Goal: Task Accomplishment & Management: Use online tool/utility

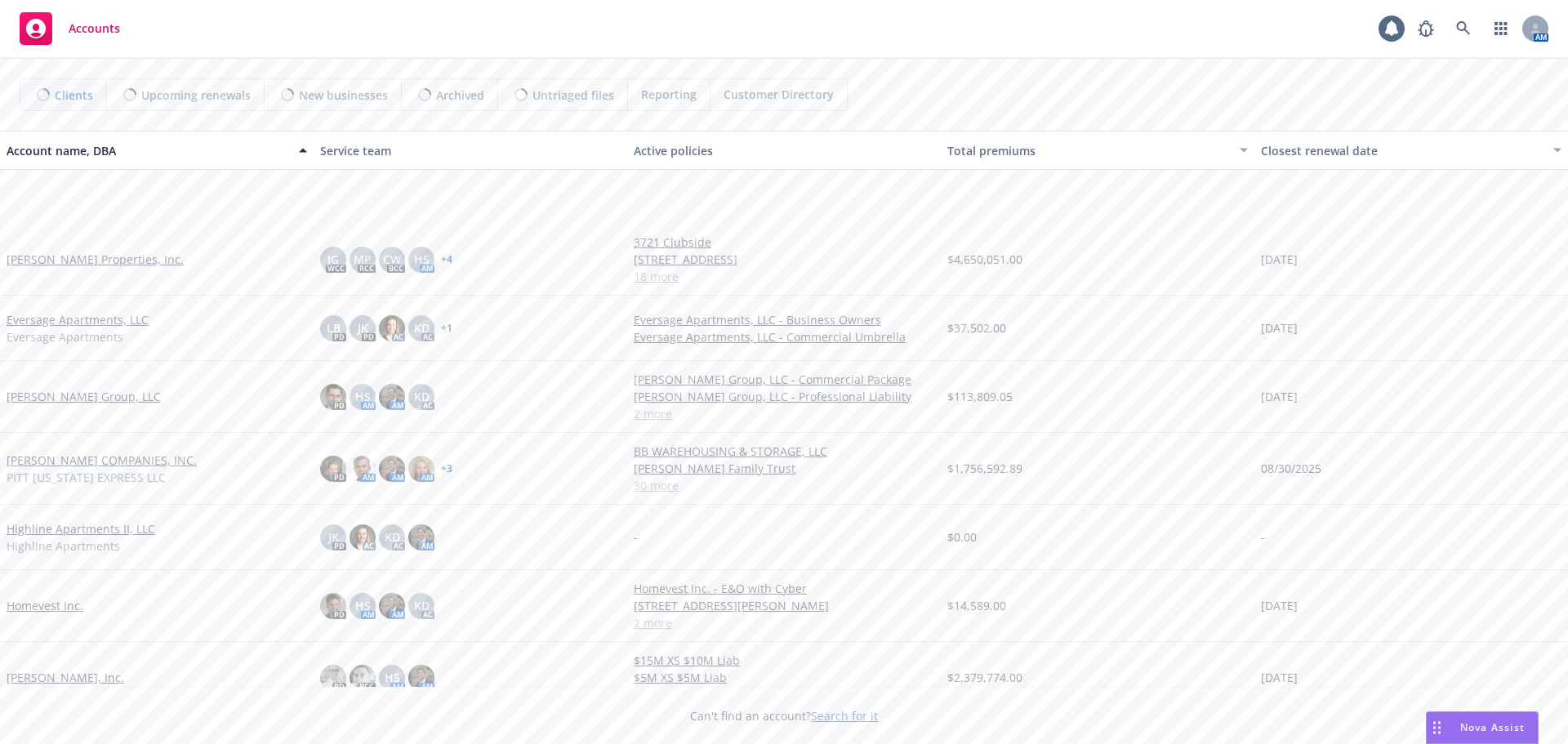
scroll to position [408, 0]
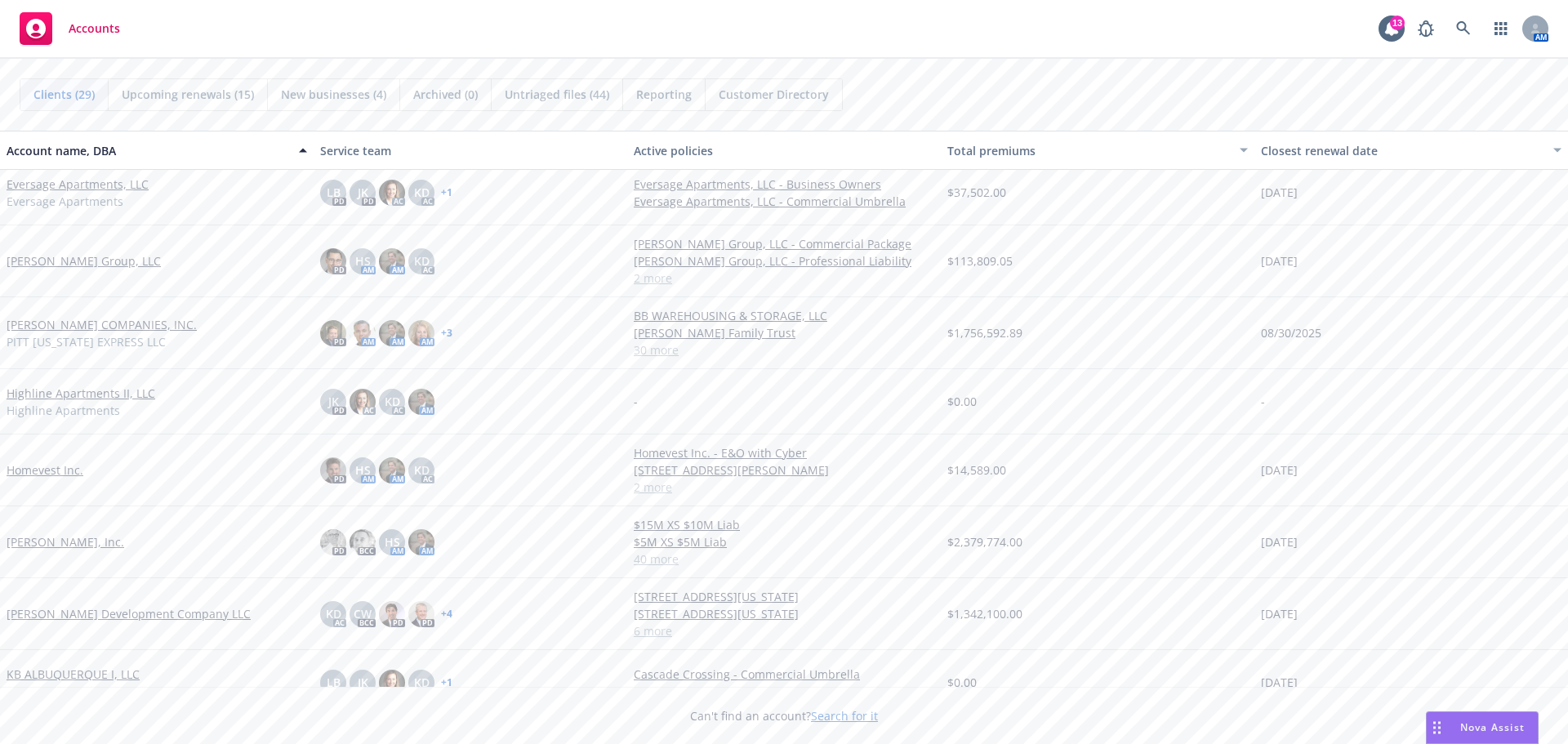
click at [68, 541] on link "[PERSON_NAME], Inc." at bounding box center [65, 542] width 117 height 17
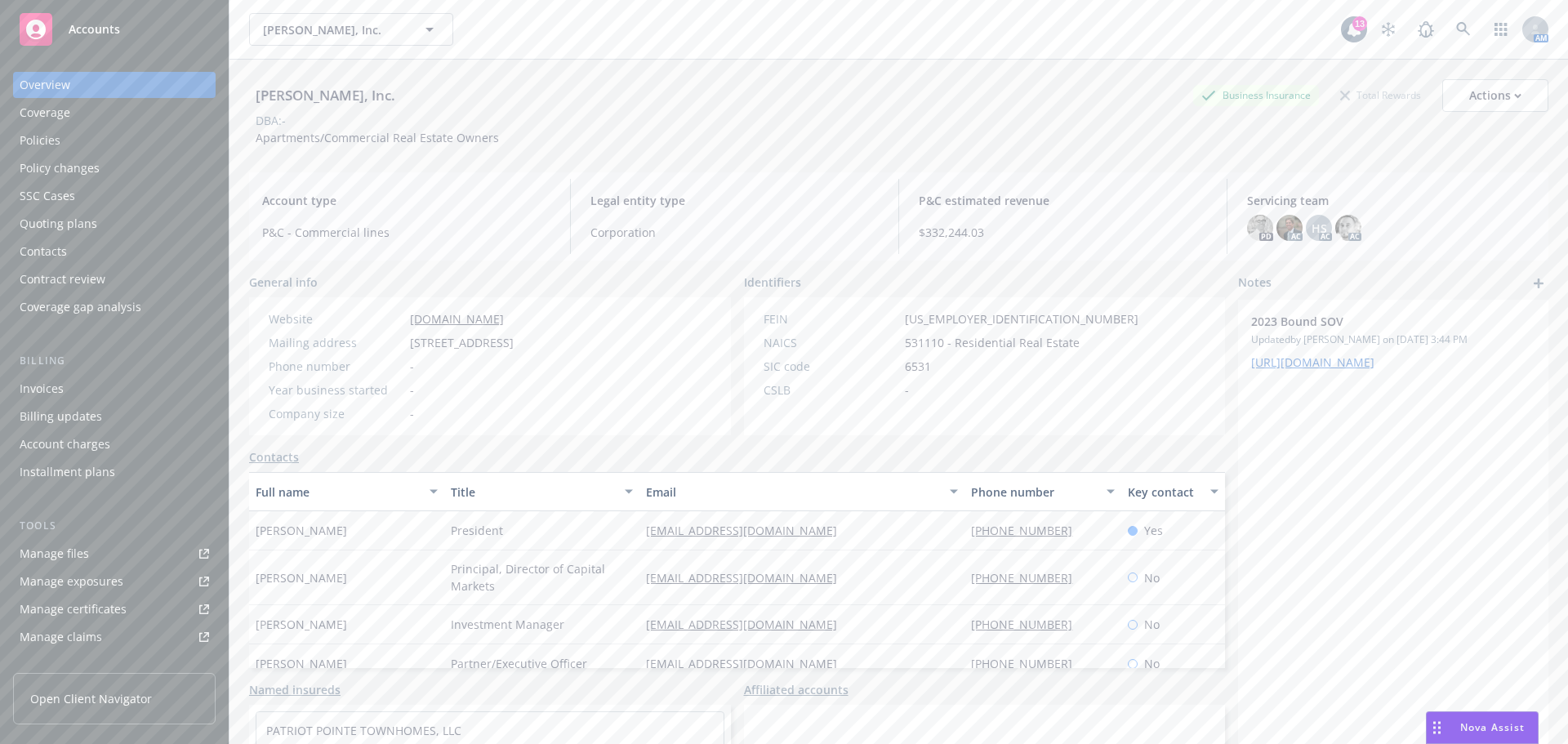
click at [83, 148] on div "Policies" at bounding box center [114, 141] width 189 height 26
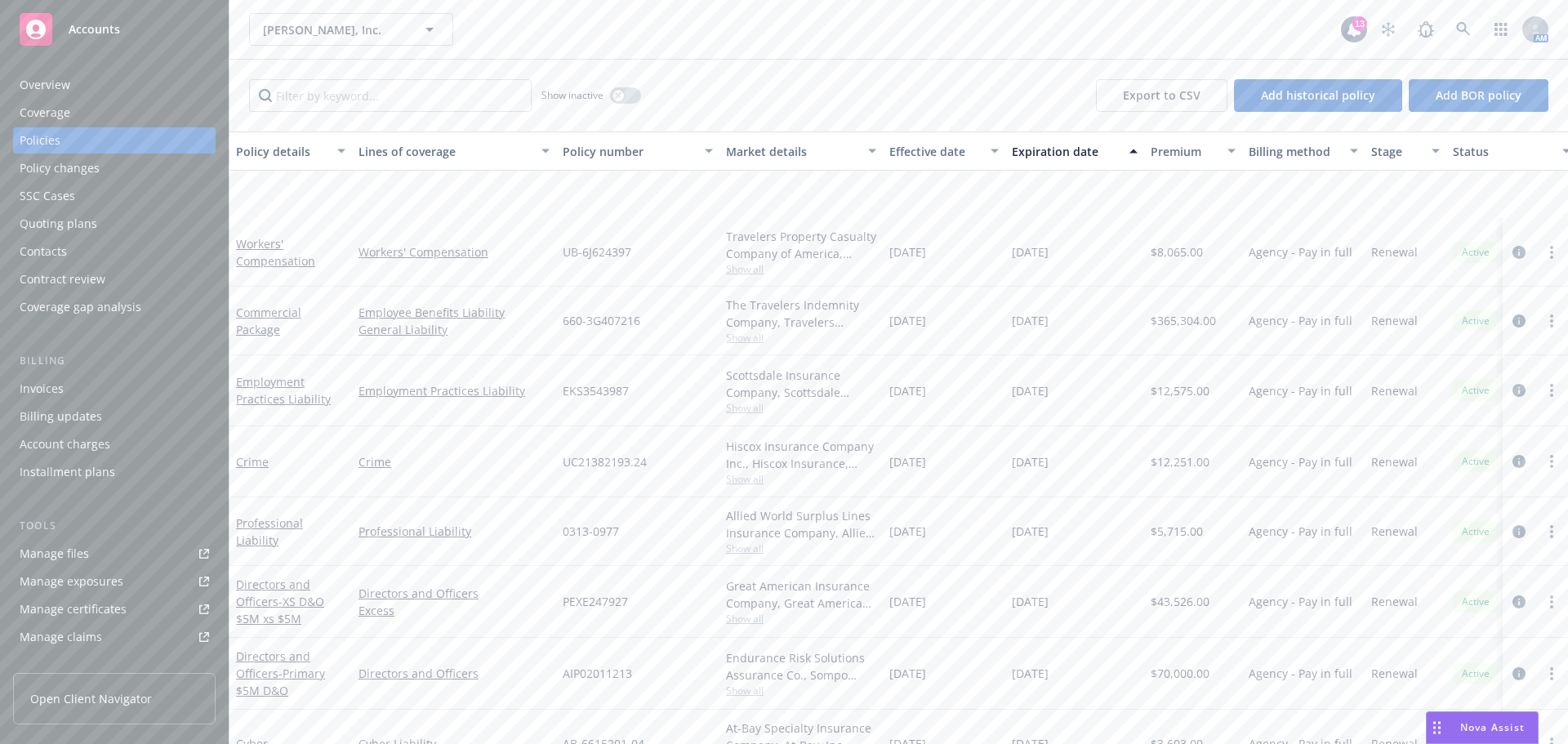
scroll to position [245, 0]
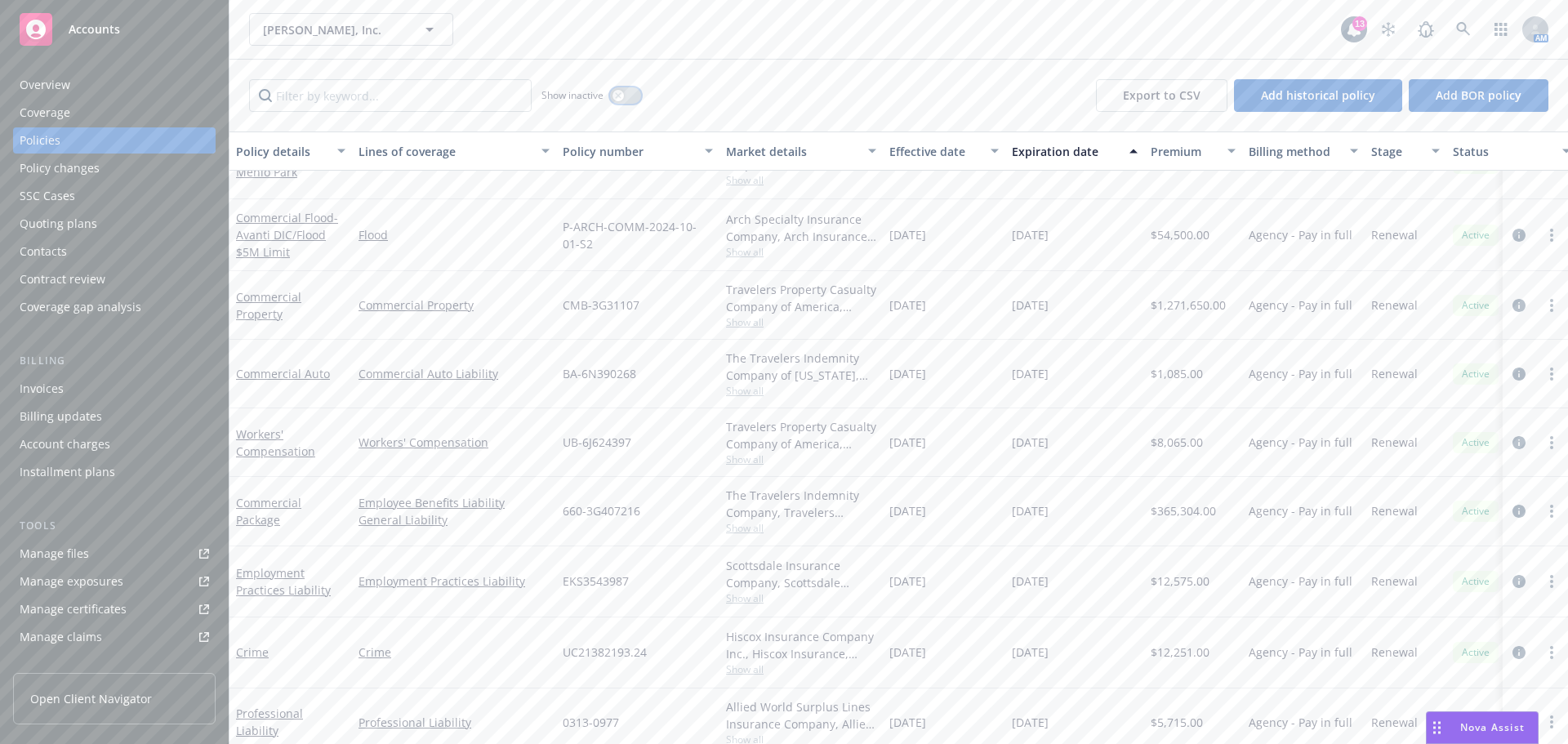
click at [614, 96] on div "button" at bounding box center [618, 95] width 11 height 11
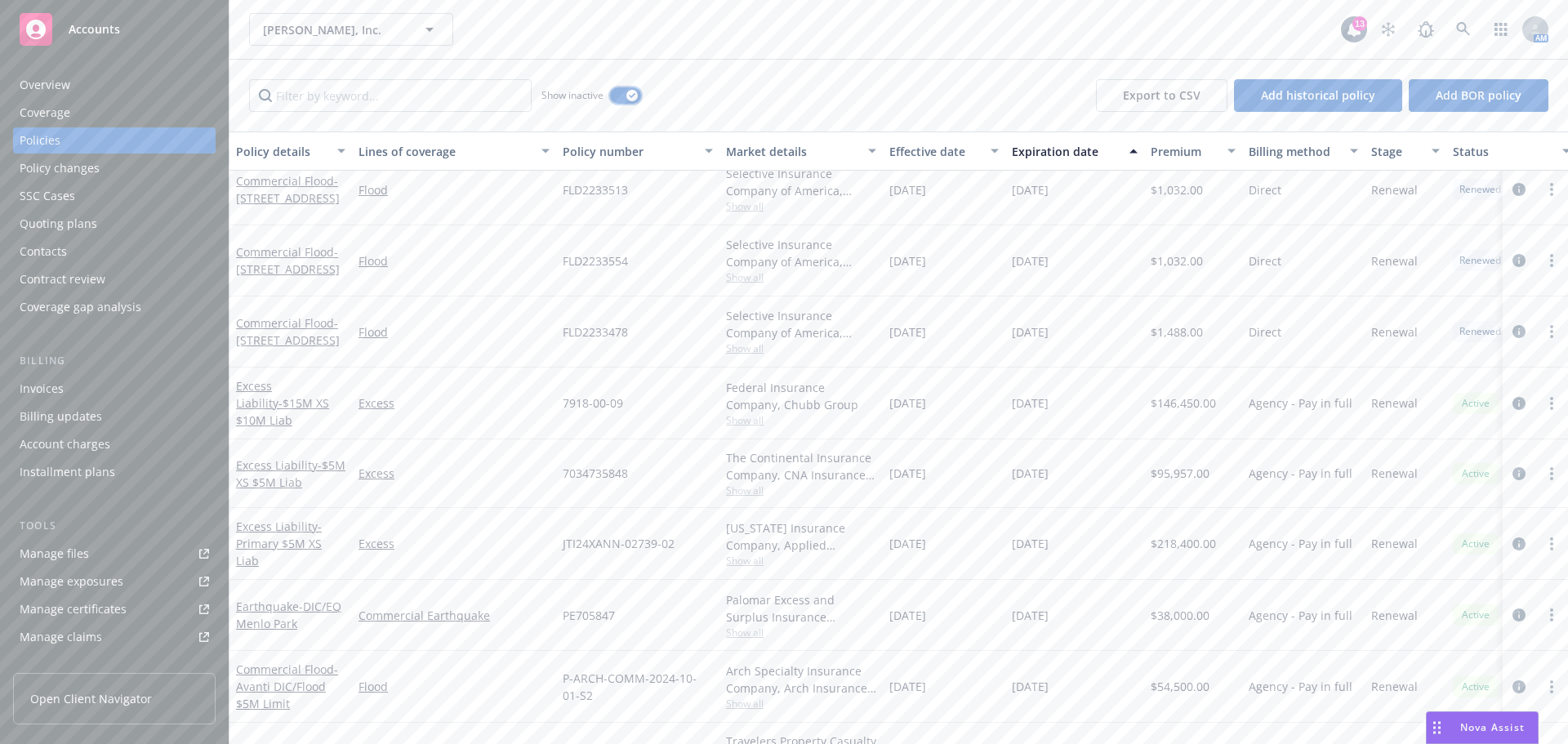
scroll to position [17232, 0]
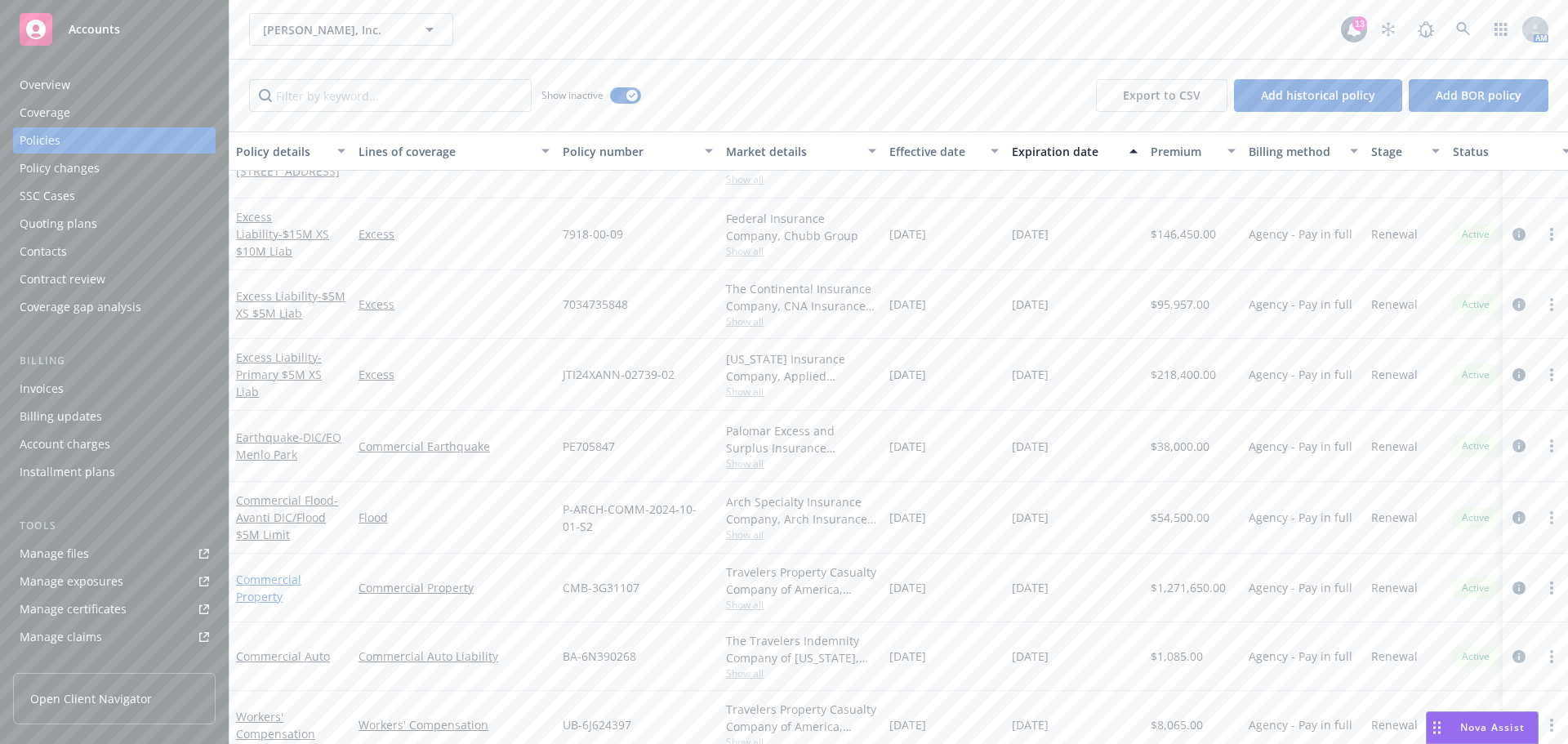
click at [245, 579] on link "Commercial Property" at bounding box center [268, 587] width 65 height 33
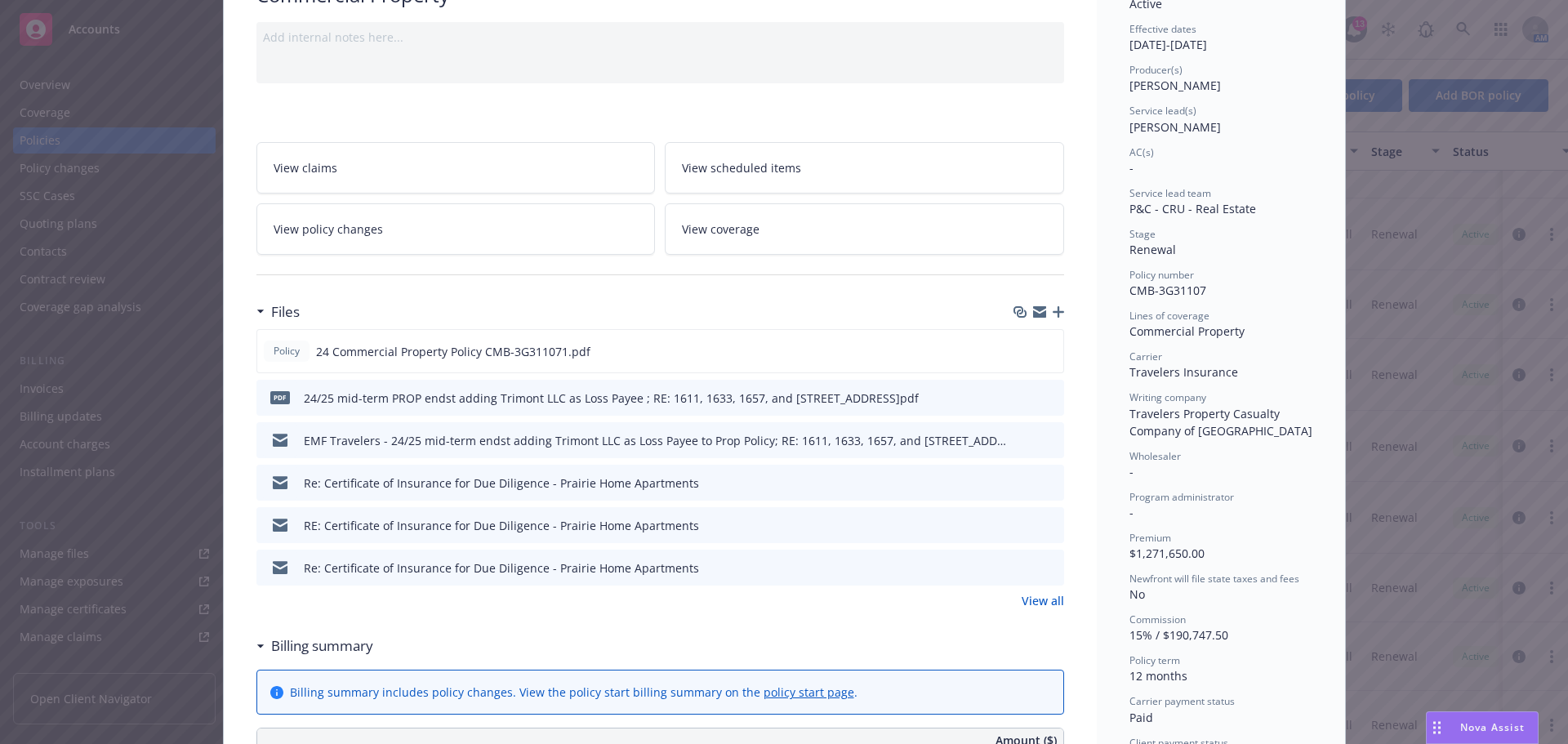
scroll to position [163, 0]
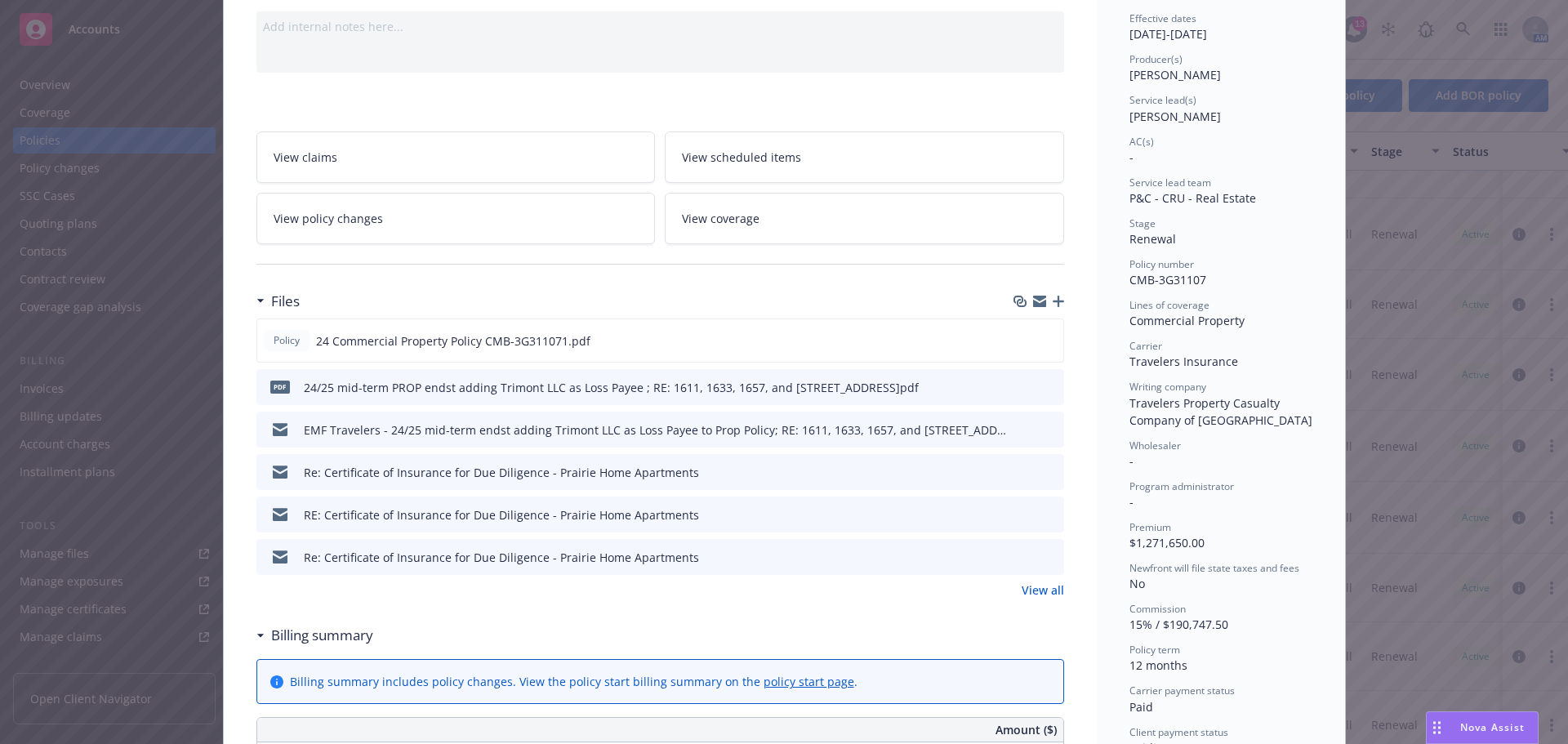
click at [1032, 587] on link "View all" at bounding box center [1043, 590] width 43 height 17
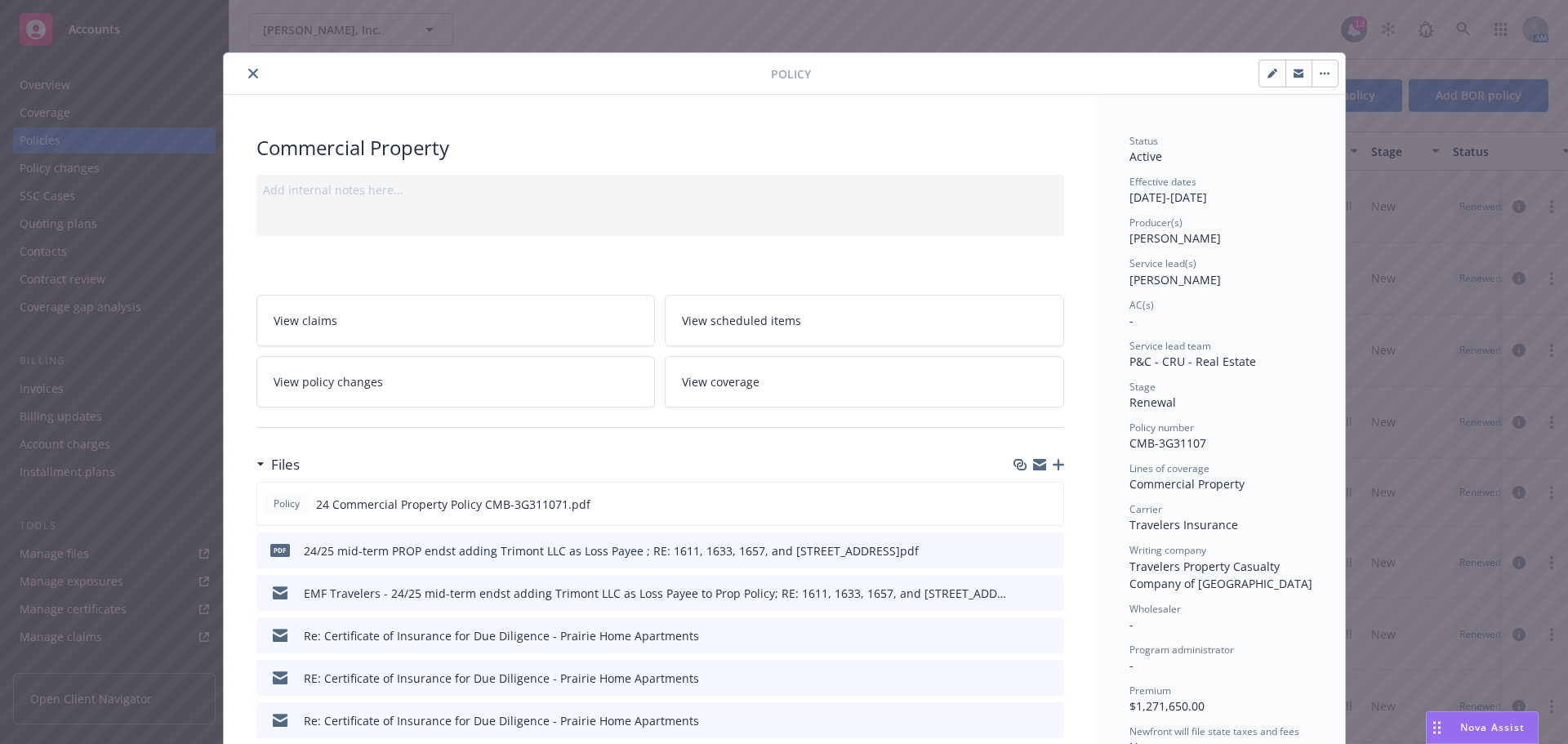
click at [247, 65] on button "close" at bounding box center [253, 73] width 20 height 20
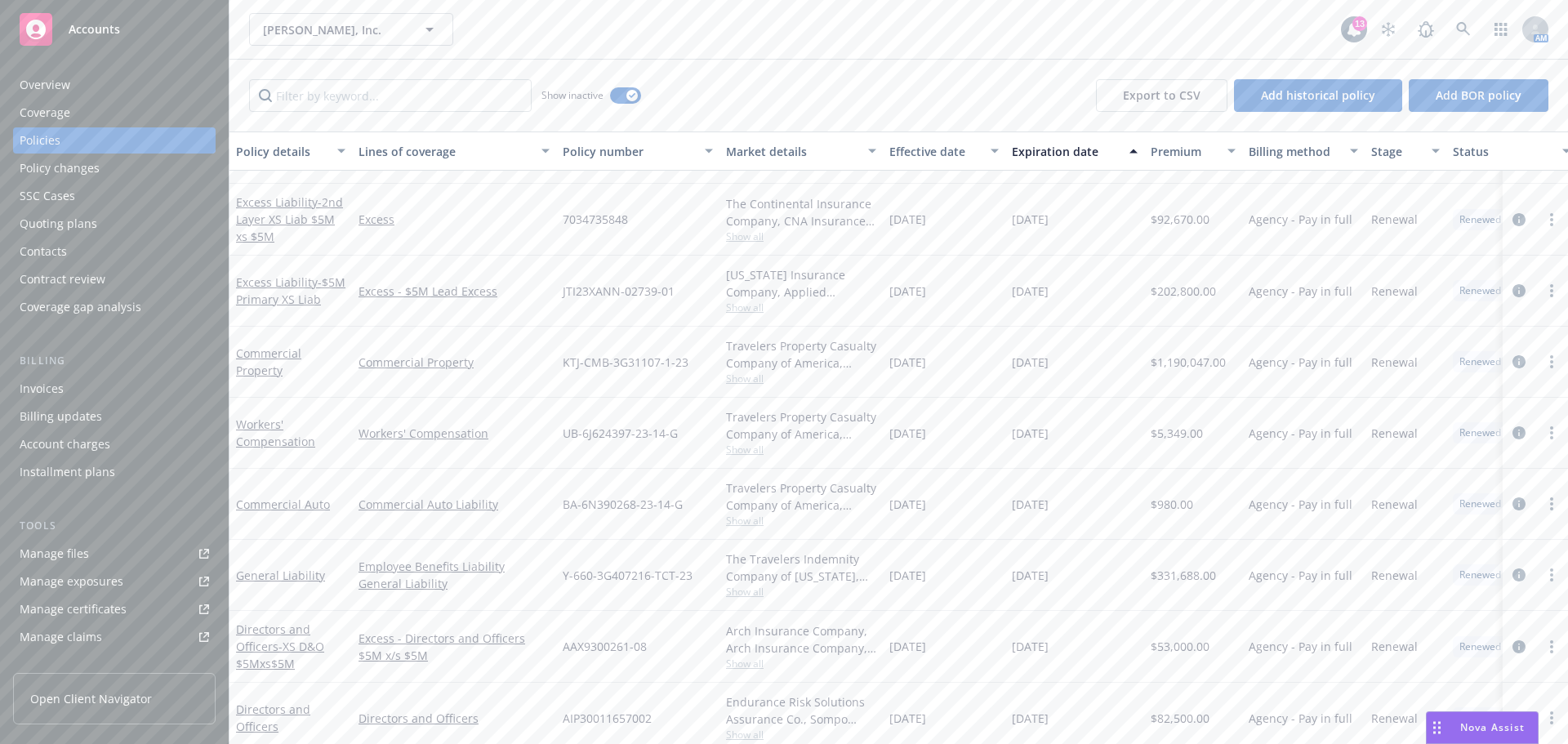
scroll to position [14619, 0]
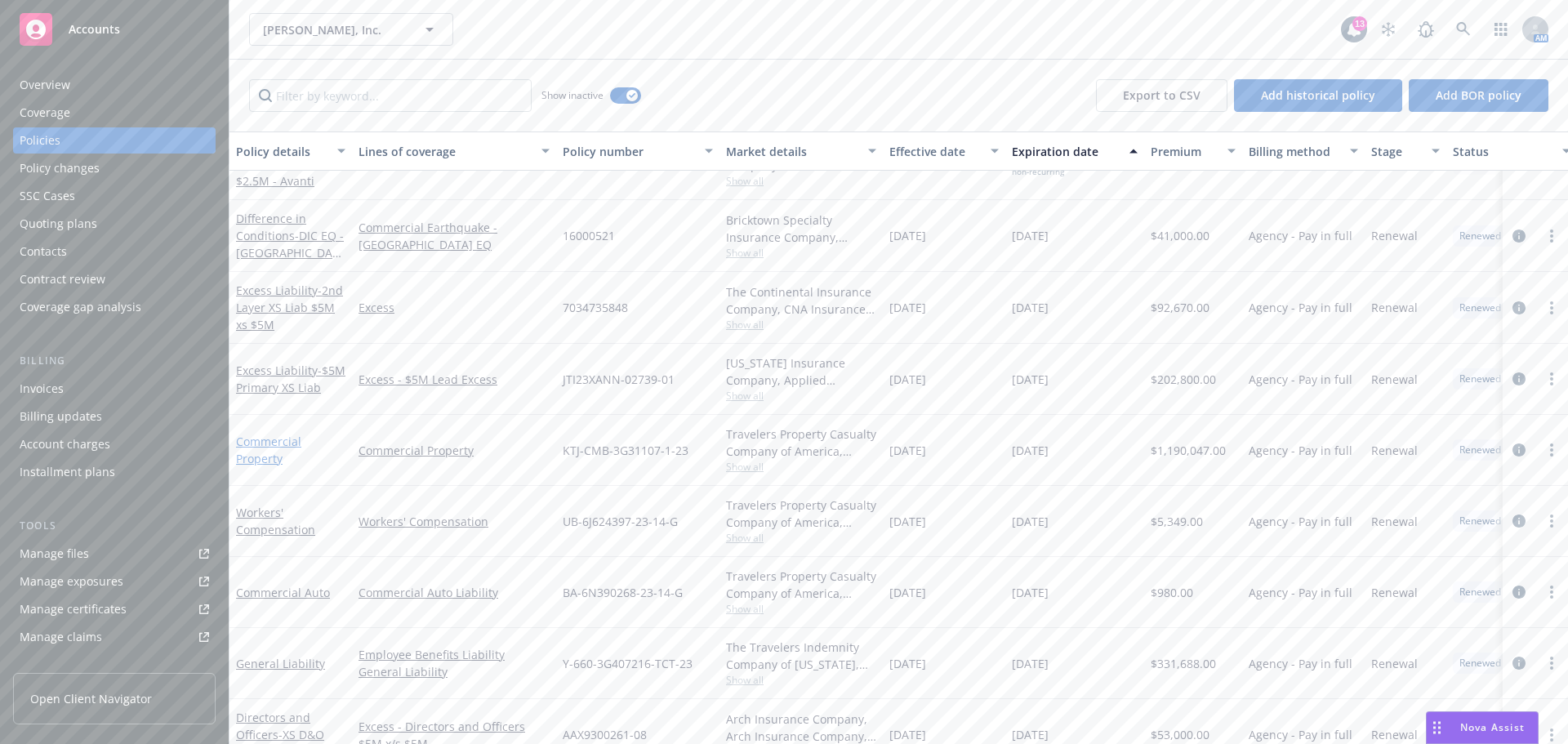
click at [254, 438] on link "Commercial Property" at bounding box center [268, 449] width 65 height 33
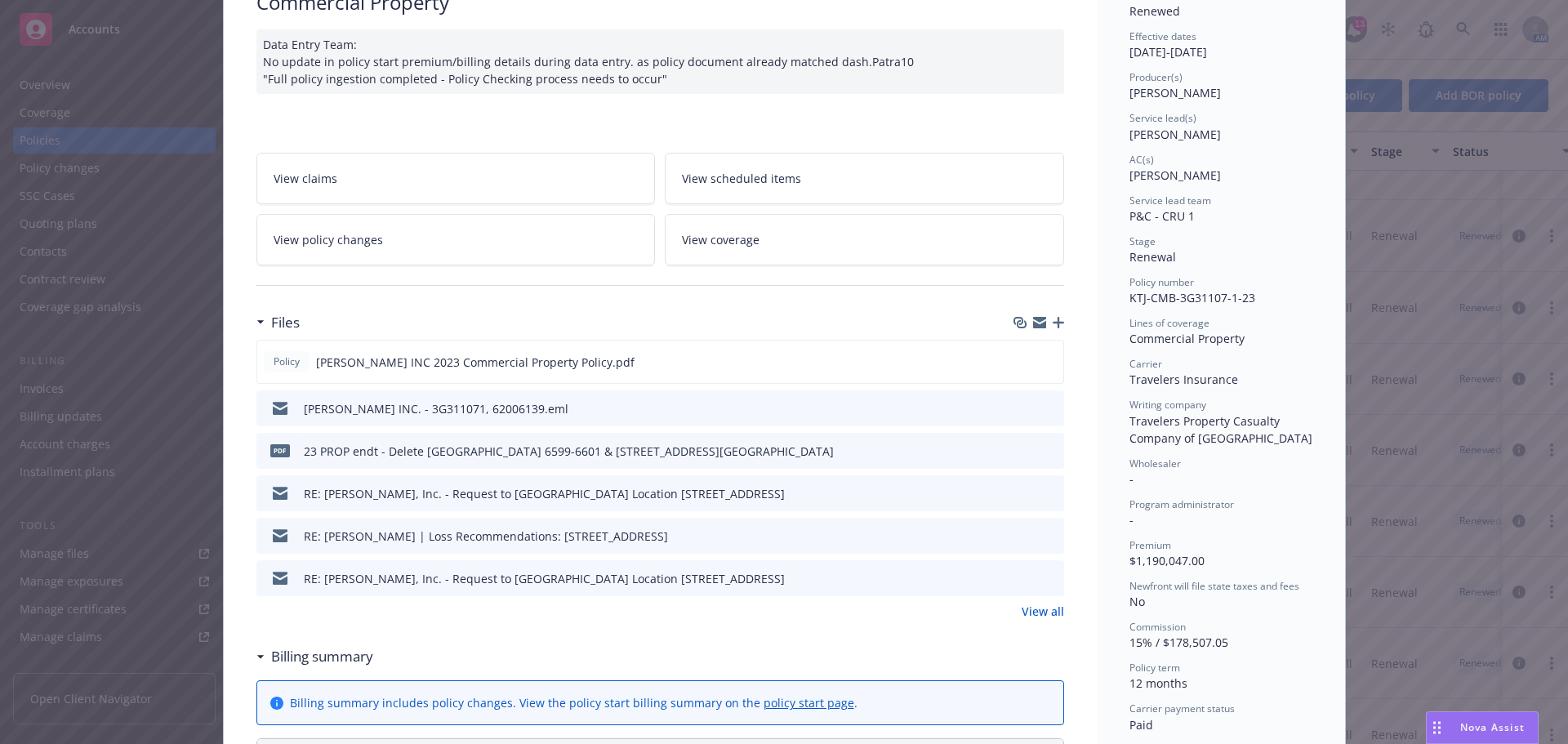
scroll to position [163, 0]
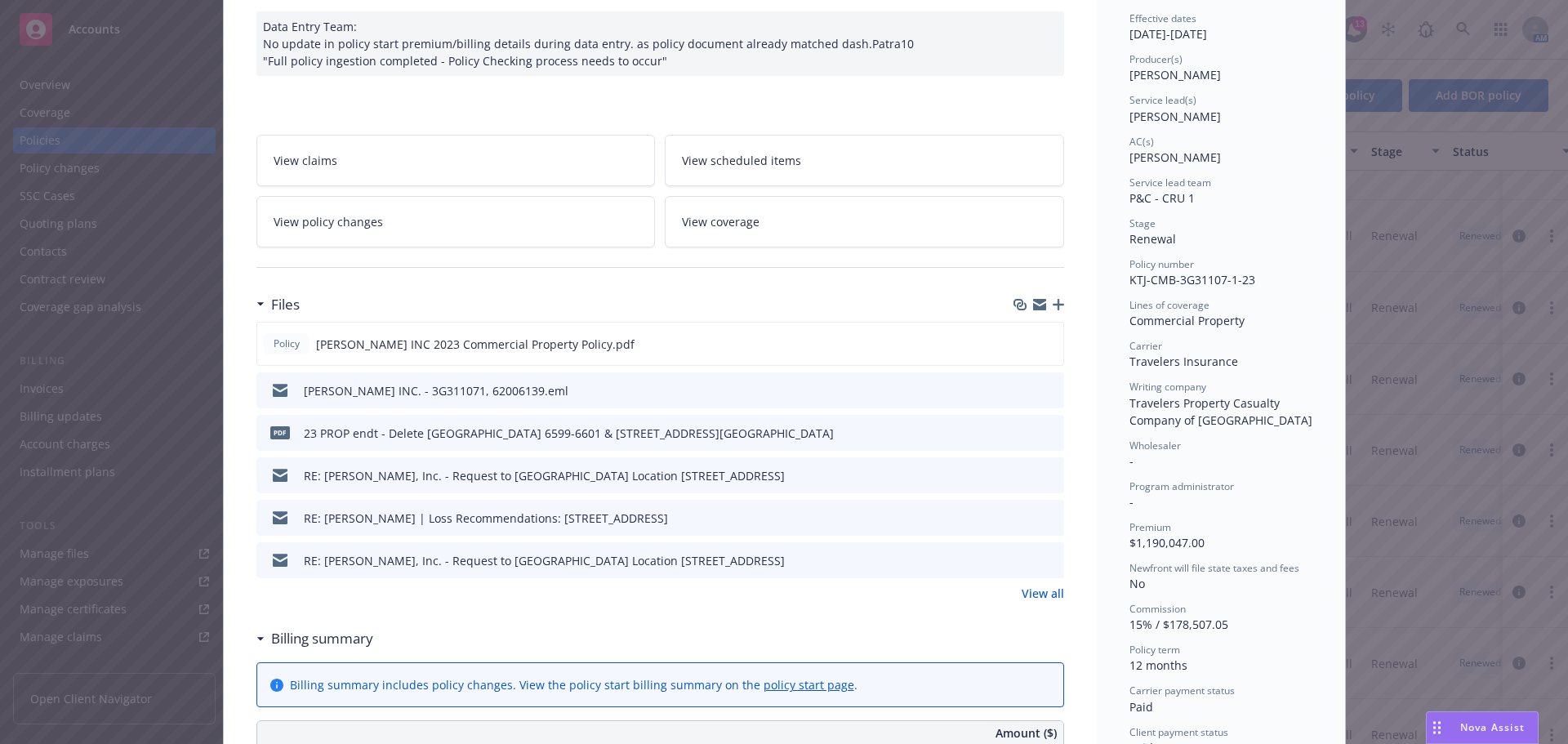
click at [1037, 592] on link "View all" at bounding box center [1043, 593] width 43 height 17
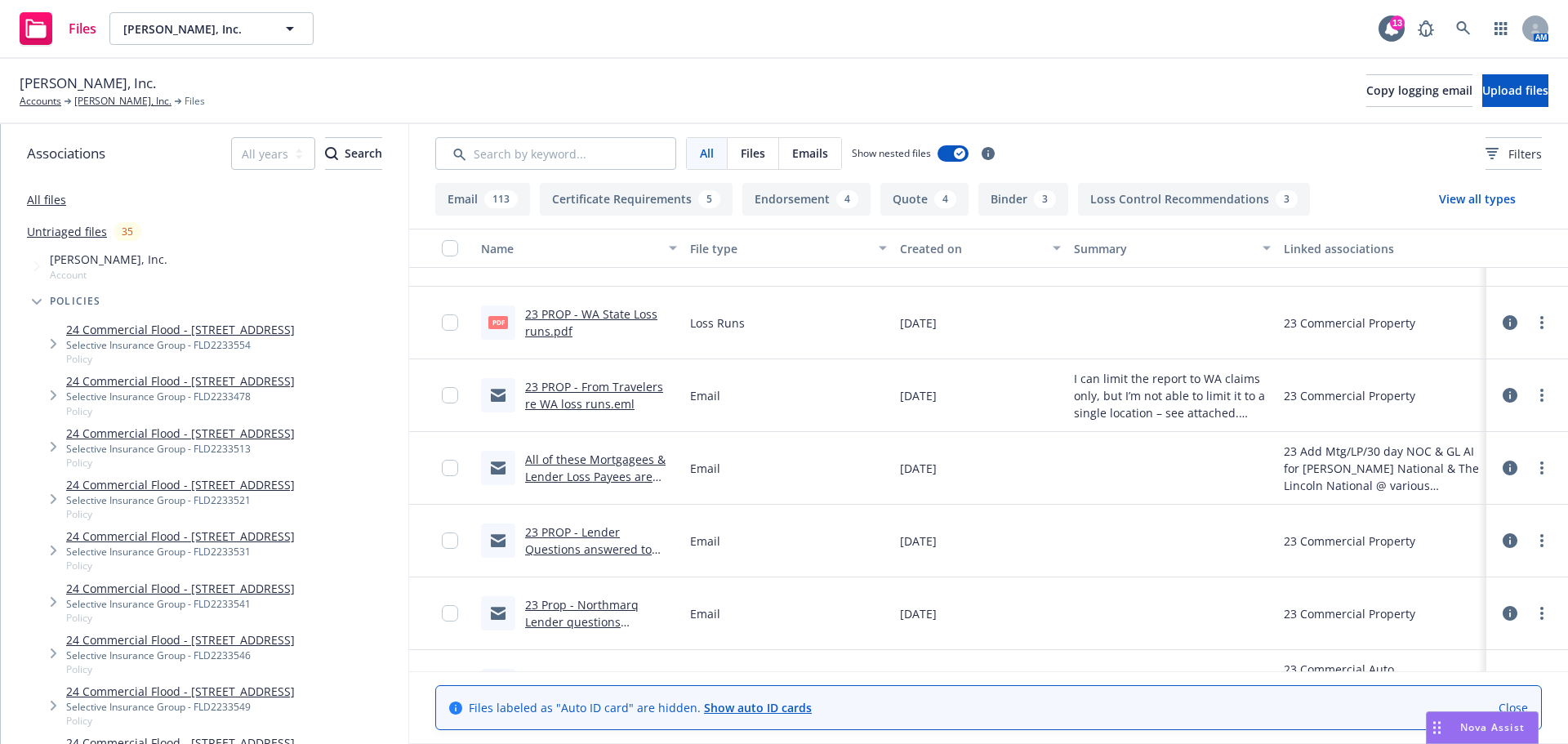
scroll to position [6043, 0]
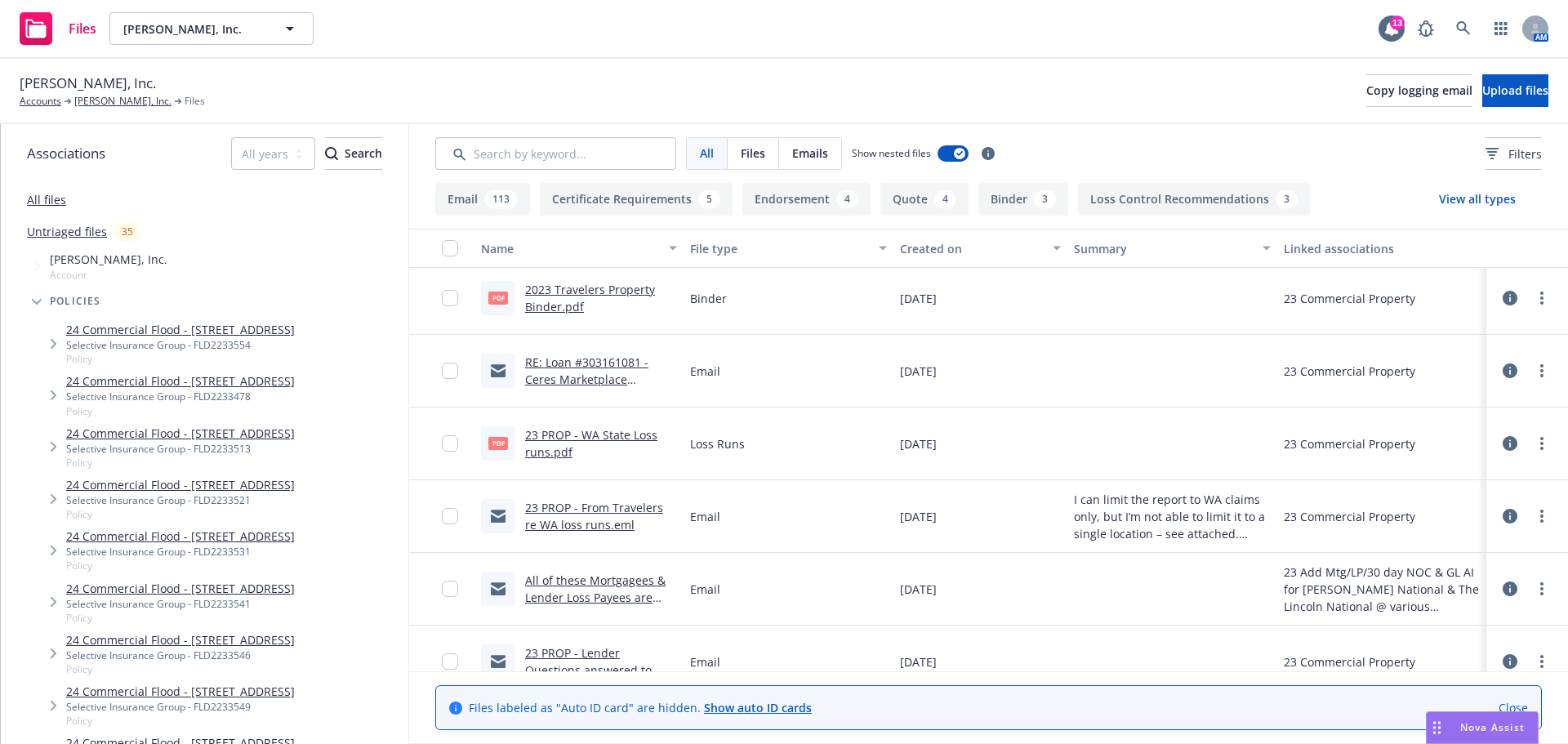
click at [44, 195] on link "All files" at bounding box center [47, 200] width 39 height 16
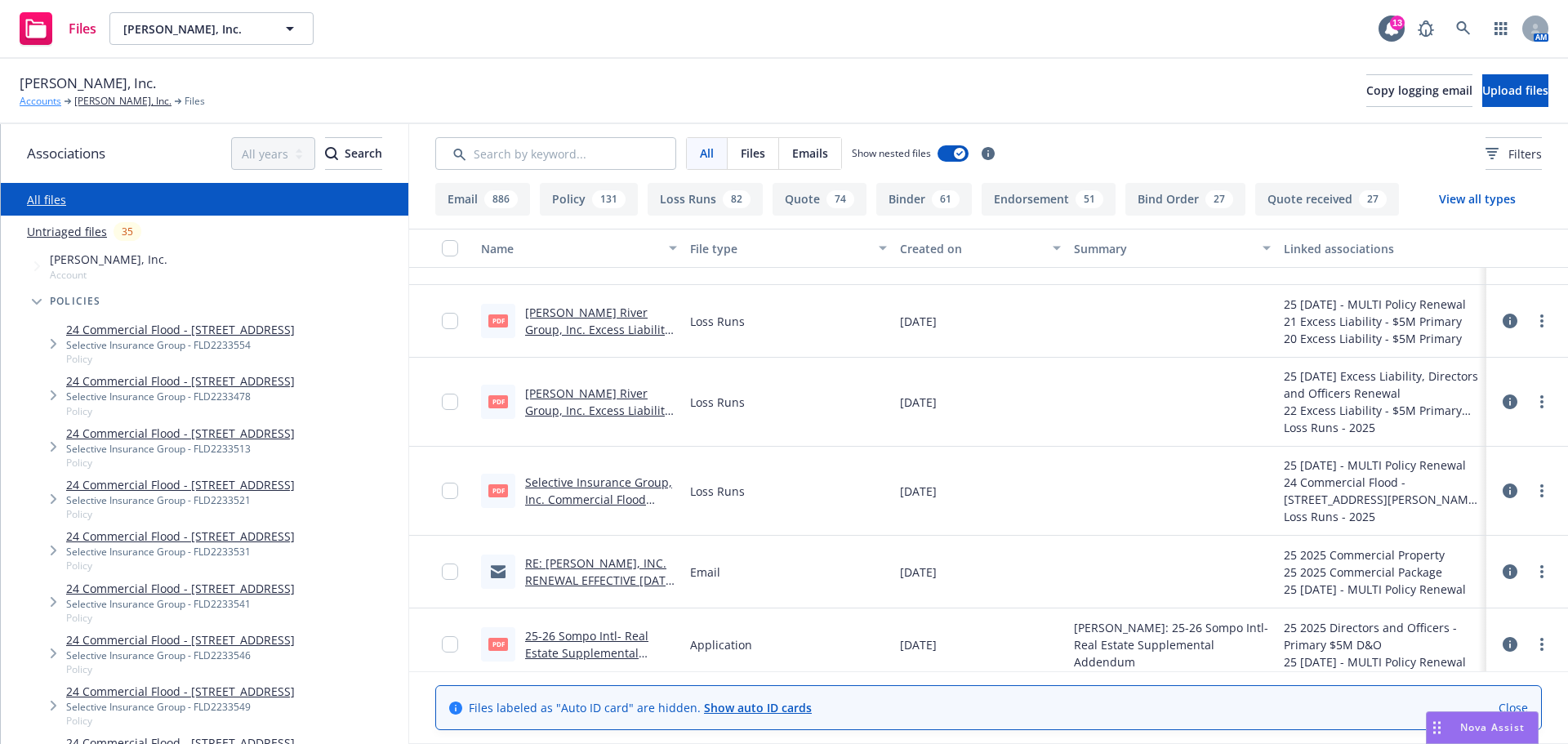
click at [47, 97] on link "Accounts" at bounding box center [40, 102] width 42 height 15
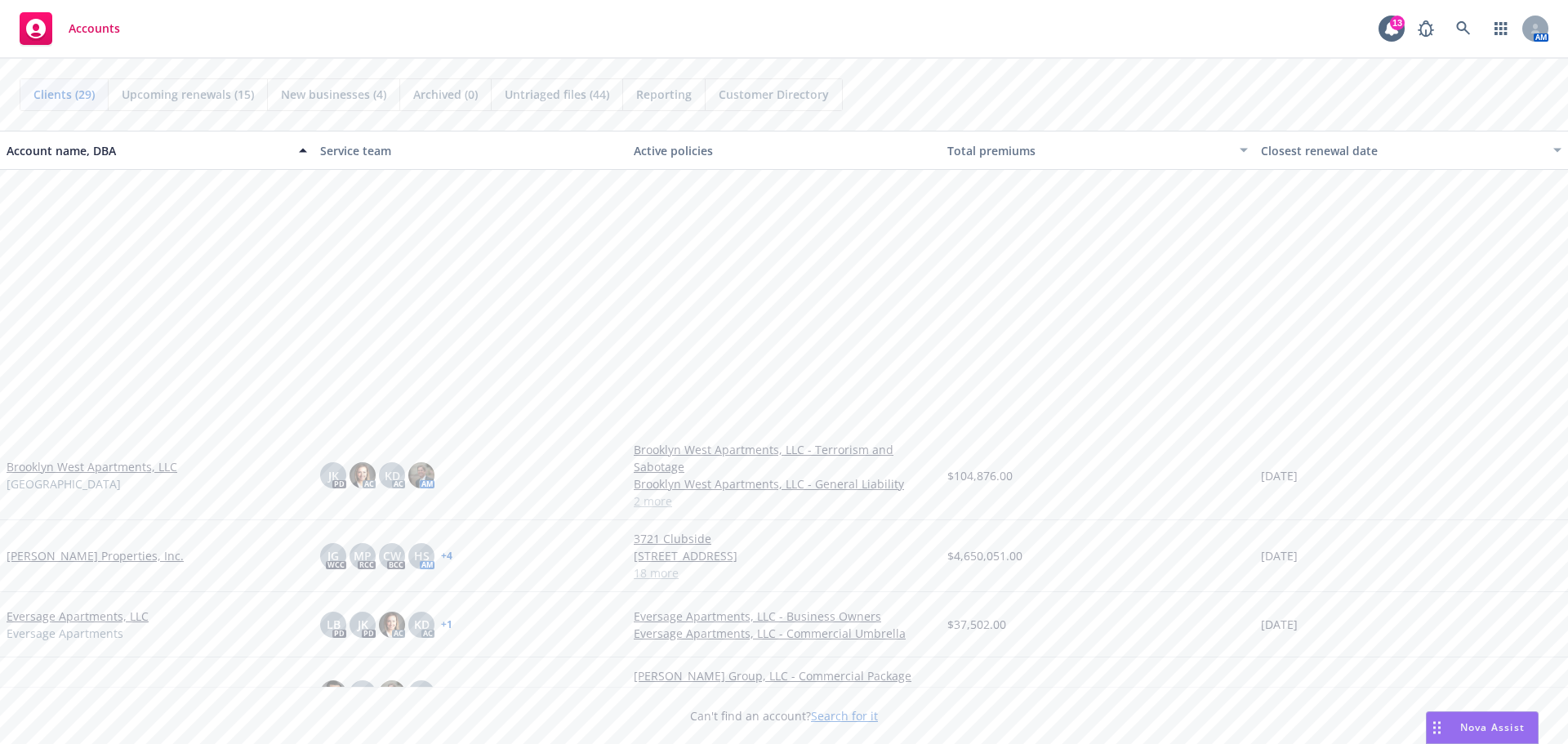
scroll to position [408, 0]
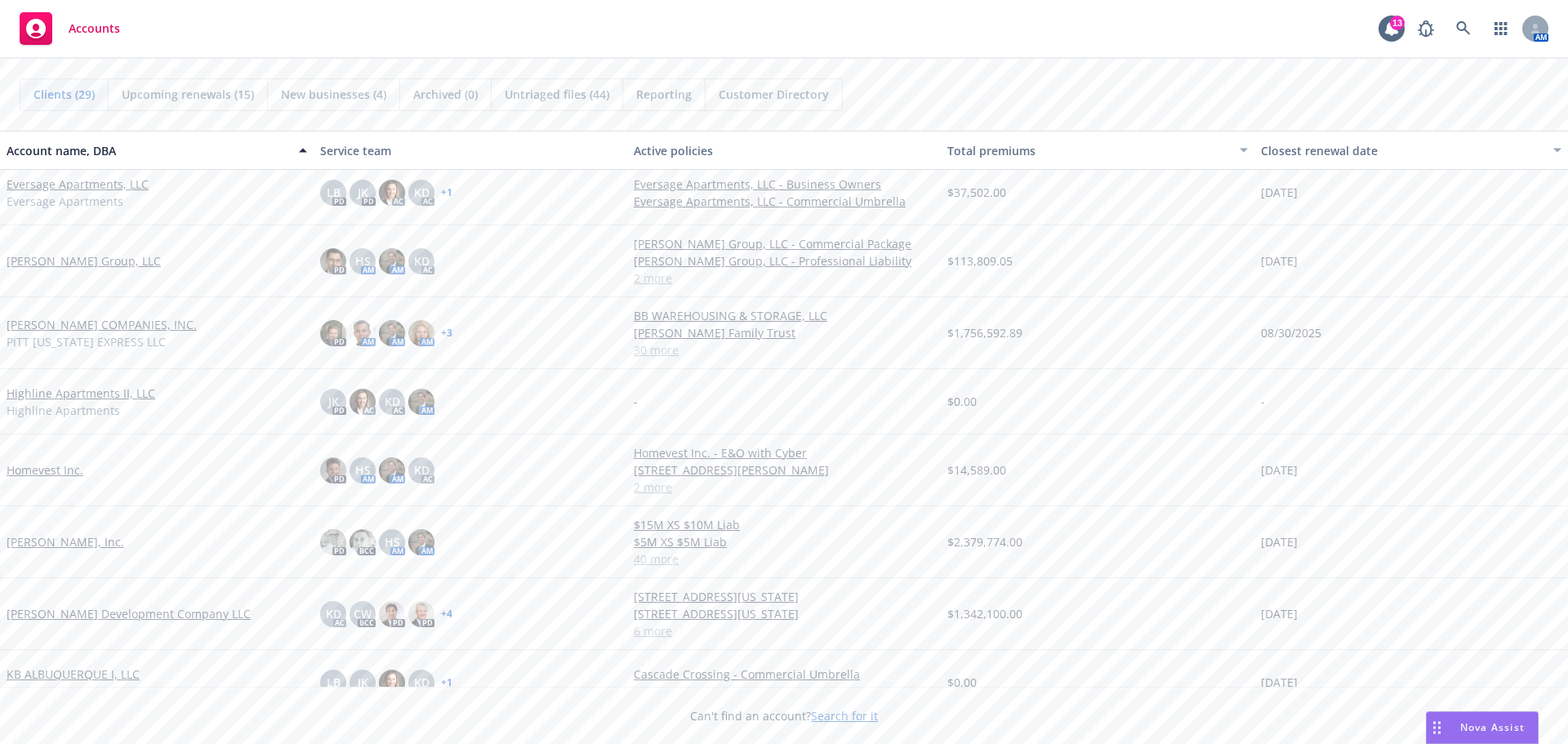
click at [56, 545] on link "[PERSON_NAME], Inc." at bounding box center [65, 542] width 117 height 17
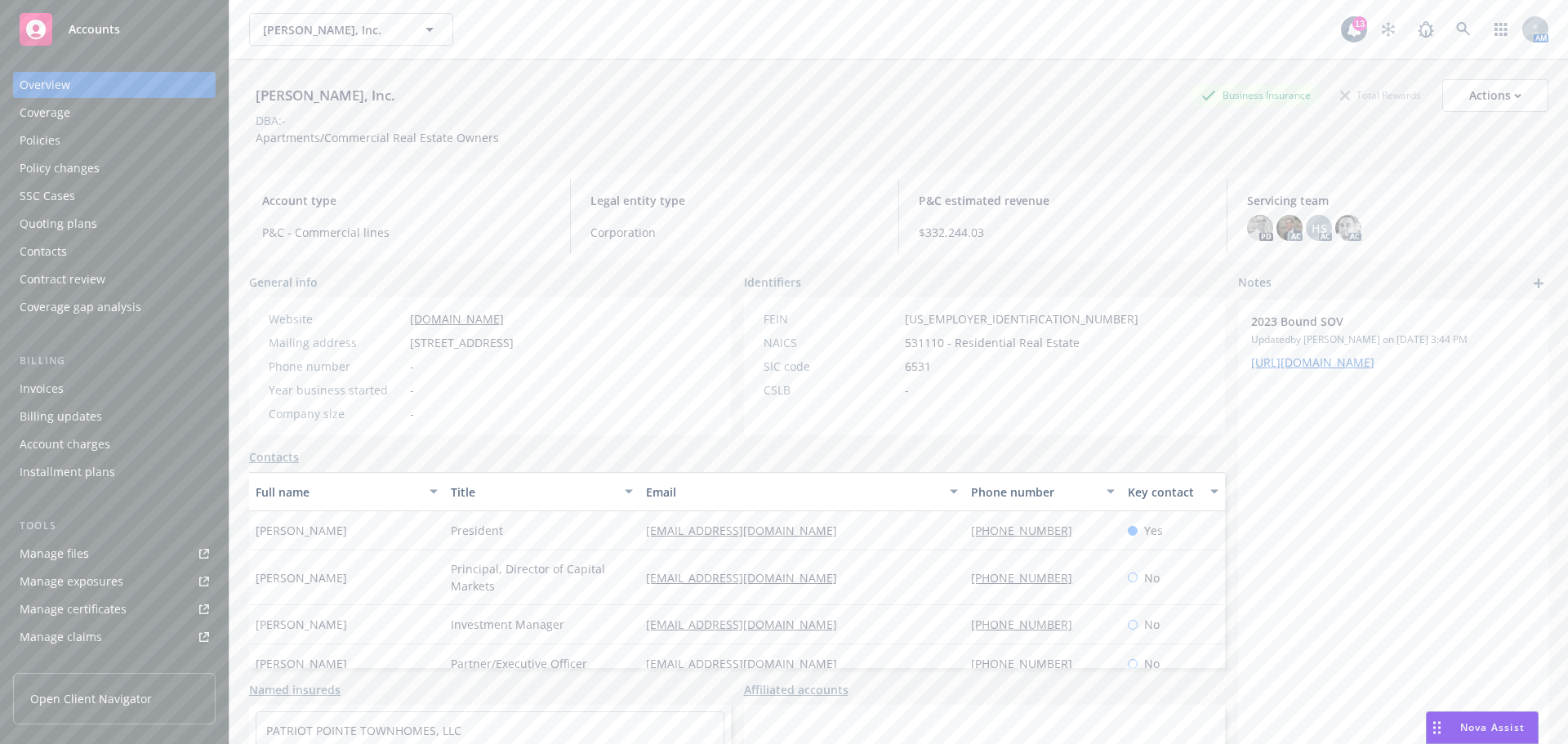
click at [82, 545] on div "Manage files" at bounding box center [54, 554] width 69 height 26
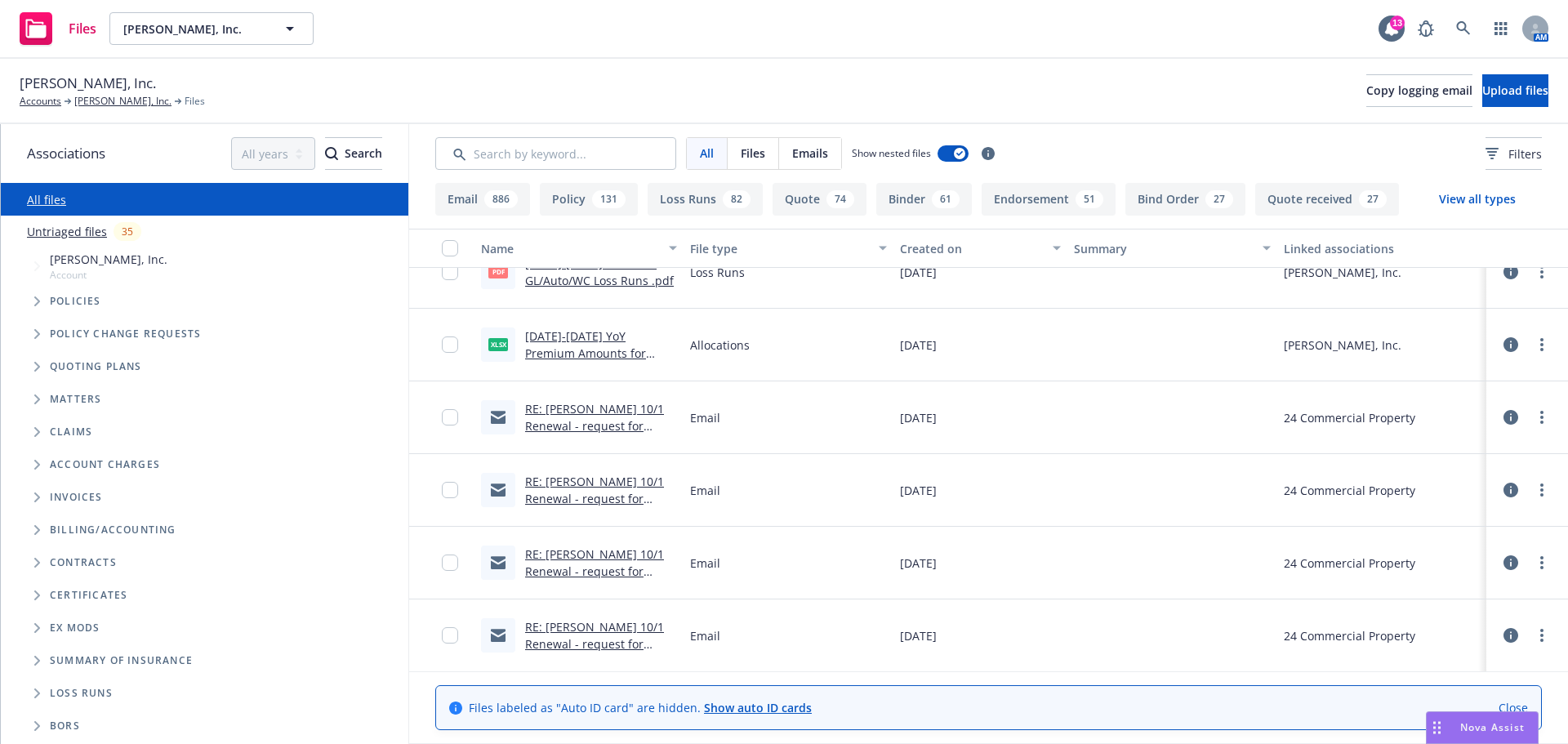
scroll to position [8576, 0]
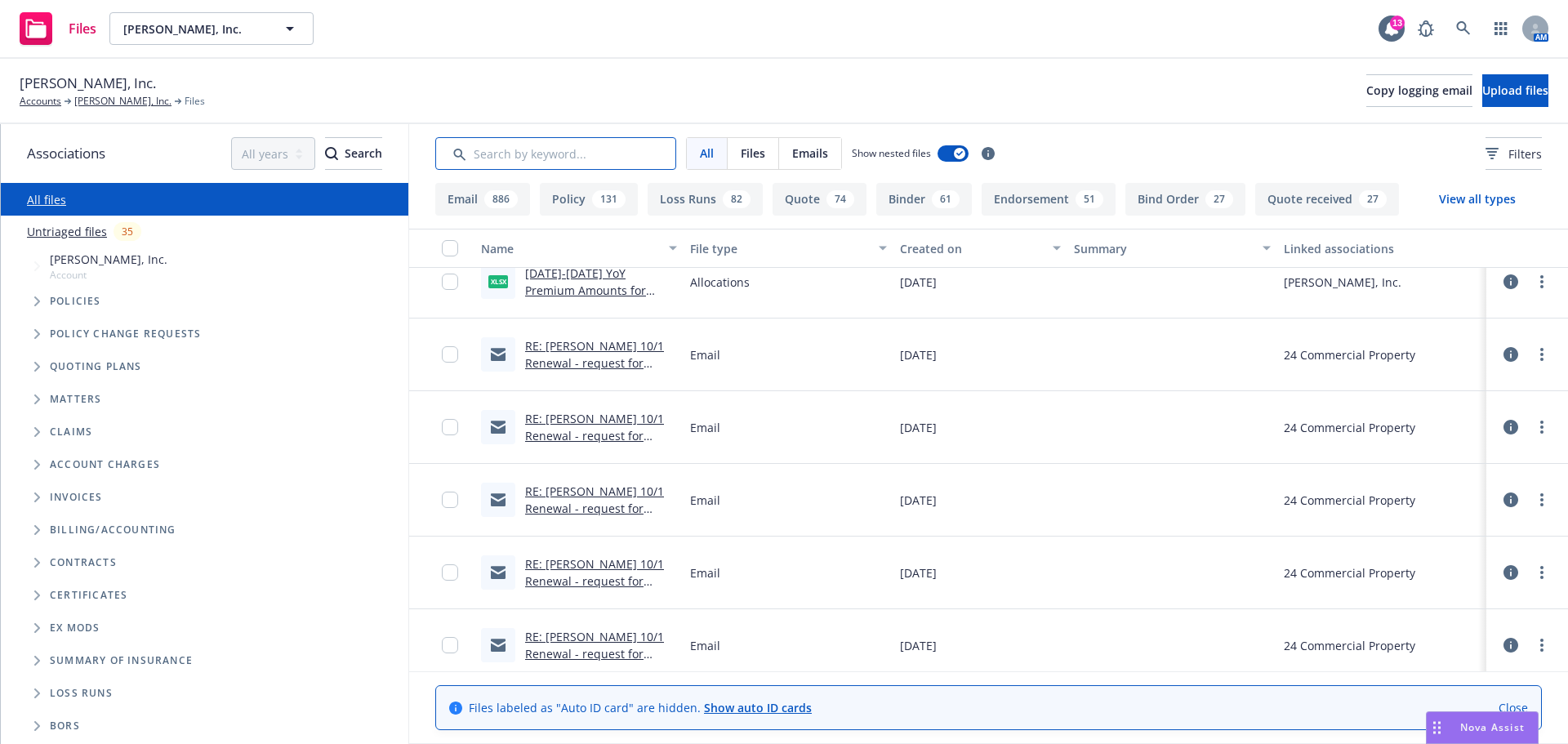
click at [574, 148] on input "Search by keyword..." at bounding box center [556, 153] width 241 height 33
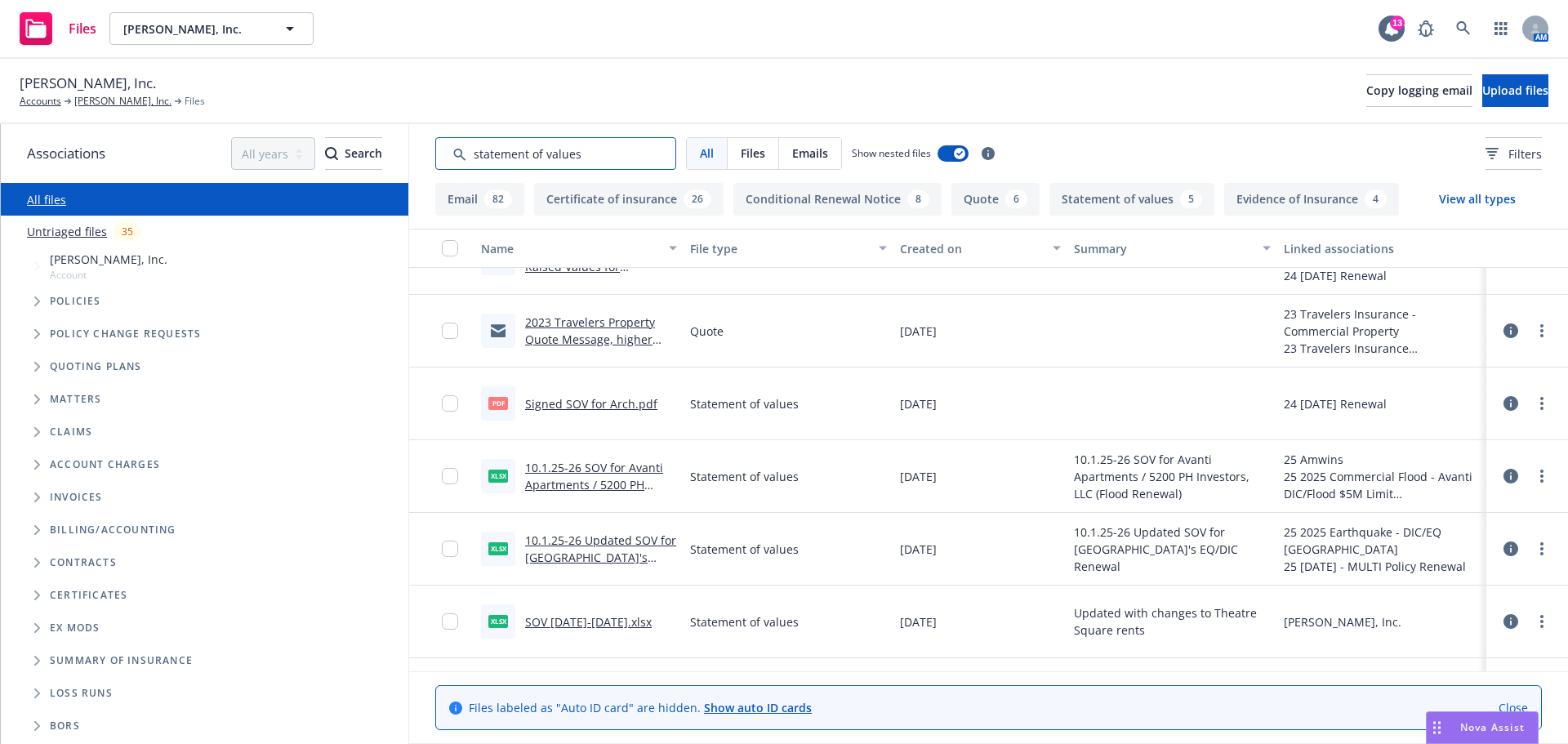
scroll to position [1143, 0]
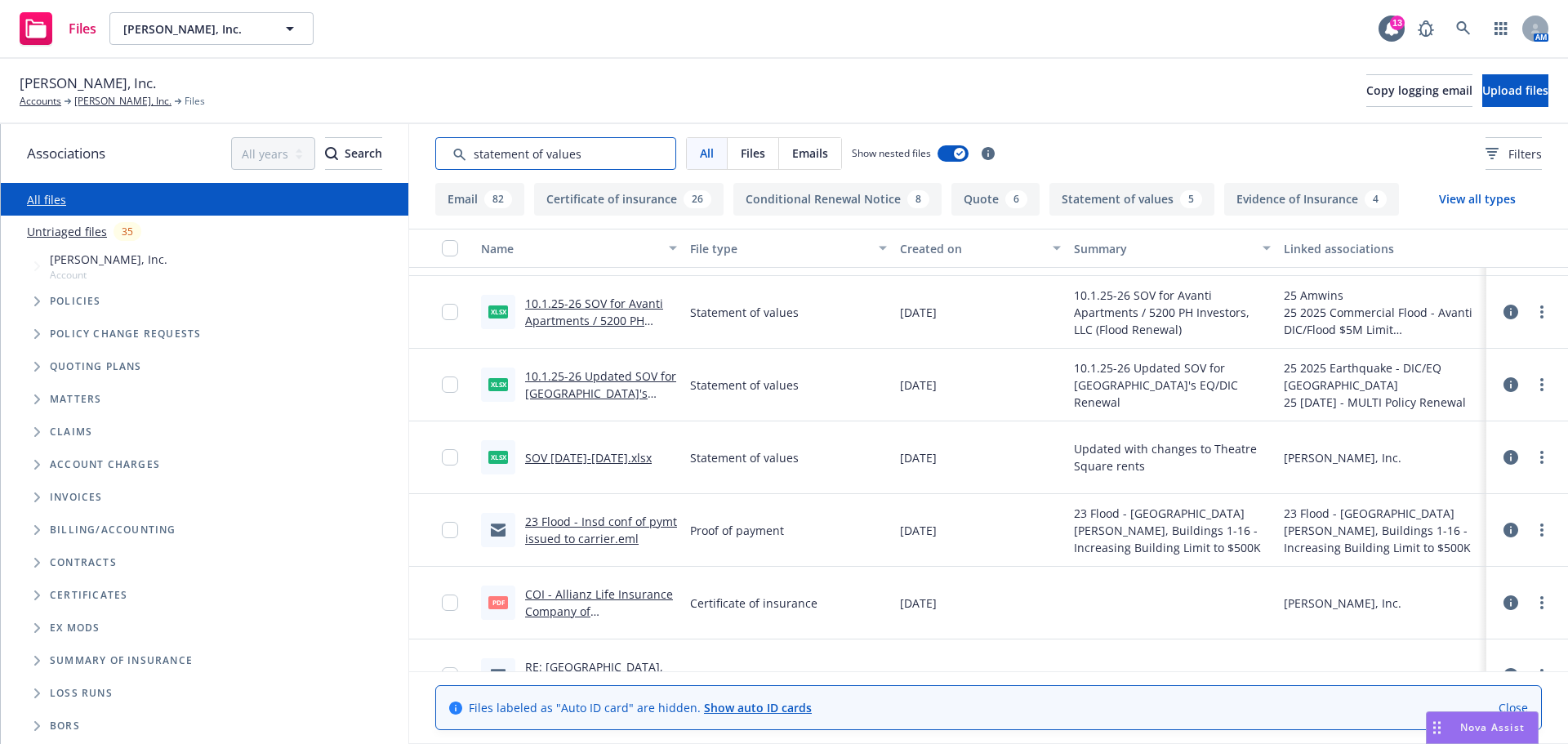
type input "statement of values"
click at [601, 456] on link "SOV [DATE]-[DATE].xlsx" at bounding box center [588, 458] width 127 height 16
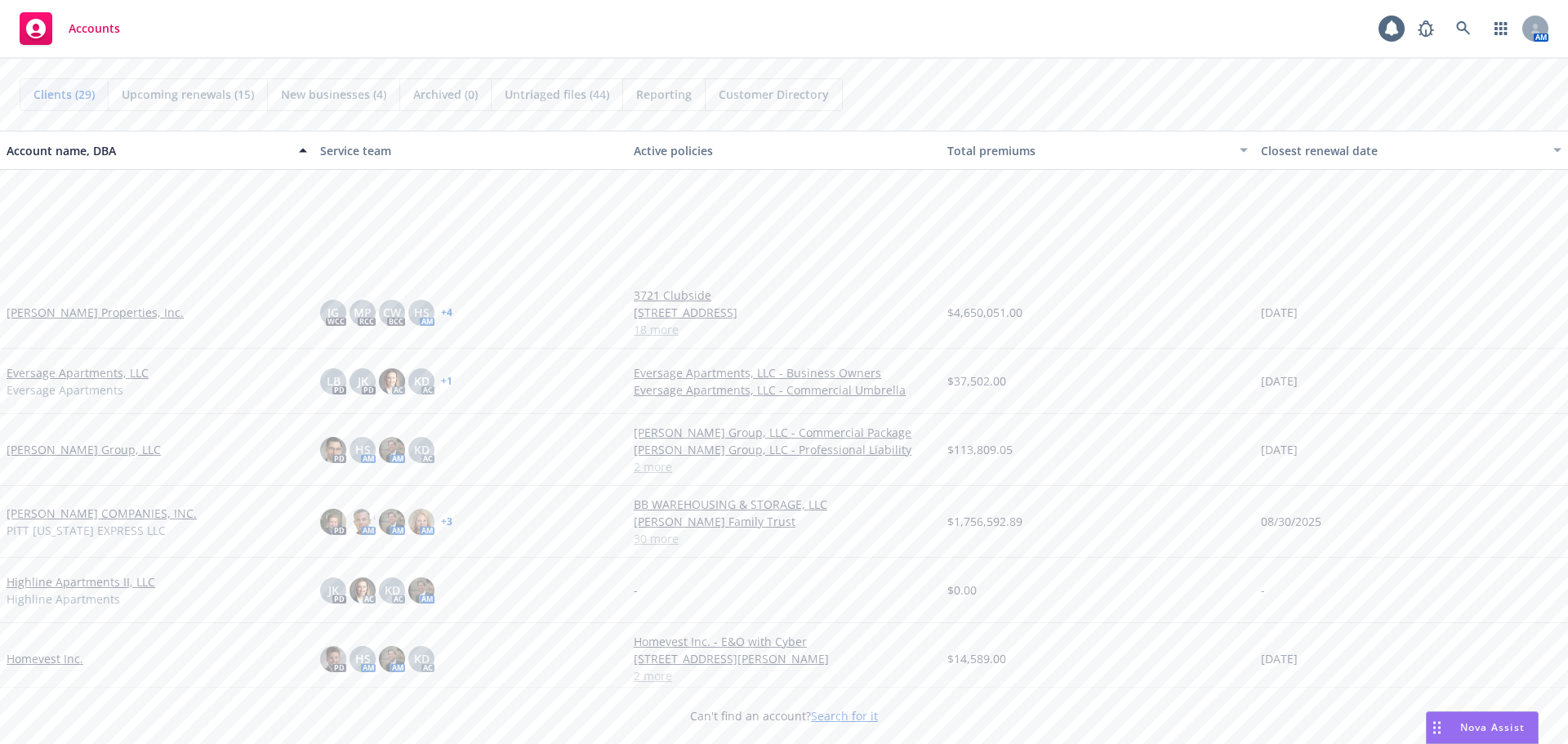
scroll to position [408, 0]
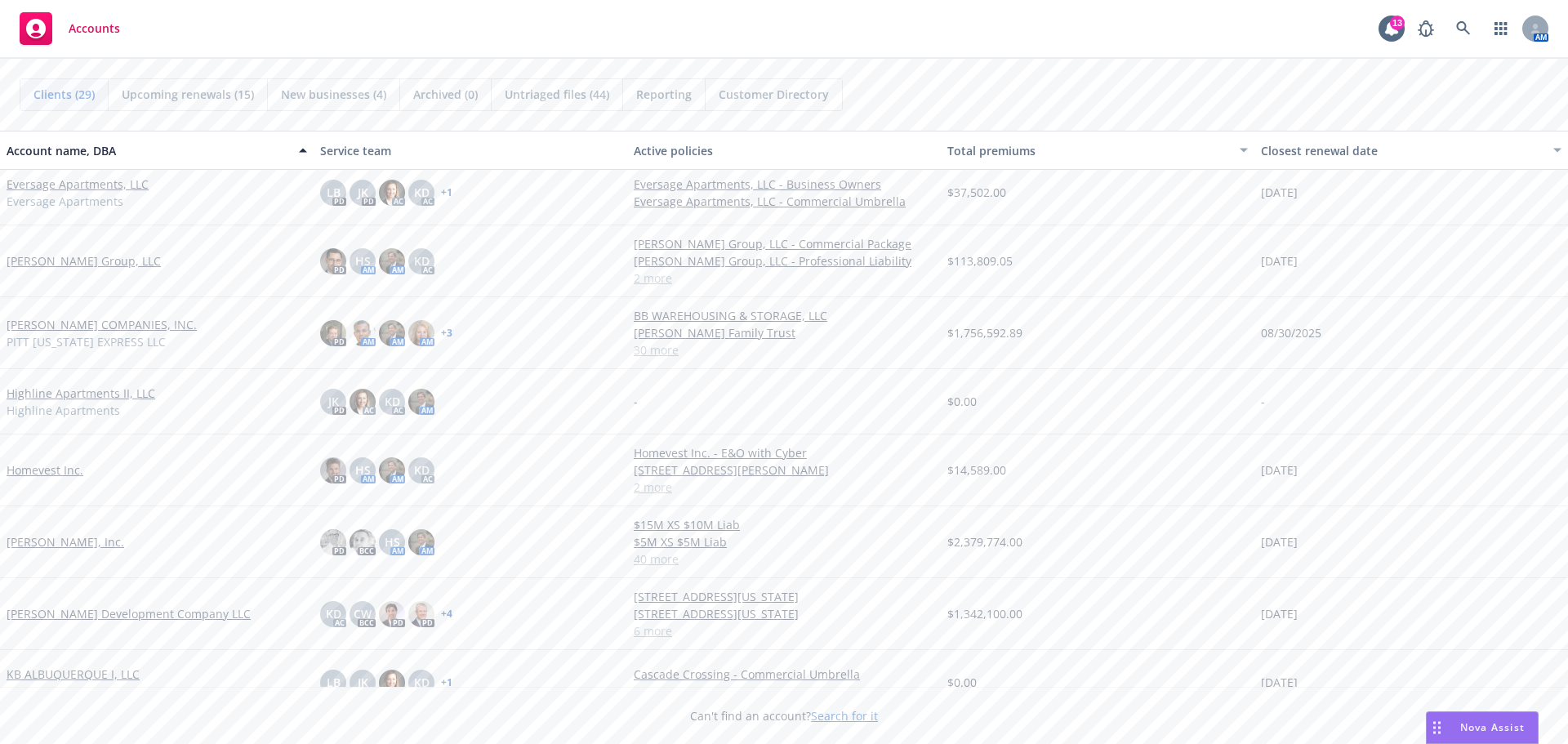
click at [144, 612] on link "[PERSON_NAME] Development Company LLC" at bounding box center [129, 613] width 244 height 17
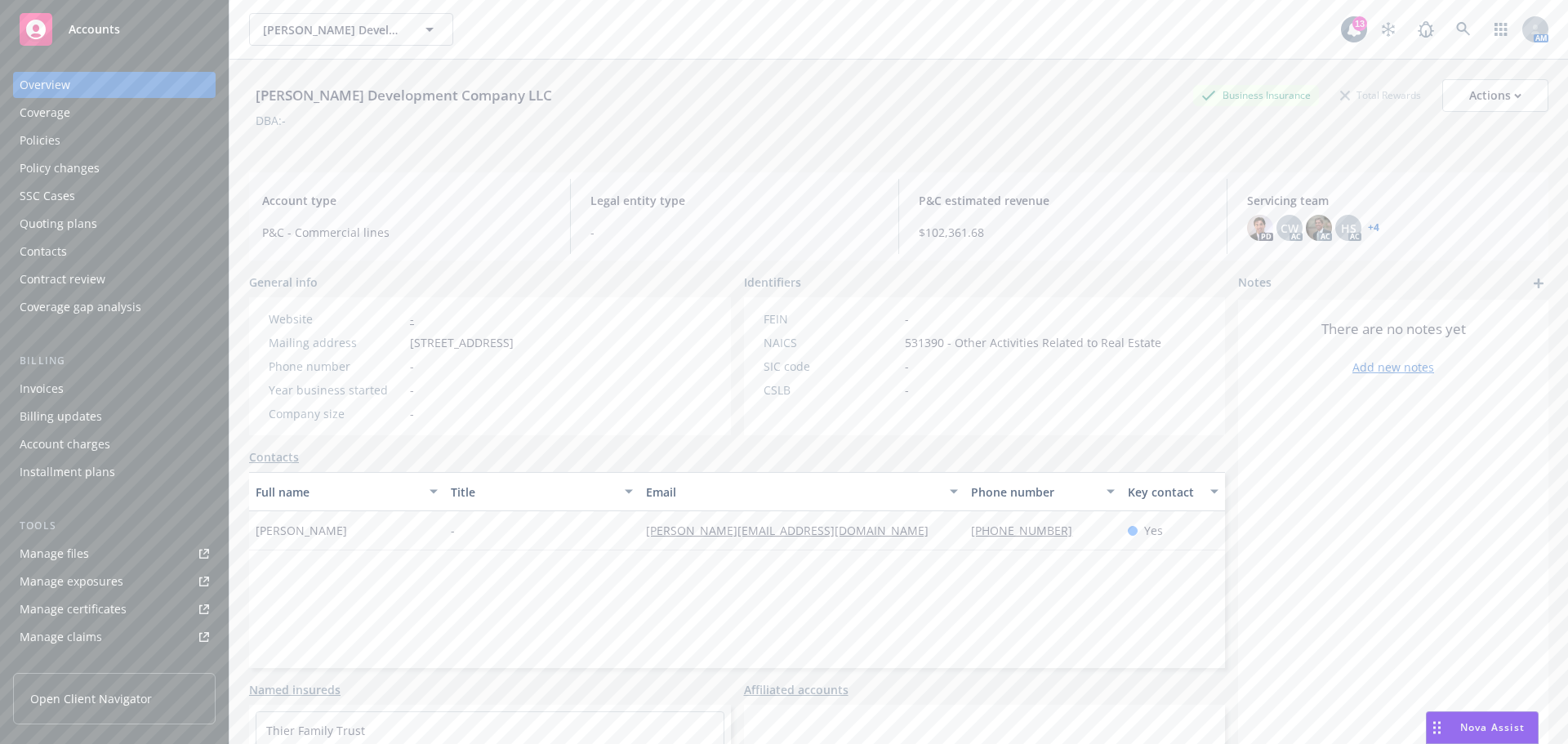
click at [72, 222] on div "Quoting plans" at bounding box center [58, 224] width 77 height 26
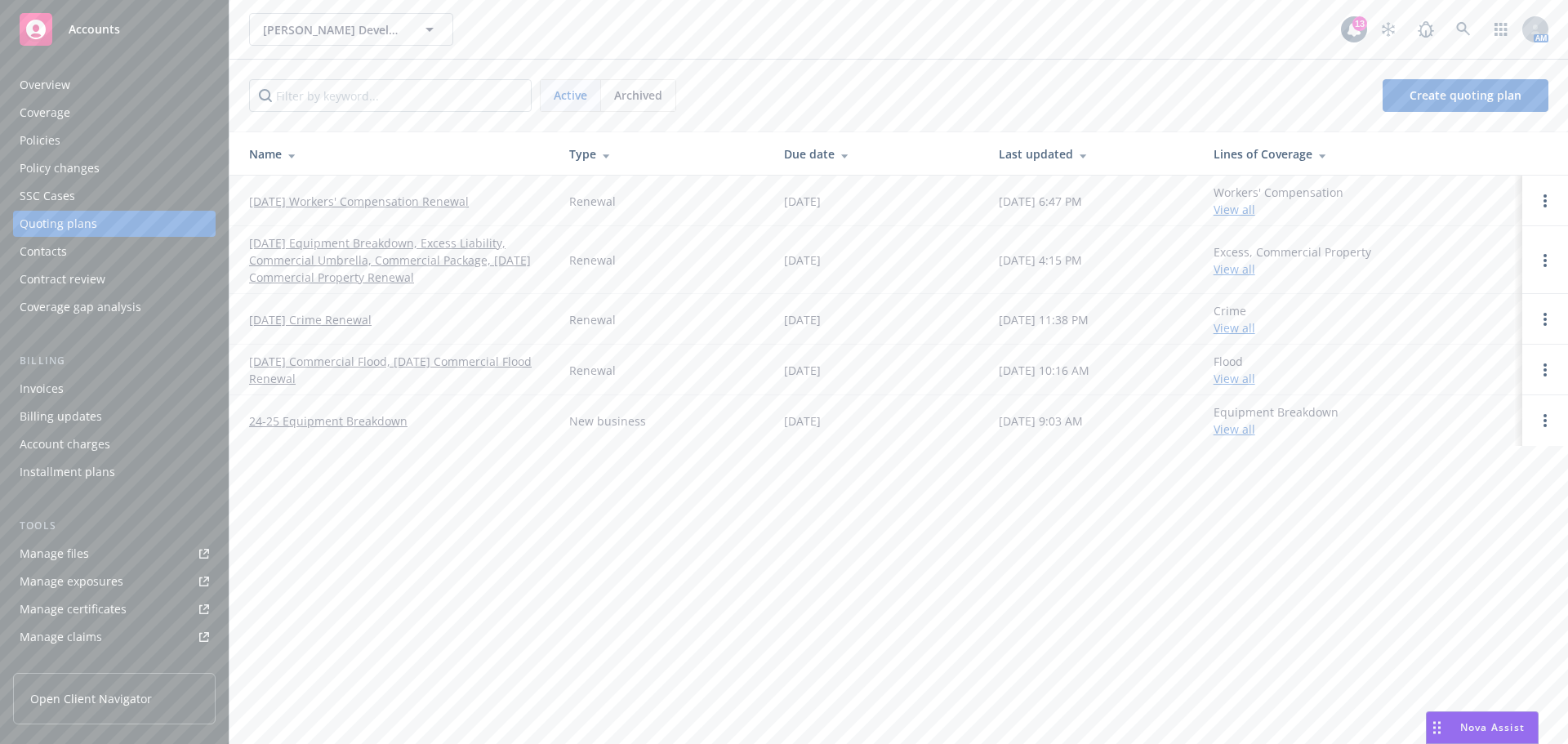
click at [338, 424] on link "24-25 Equipment Breakdown" at bounding box center [328, 420] width 158 height 17
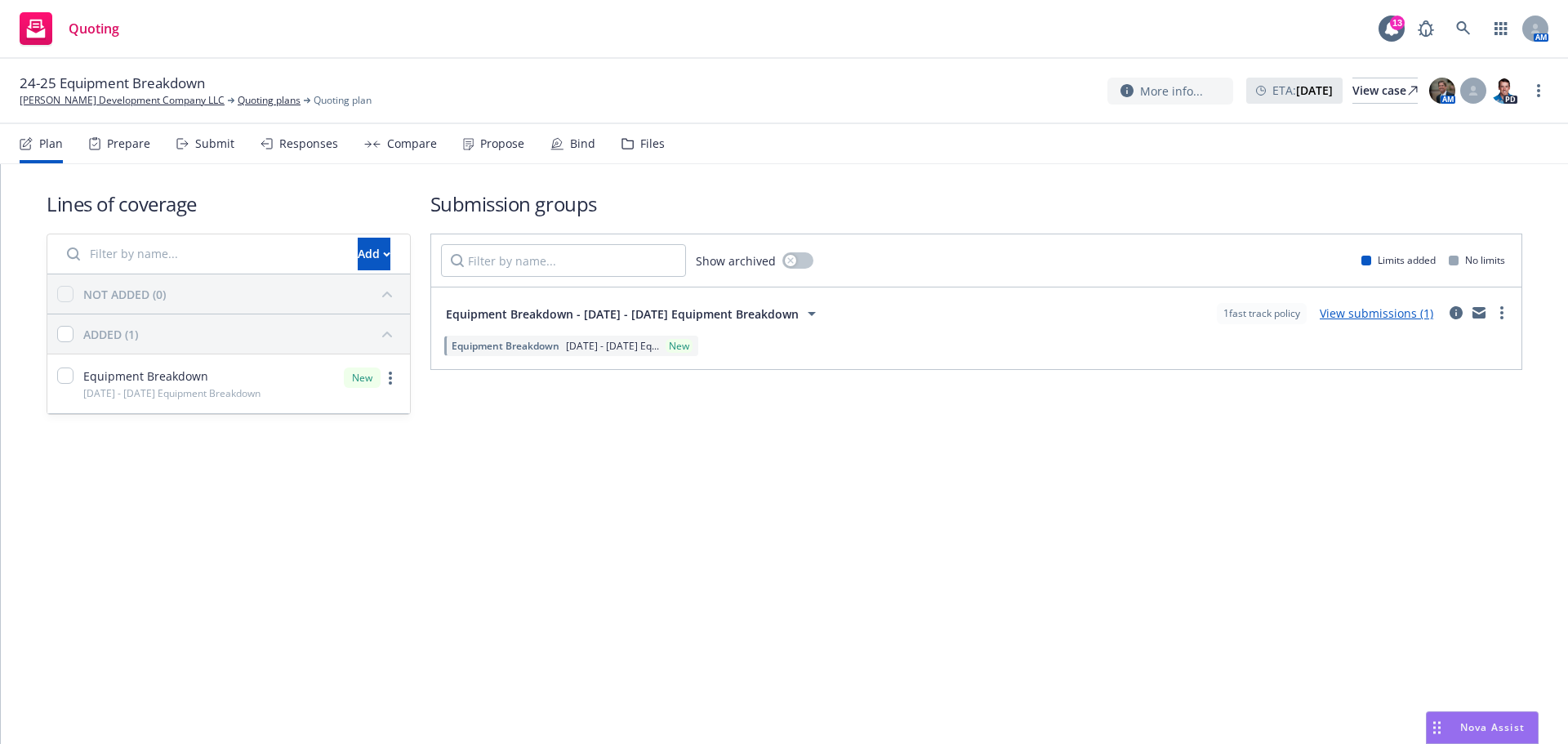
click at [136, 140] on div "Prepare" at bounding box center [129, 144] width 43 height 13
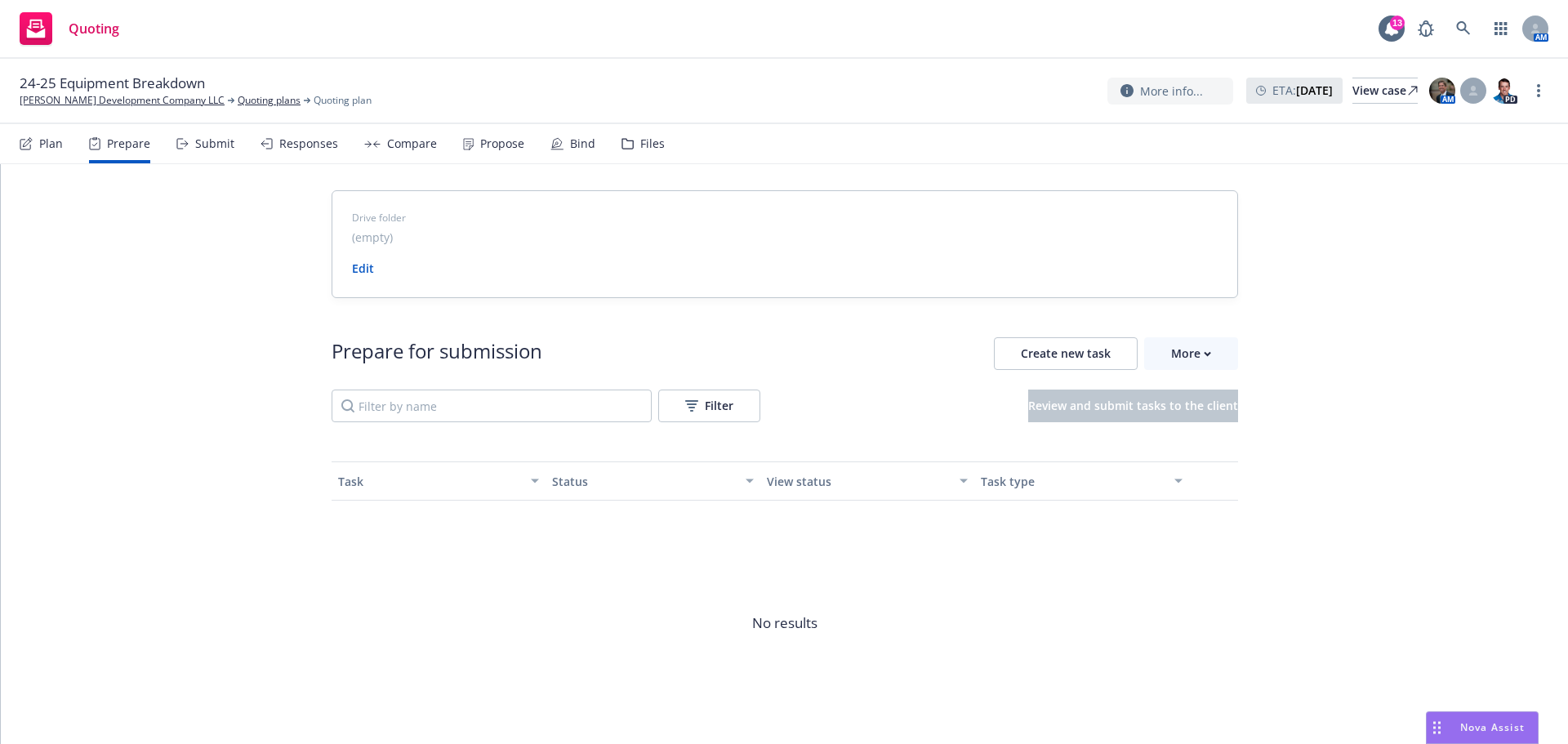
click at [206, 145] on div "Submit" at bounding box center [214, 144] width 39 height 13
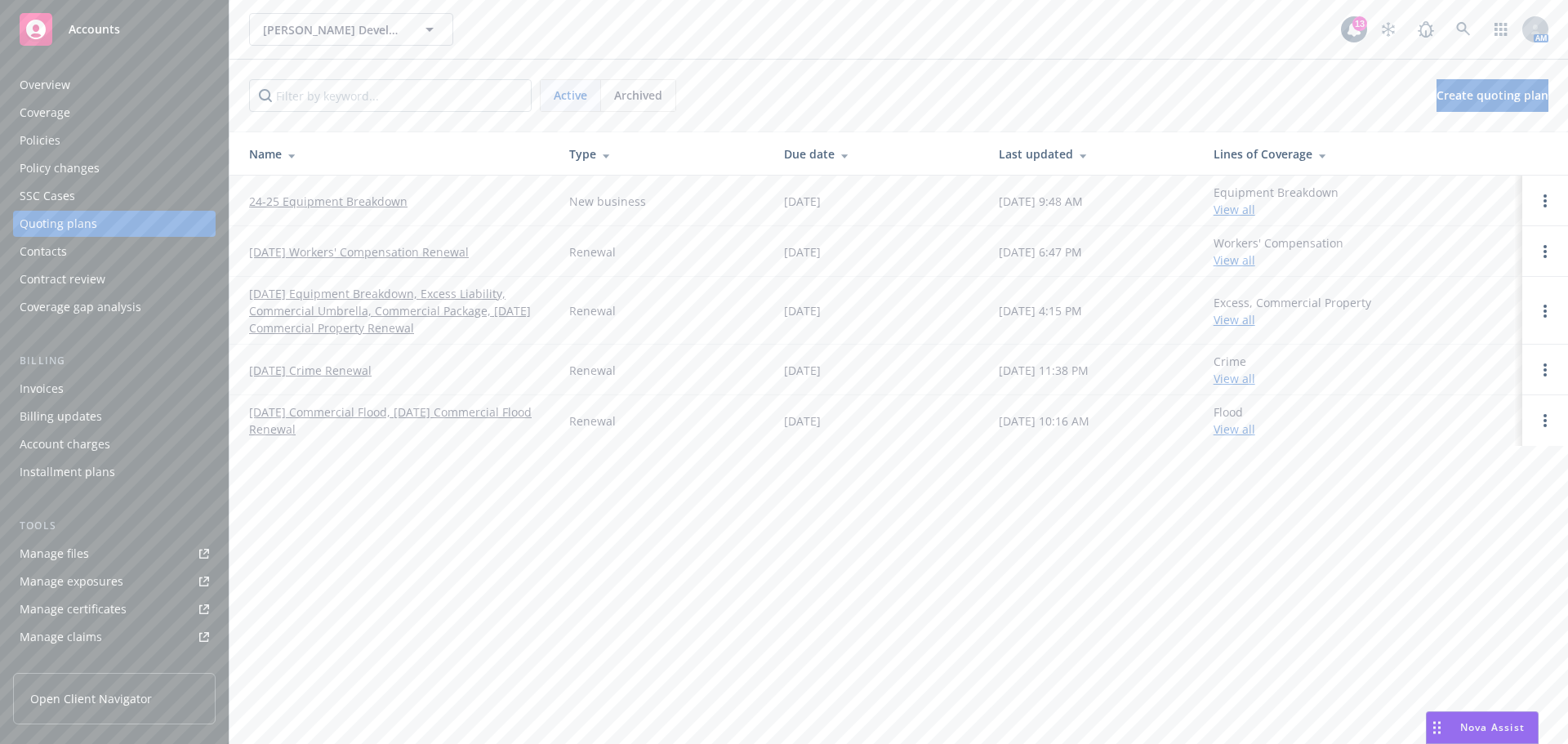
click at [57, 140] on div "Policies" at bounding box center [40, 141] width 41 height 26
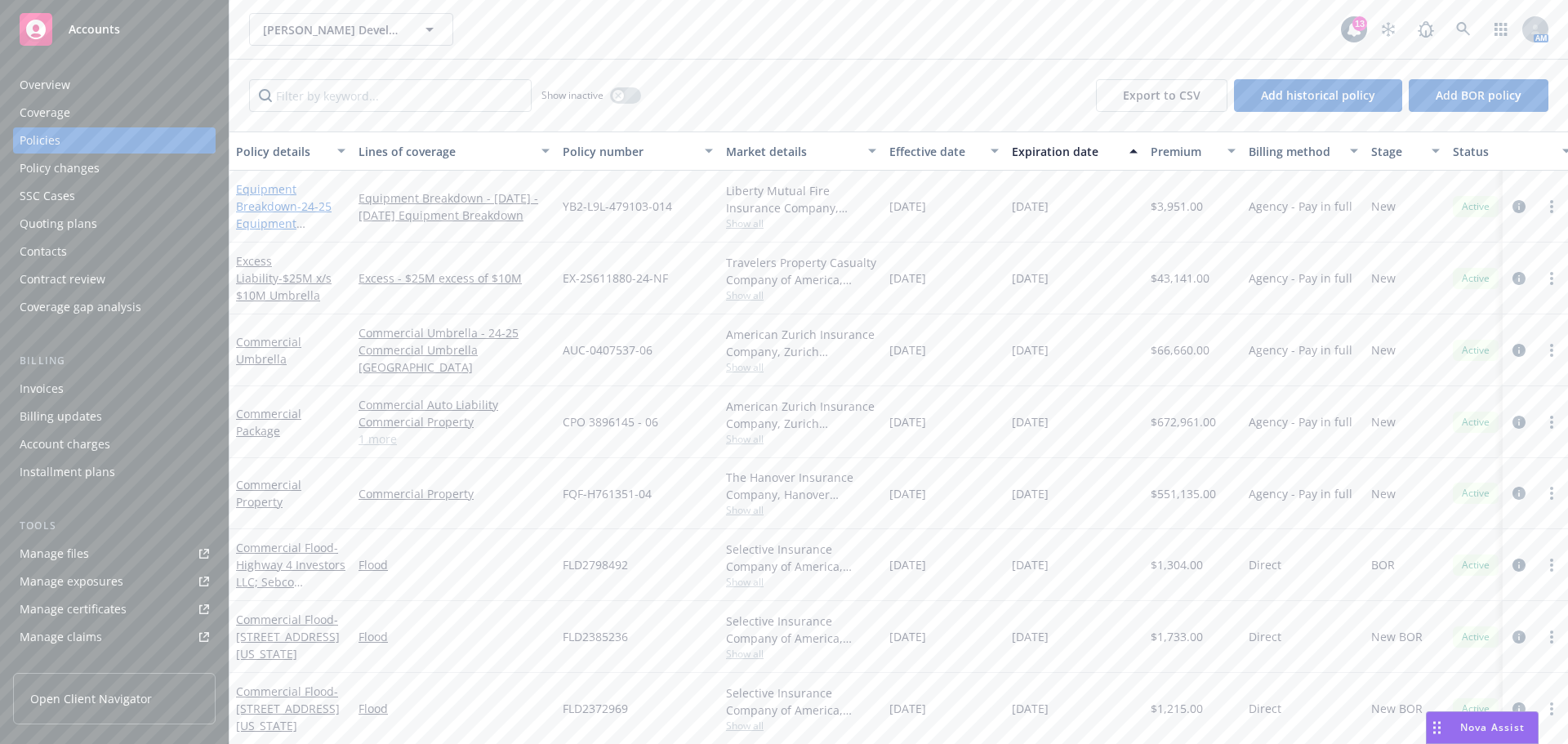
click at [239, 195] on link "Equipment Breakdown - 24-25 Equipment Breakdown" at bounding box center [283, 214] width 95 height 67
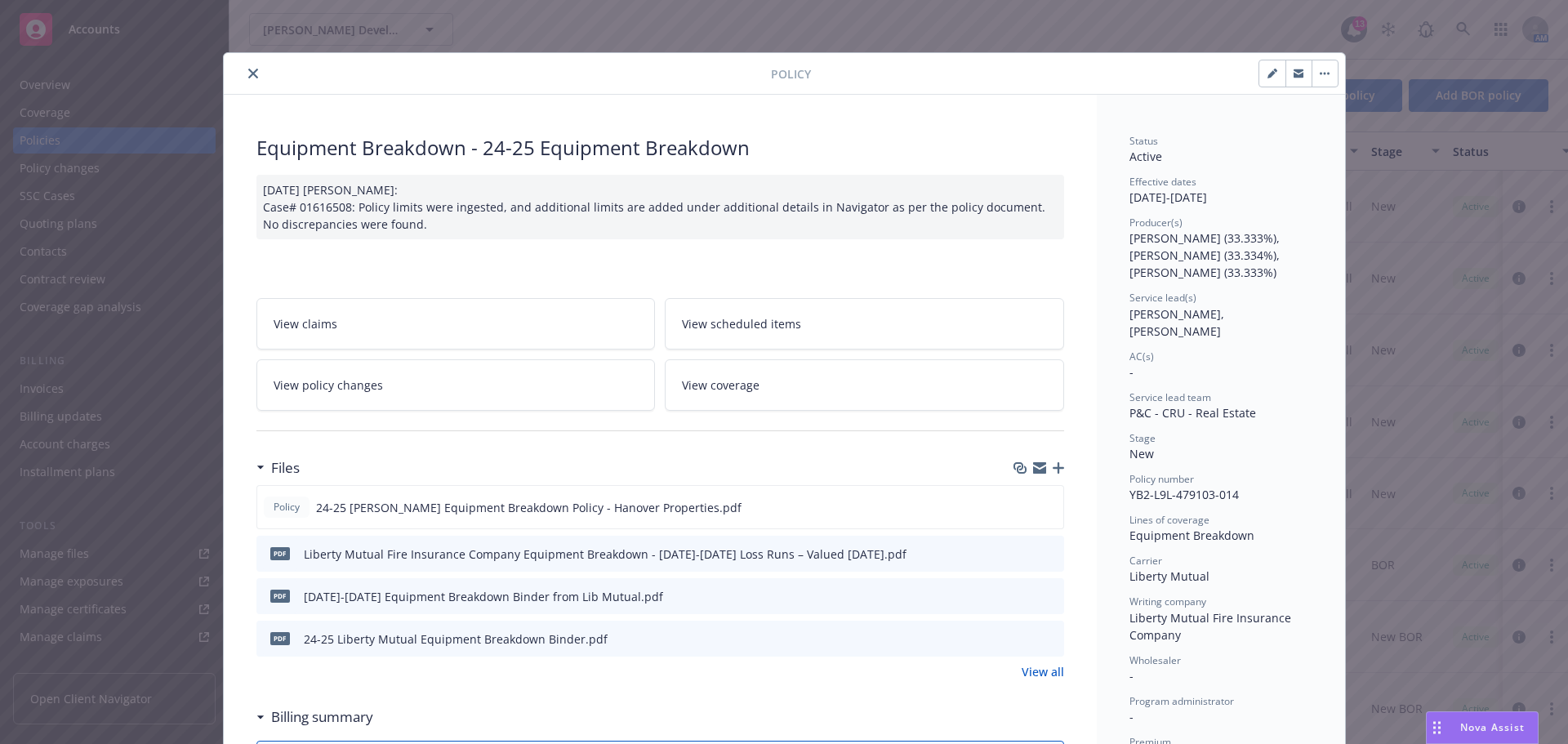
click at [1033, 466] on icon "button" at bounding box center [1039, 468] width 13 height 13
click at [248, 72] on icon "close" at bounding box center [253, 74] width 10 height 10
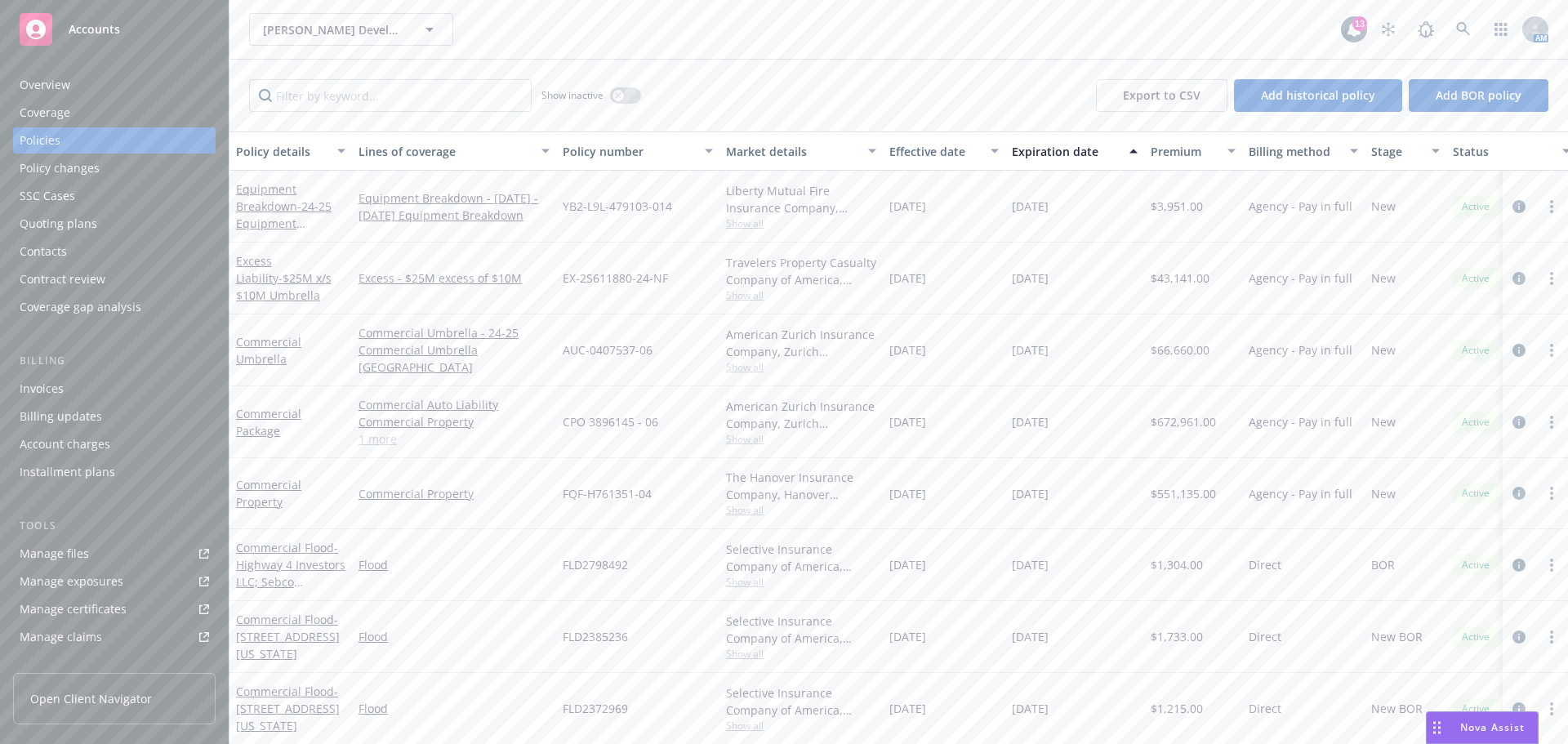
click at [89, 218] on div "Quoting plans" at bounding box center [58, 224] width 77 height 26
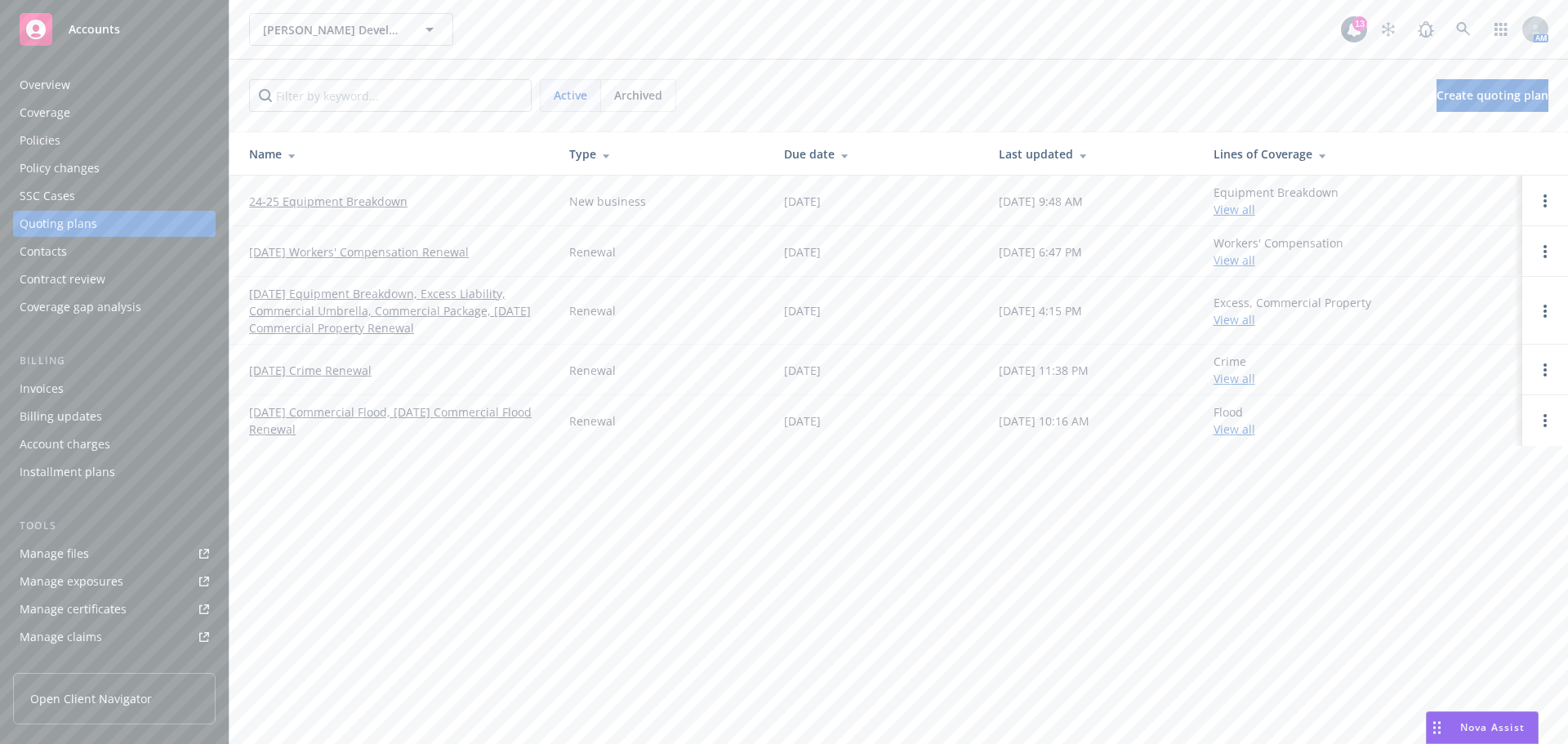
click at [360, 316] on link "09/01/25 Equipment Breakdown, Excess Liability, Commercial Umbrella, Commercial…" at bounding box center [395, 310] width 294 height 51
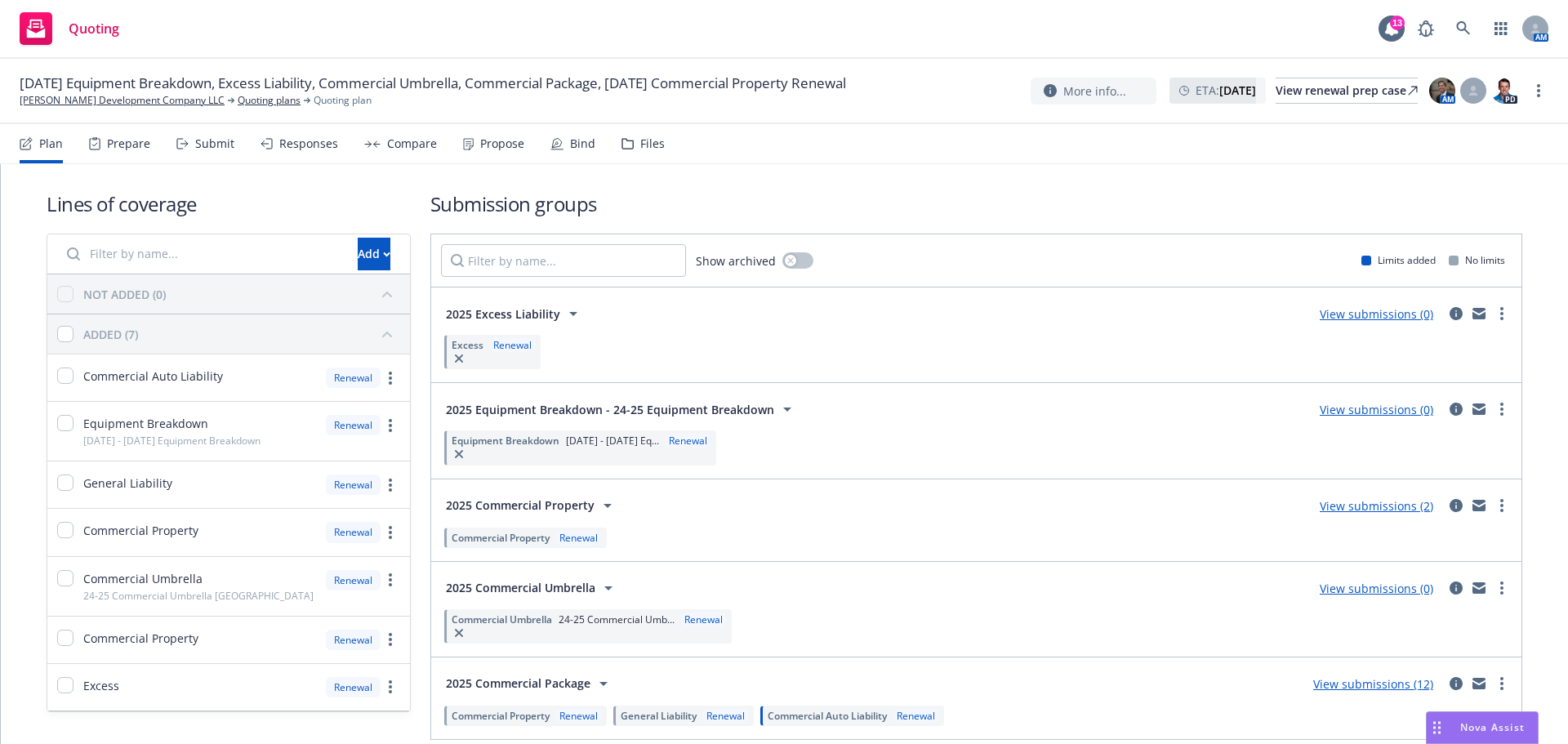
click at [189, 146] on div "Submit" at bounding box center [205, 144] width 58 height 39
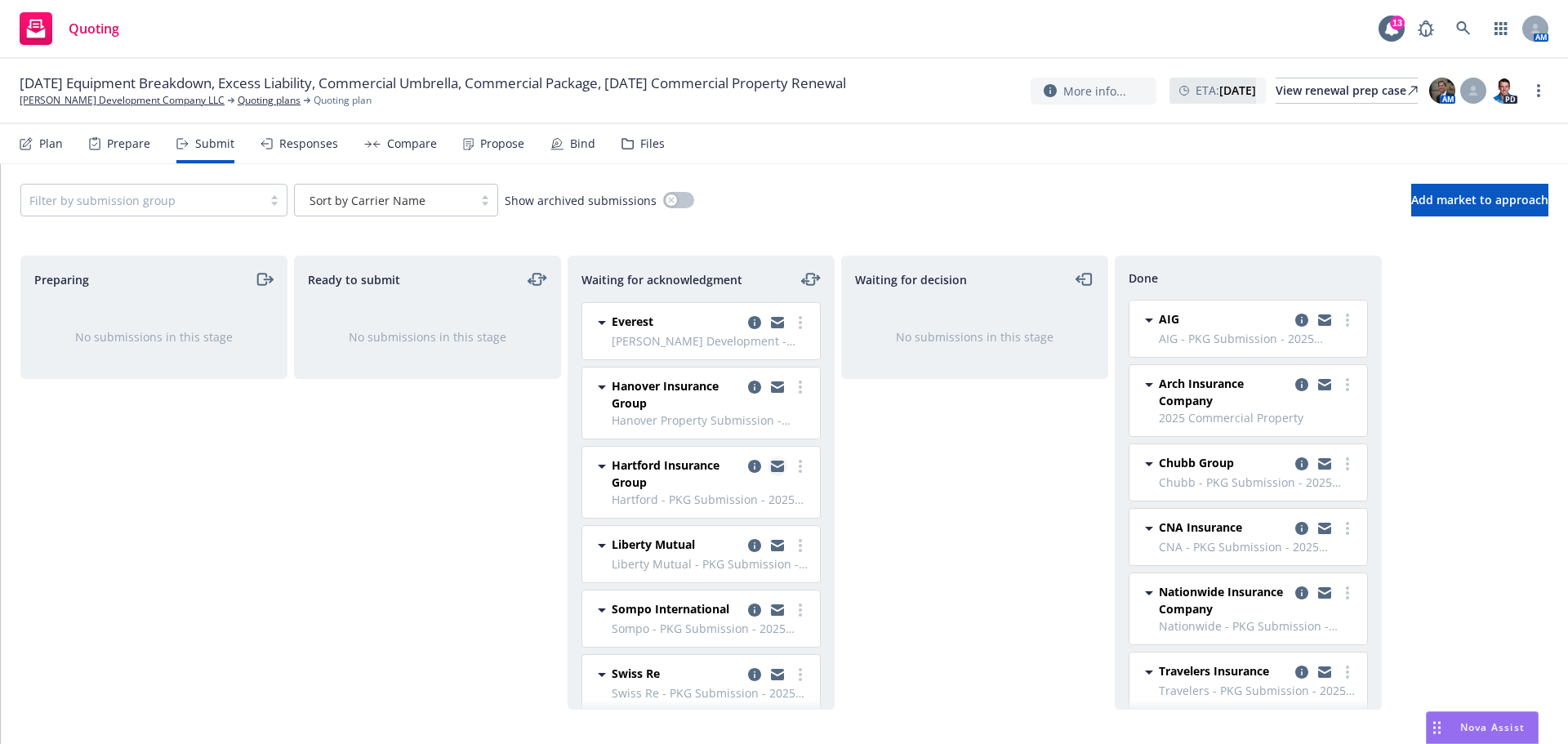
click at [771, 464] on icon "copy logging email" at bounding box center [777, 466] width 13 height 11
click at [1295, 462] on icon "copy logging email" at bounding box center [1301, 464] width 13 height 13
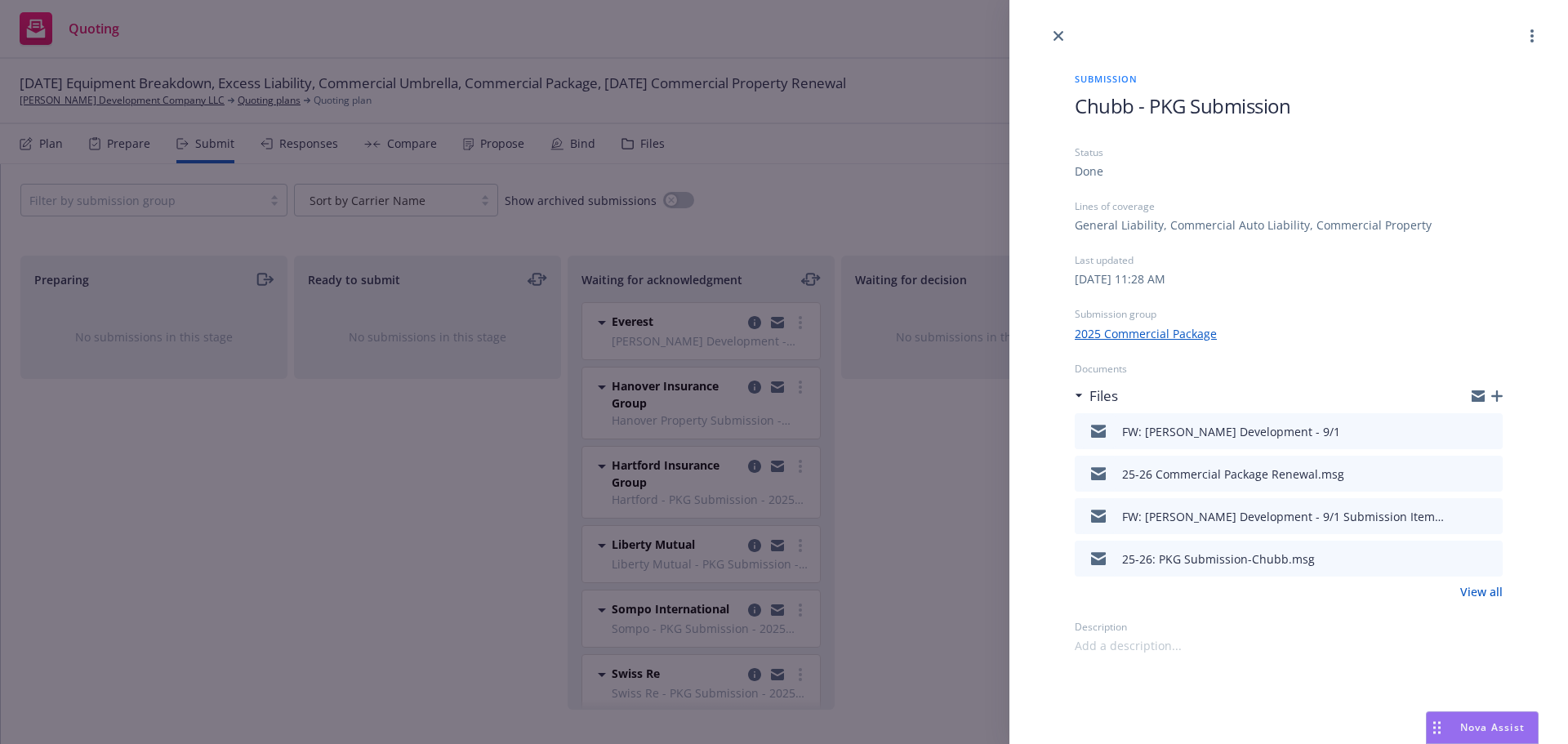
click at [1496, 393] on icon "button" at bounding box center [1497, 396] width 11 height 11
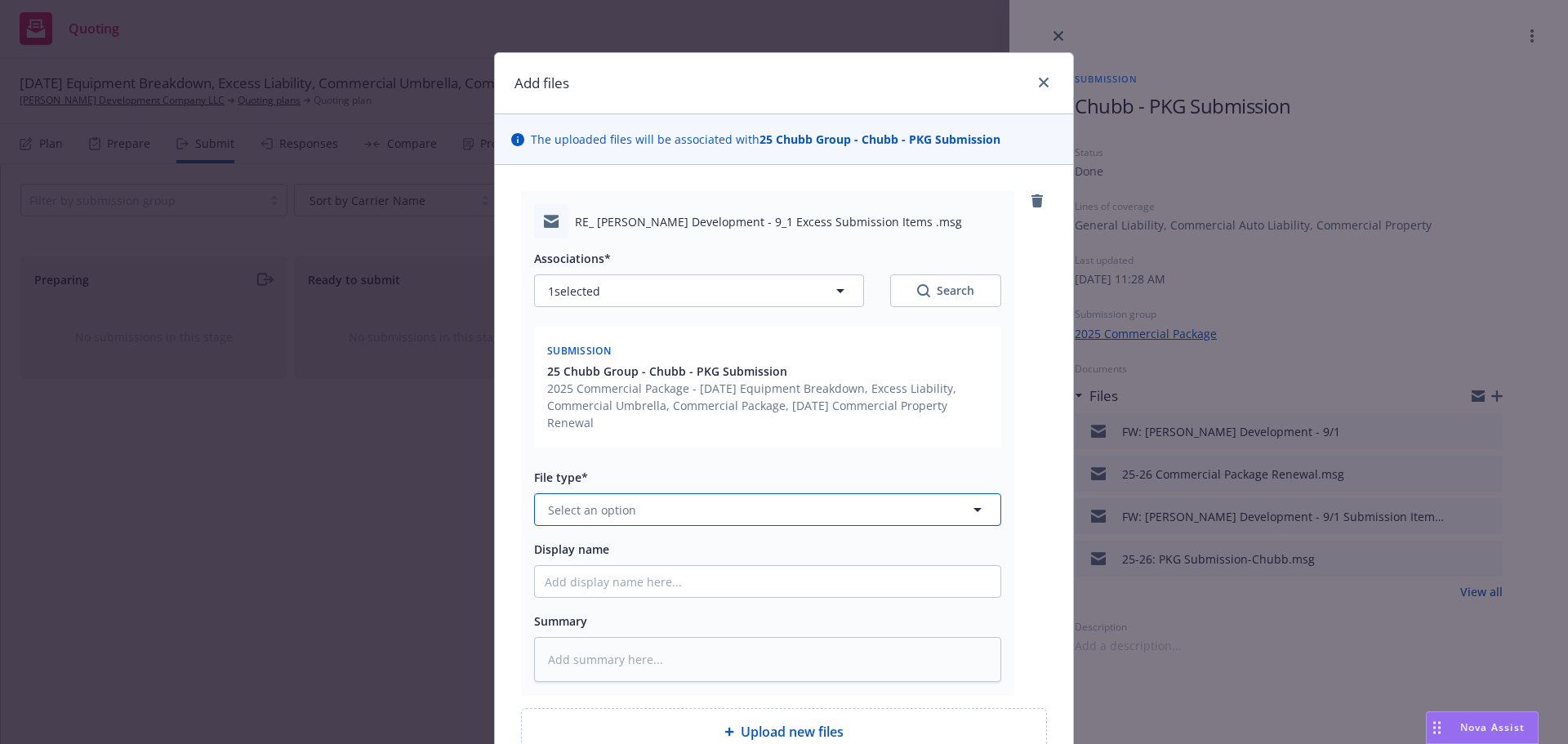
click at [803, 506] on button "Select an option" at bounding box center [767, 509] width 467 height 33
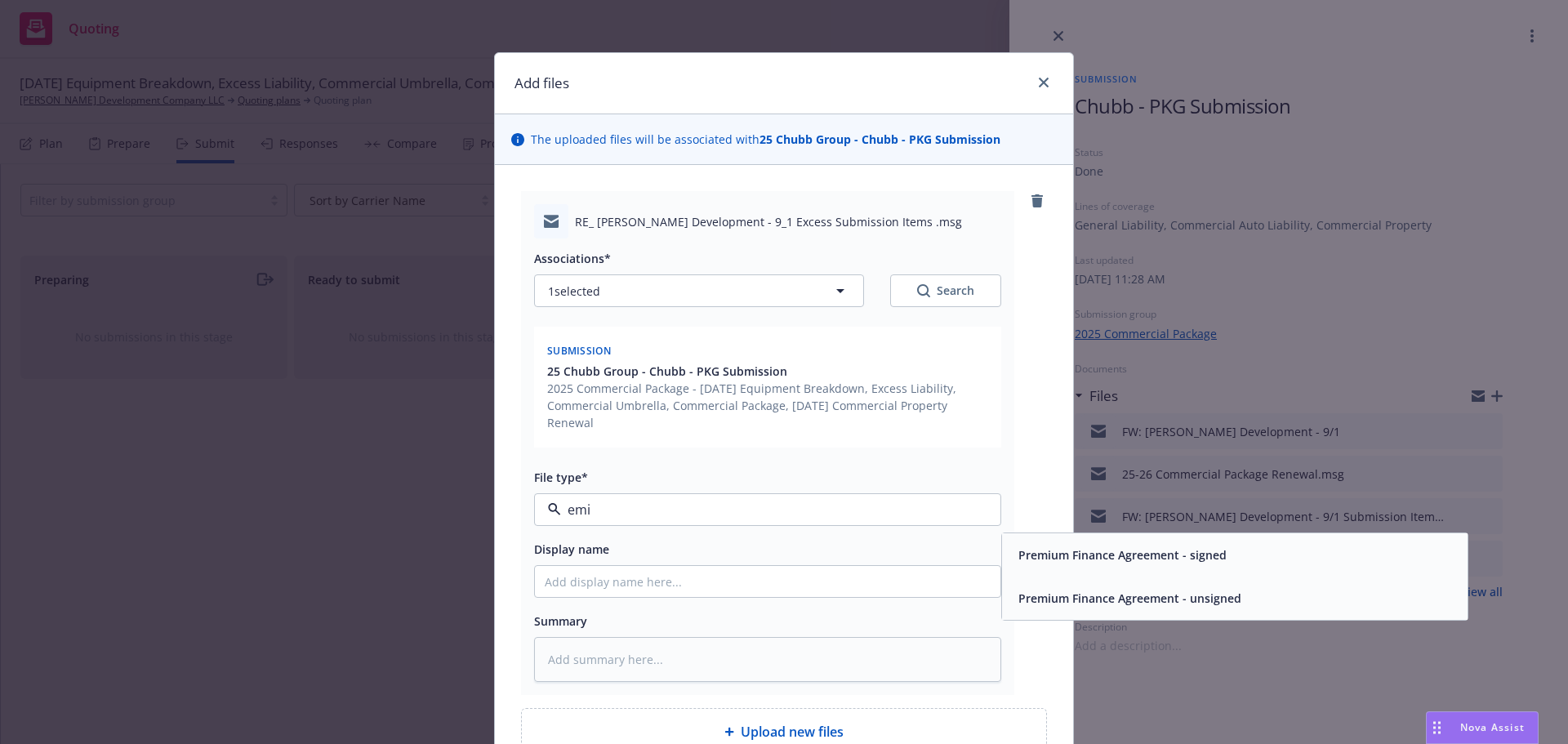
type input "em"
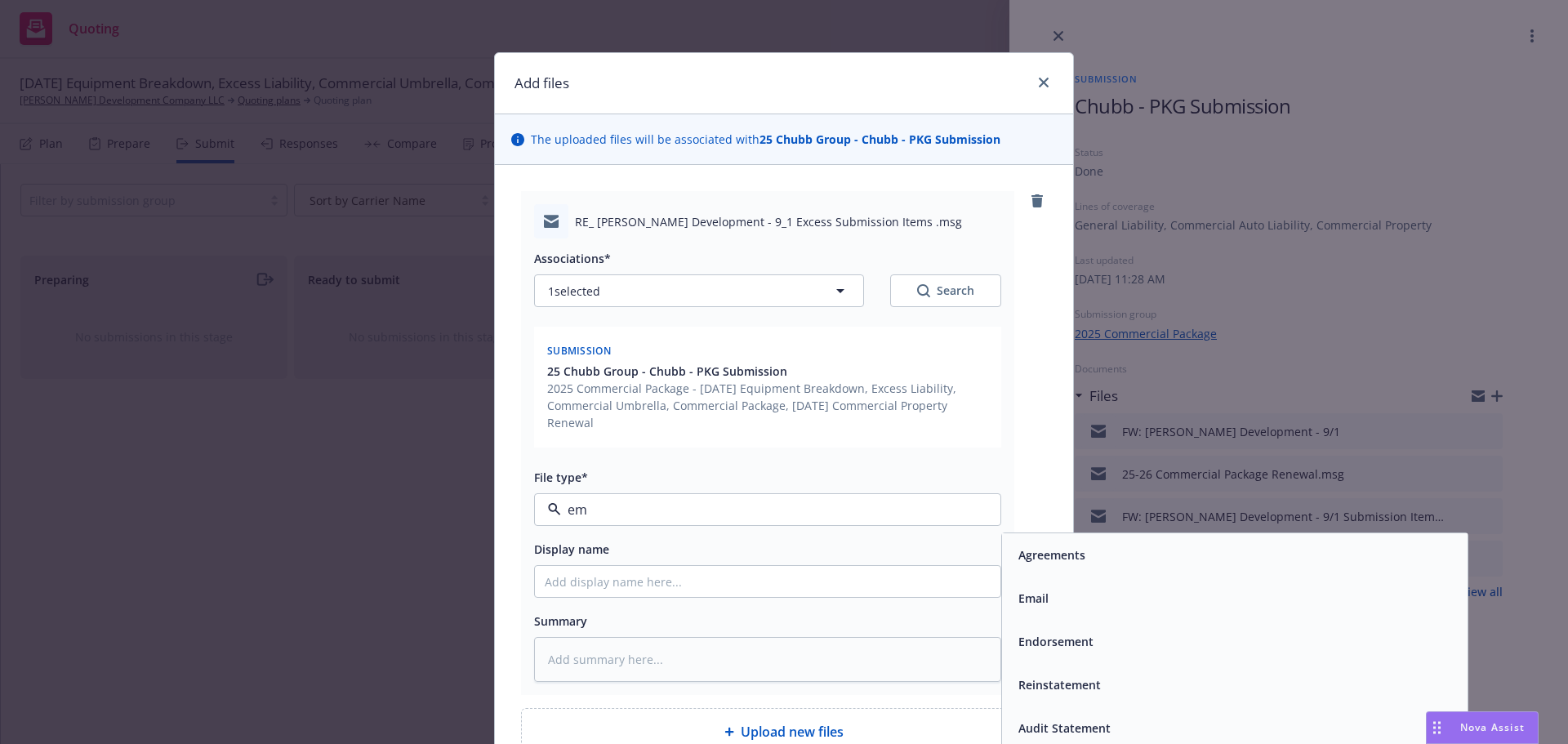
click at [1058, 613] on div "Email" at bounding box center [1234, 598] width 465 height 43
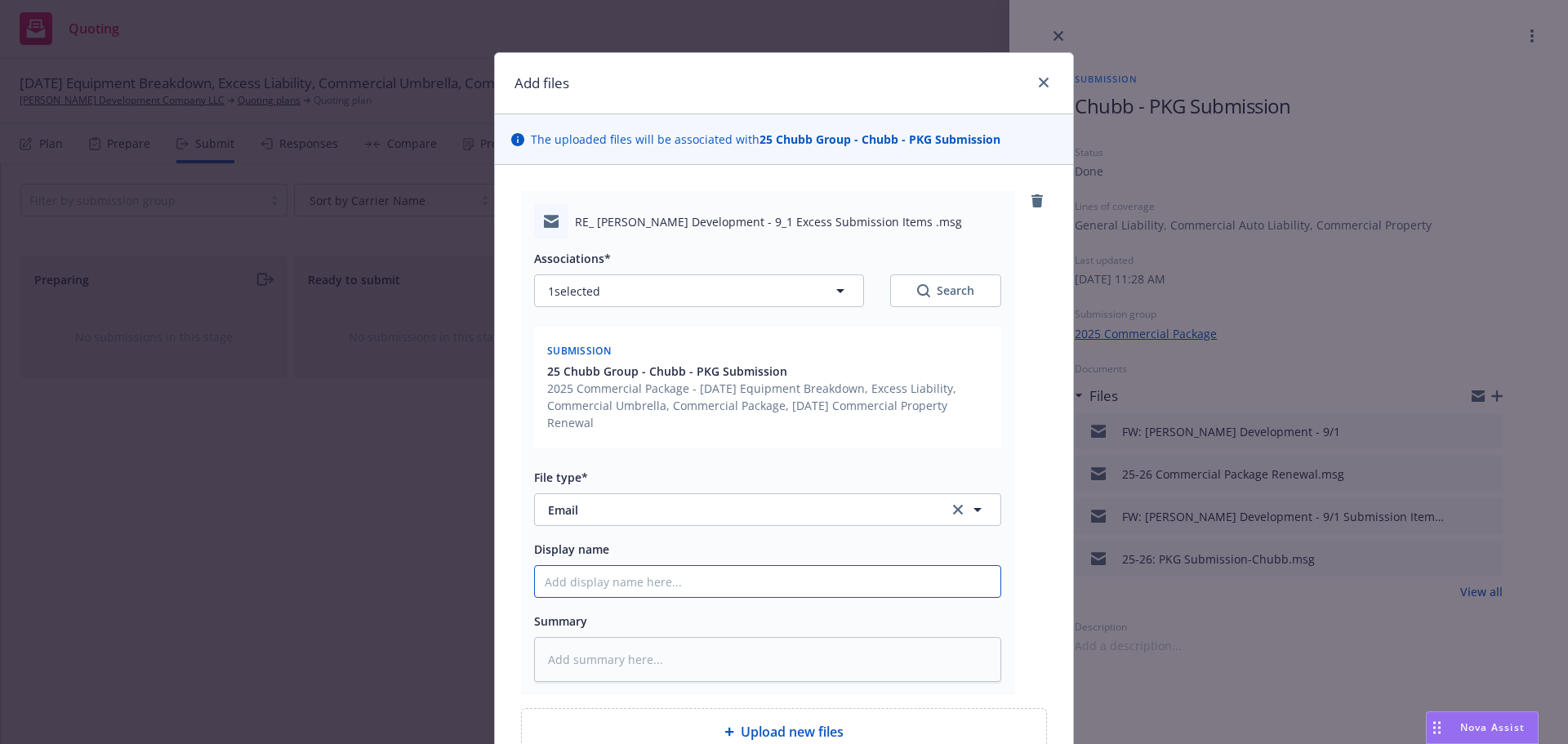
click at [690, 586] on input "Display name" at bounding box center [767, 581] width 465 height 31
type textarea "x"
type input "2"
type textarea "x"
type input "25"
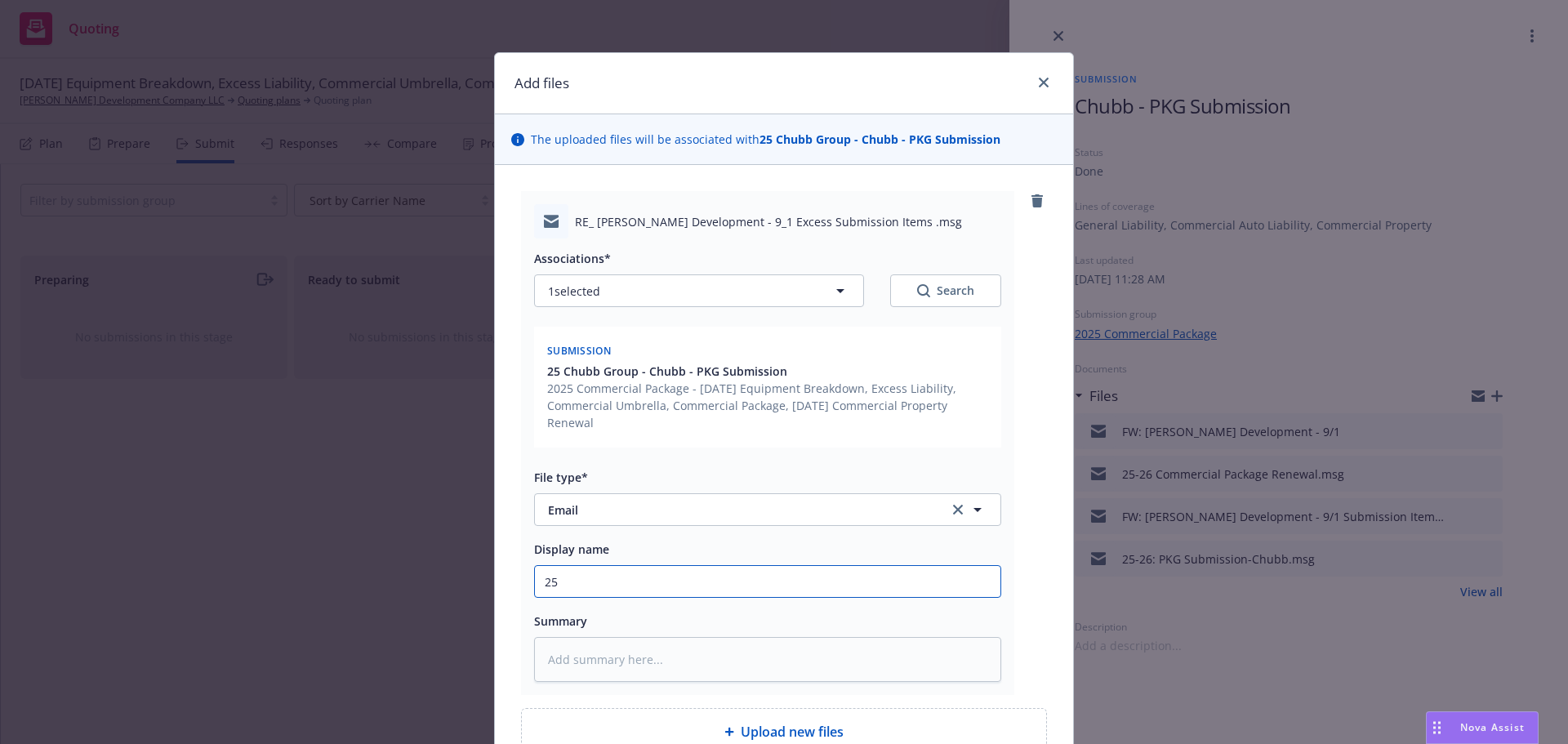
type textarea "x"
type input "25-"
type textarea "x"
type input "25-2"
type textarea "x"
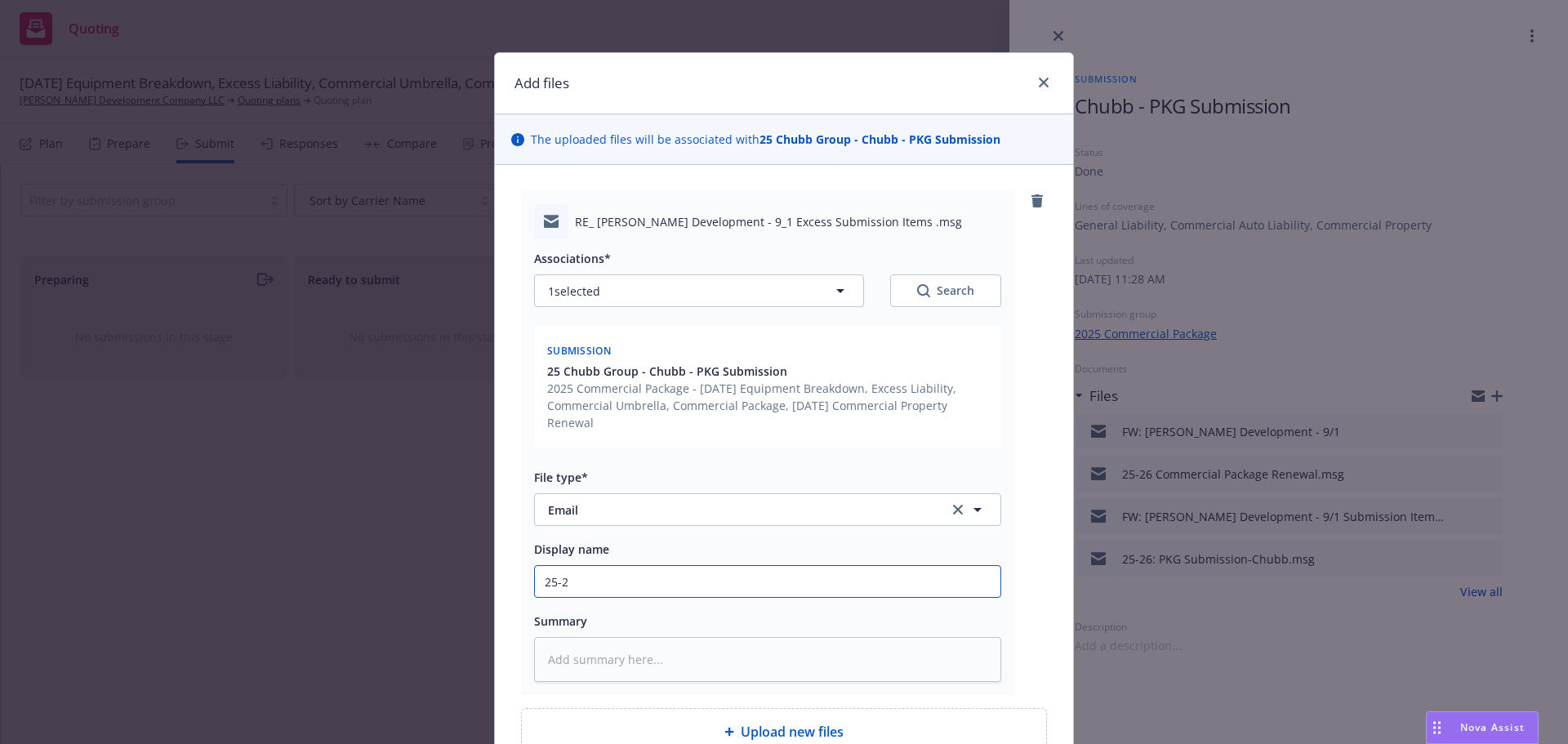
type input "25-26"
type textarea "x"
type input "25-26"
type textarea "x"
type input "25-26 E"
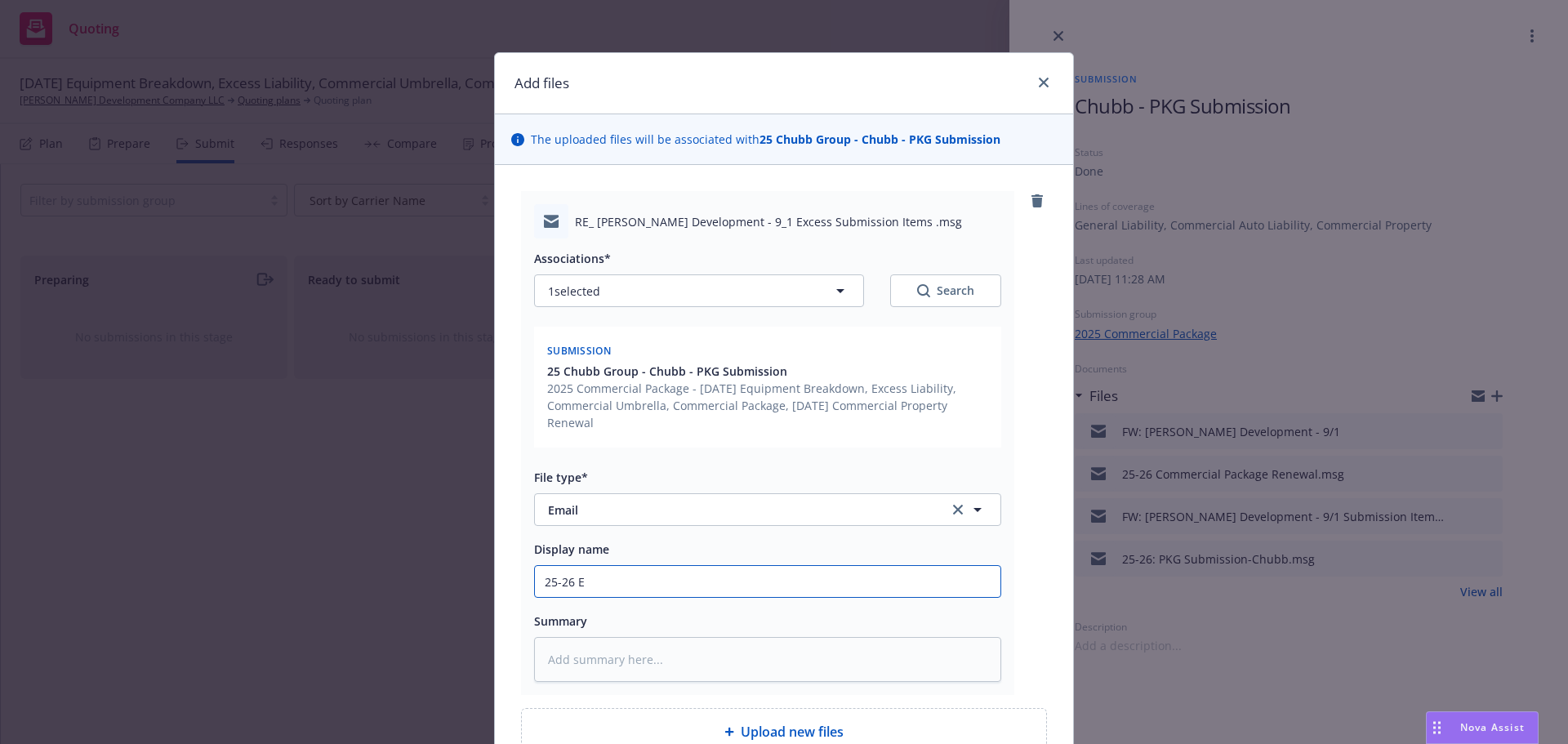
type textarea "x"
type input "25-26 Ex"
type textarea "x"
type input "25-26 Exc"
type textarea "x"
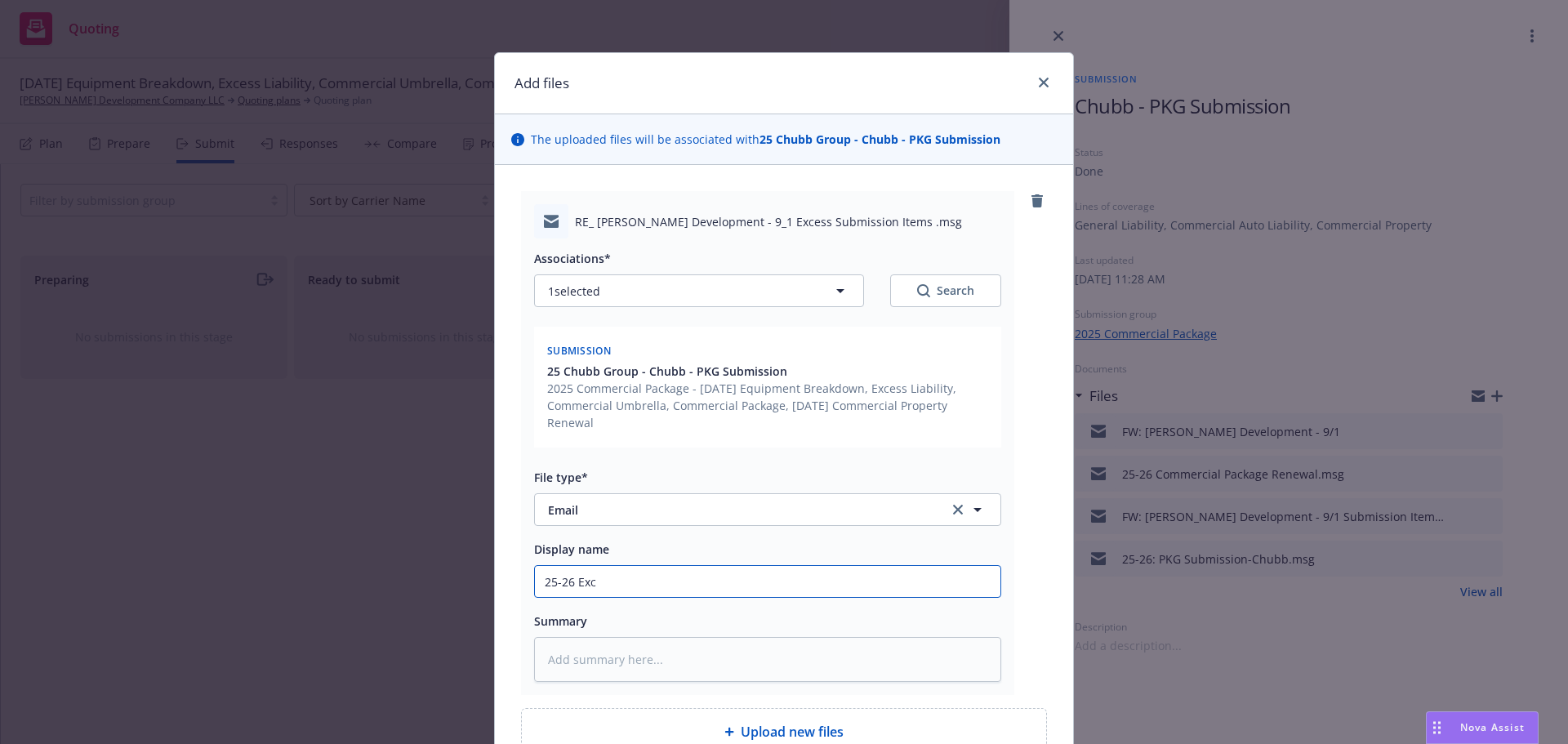
type input "25-26 Exce"
type textarea "x"
type input "25-26 Exces"
type textarea "x"
type input "25-26 Excess"
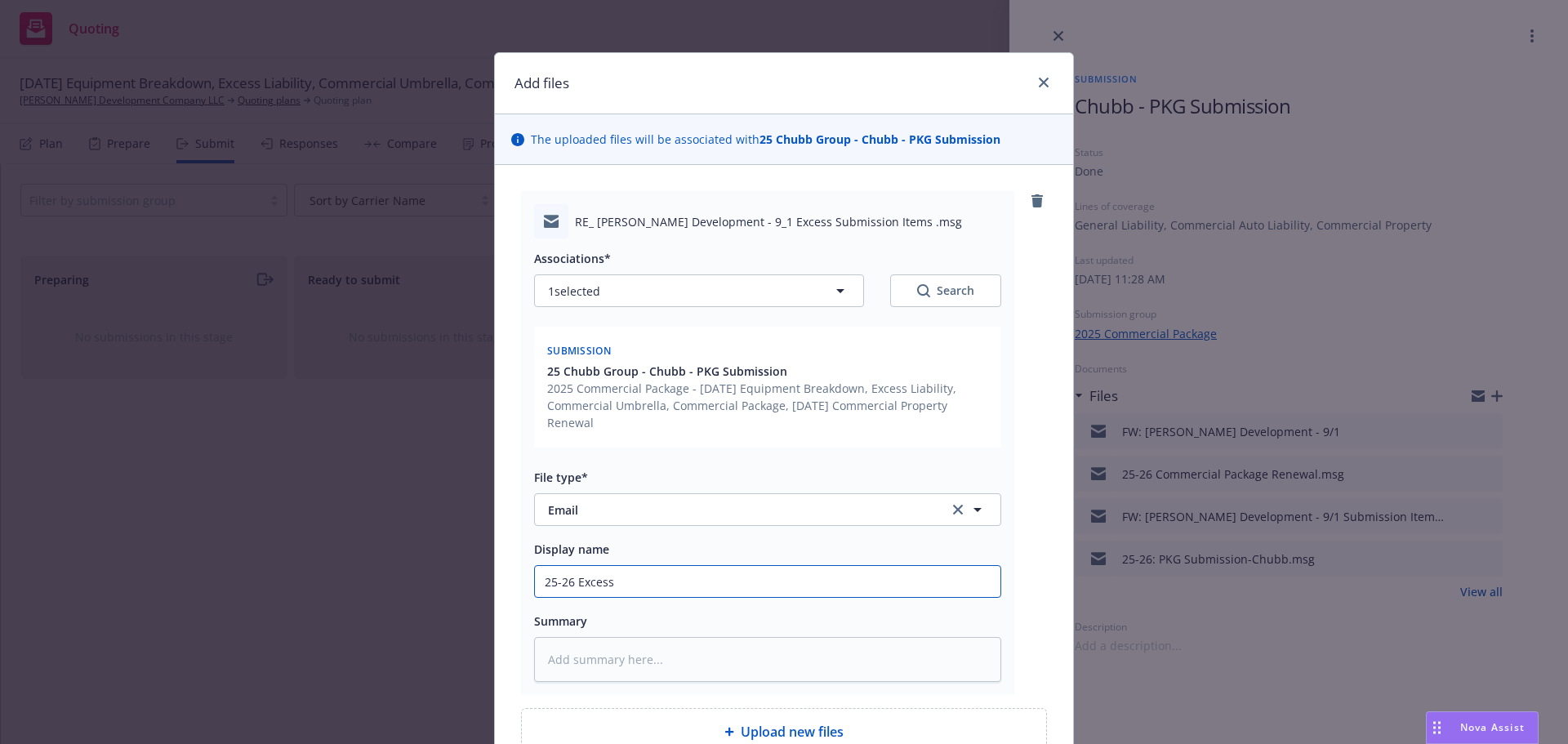
type textarea "x"
type input "25-26 Excess Liability Renewal Solicitation"
type textarea "x"
type input "25-26 Excess Liability Renewal Solicitation"
type textarea "x"
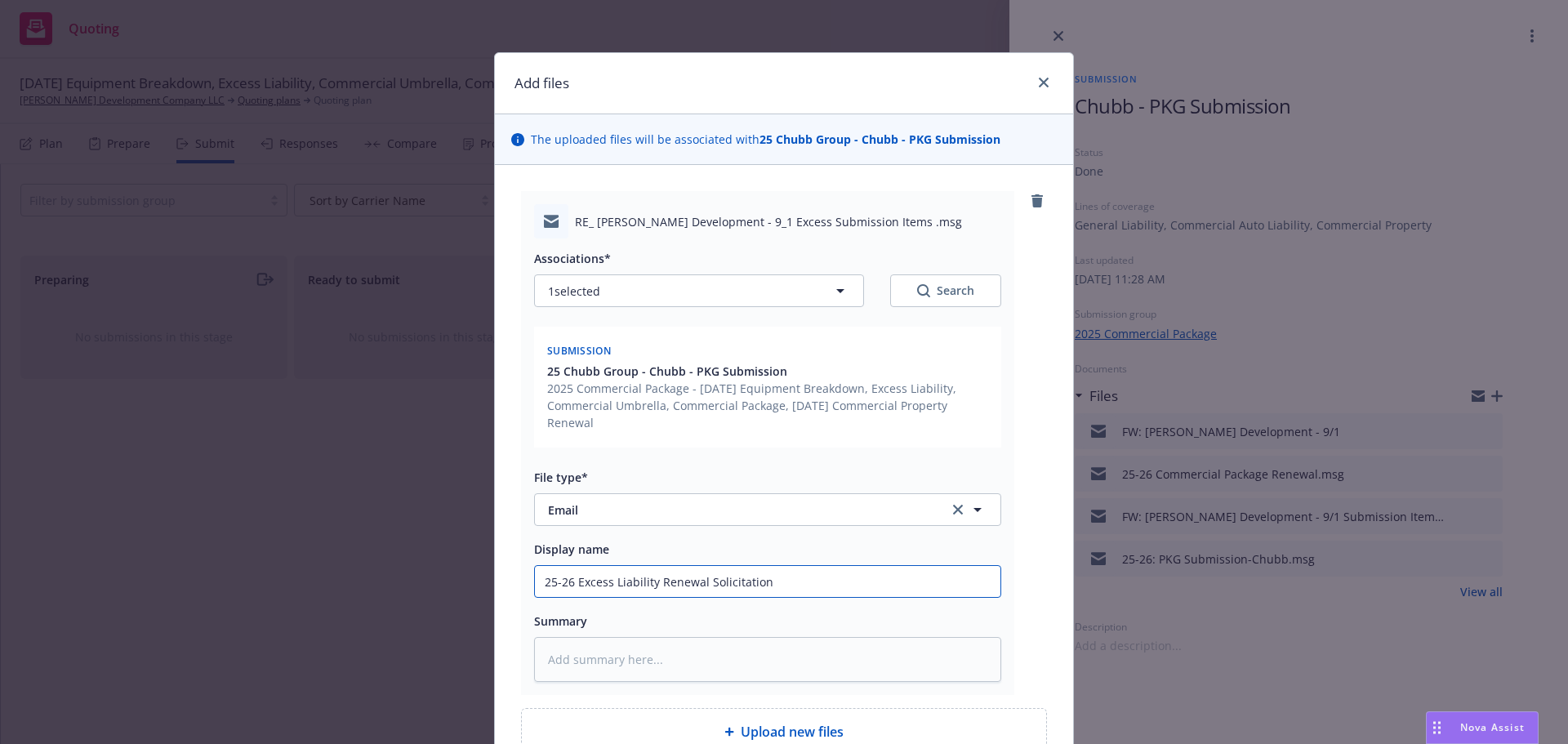
type input "25-26 Excess Liability Renewal Solicitation -"
type textarea "x"
type input "25-26 Excess Liability Renewal Solicitation -"
type textarea "x"
type input "25-26 Excess Liability Renewal Solicitation - C"
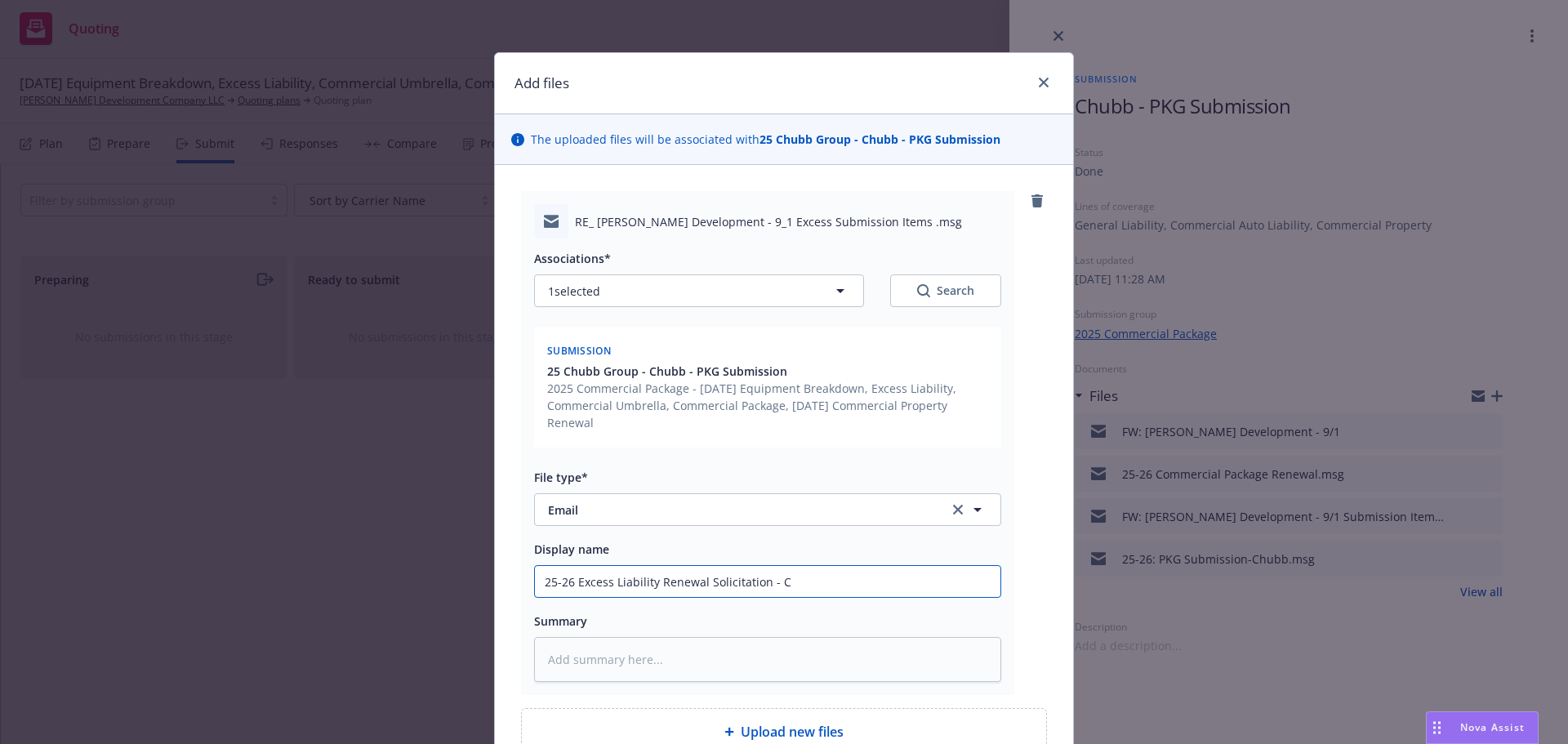
type textarea "x"
type input "25-26 Excess Liability Renewal Solicitation - Ch"
type textarea "x"
type input "25-26 Excess Liability Renewal Solicitation - Chu"
type textarea "x"
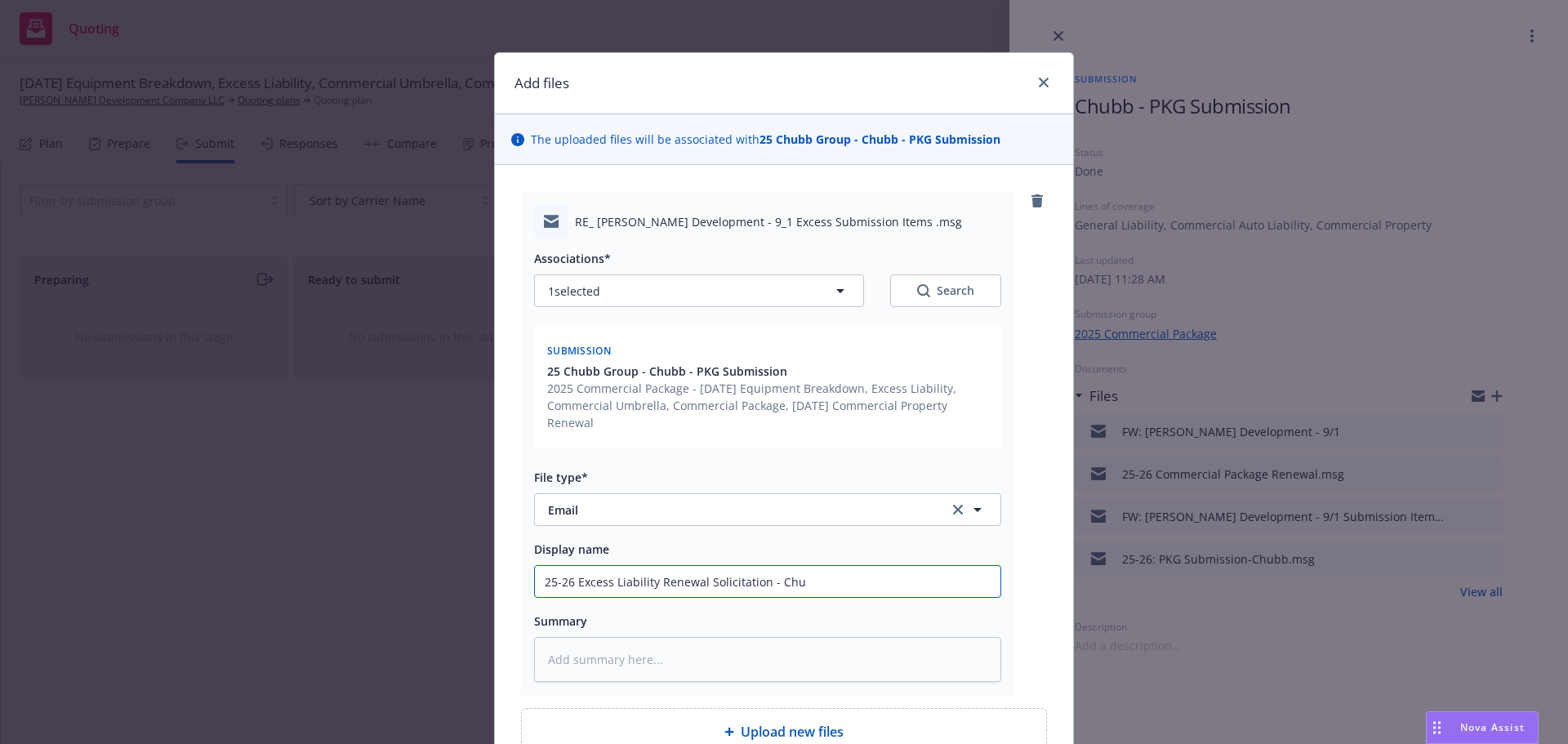
type input "25-26 Excess Liability Renewal Solicitation - Chub"
type textarea "x"
type input "25-26 Excess Liability Renewal Solicitation - Chubb"
click at [576, 657] on textarea at bounding box center [767, 659] width 467 height 45
type textarea "x"
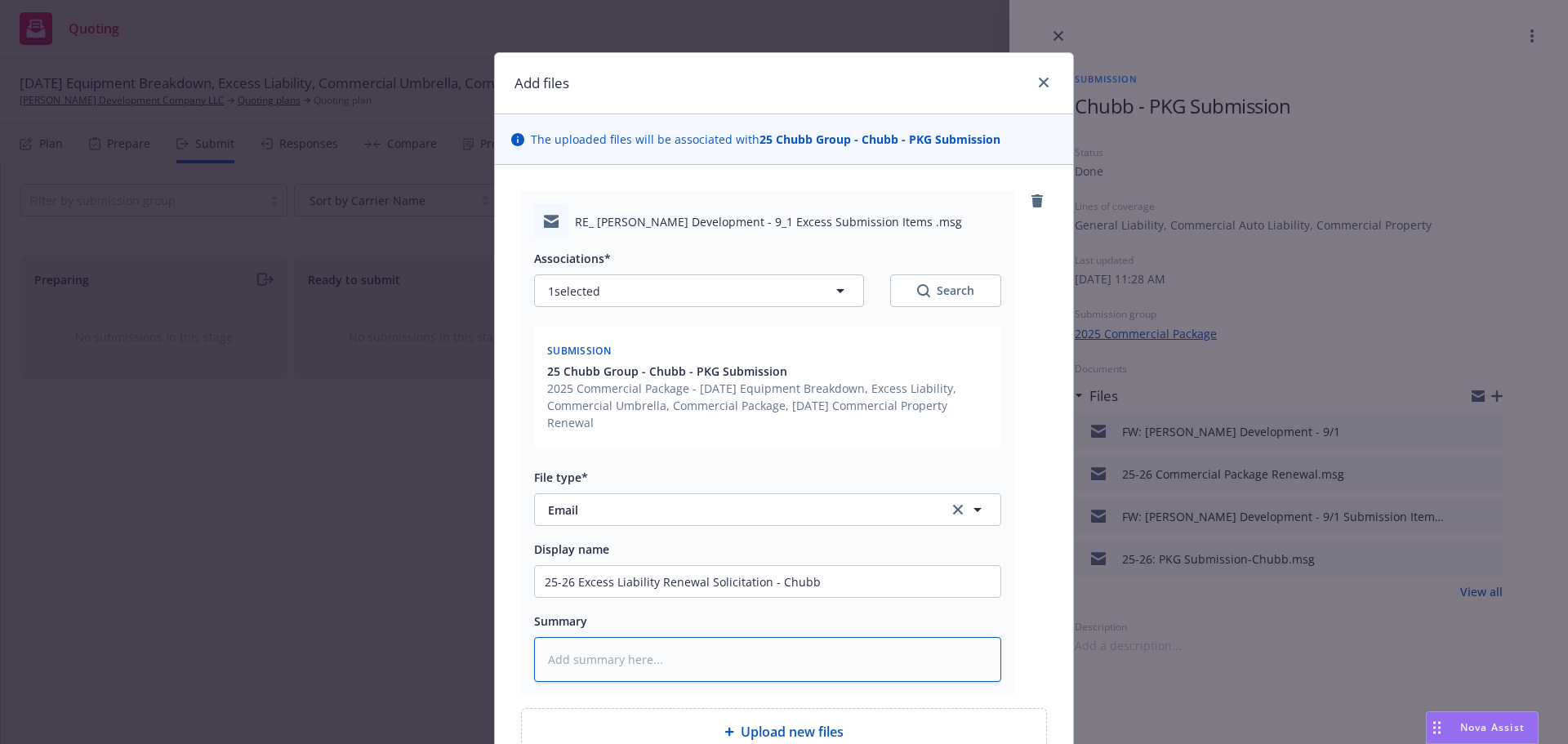
type textarea "P"
type textarea "x"
type textarea "Pa"
type textarea "x"
type textarea "Pas"
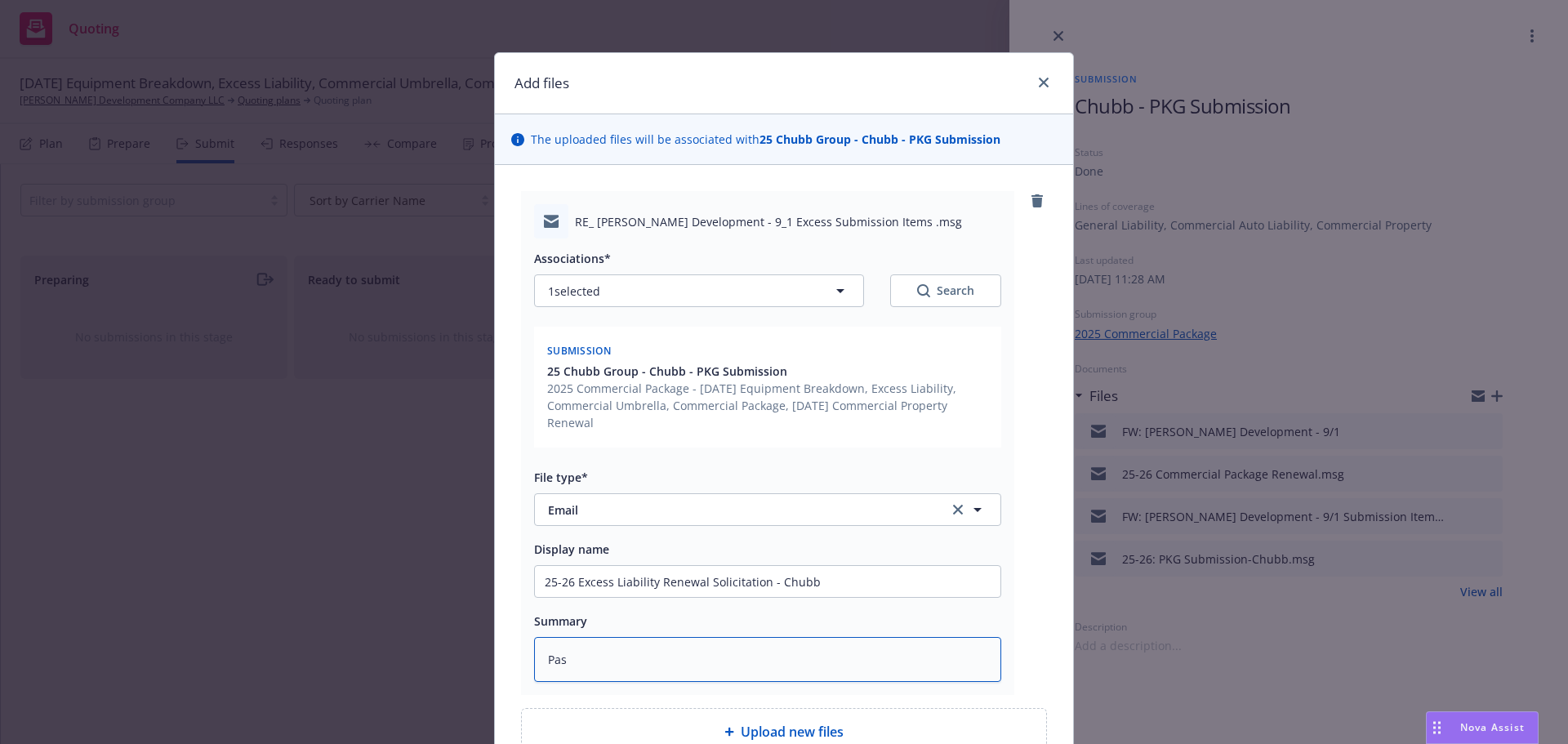
type textarea "x"
type textarea "Pass"
type textarea "x"
type textarea "Passi"
type textarea "x"
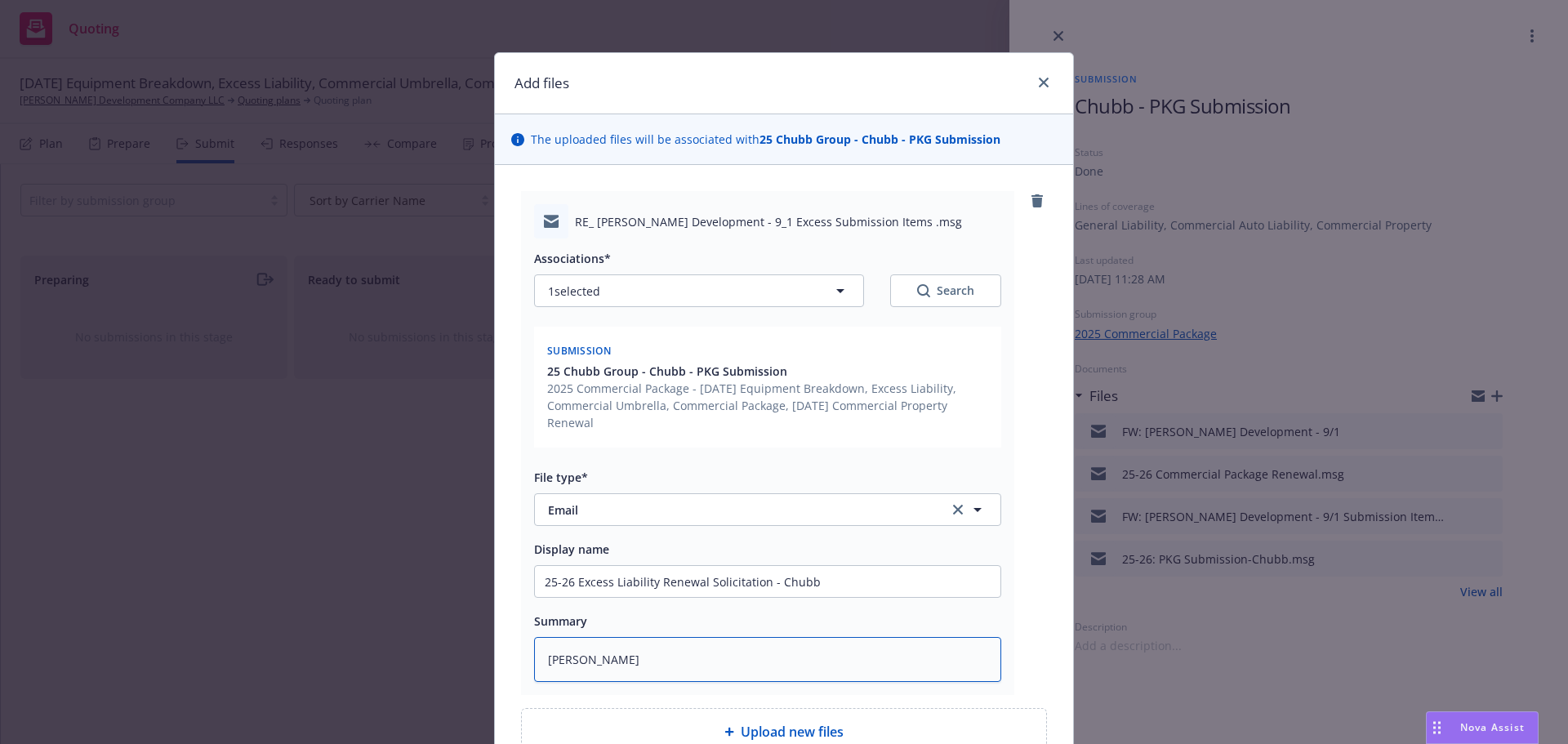
type textarea "Passin"
type textarea "x"
type textarea "Passing"
type textarea "x"
type textarea "Passing"
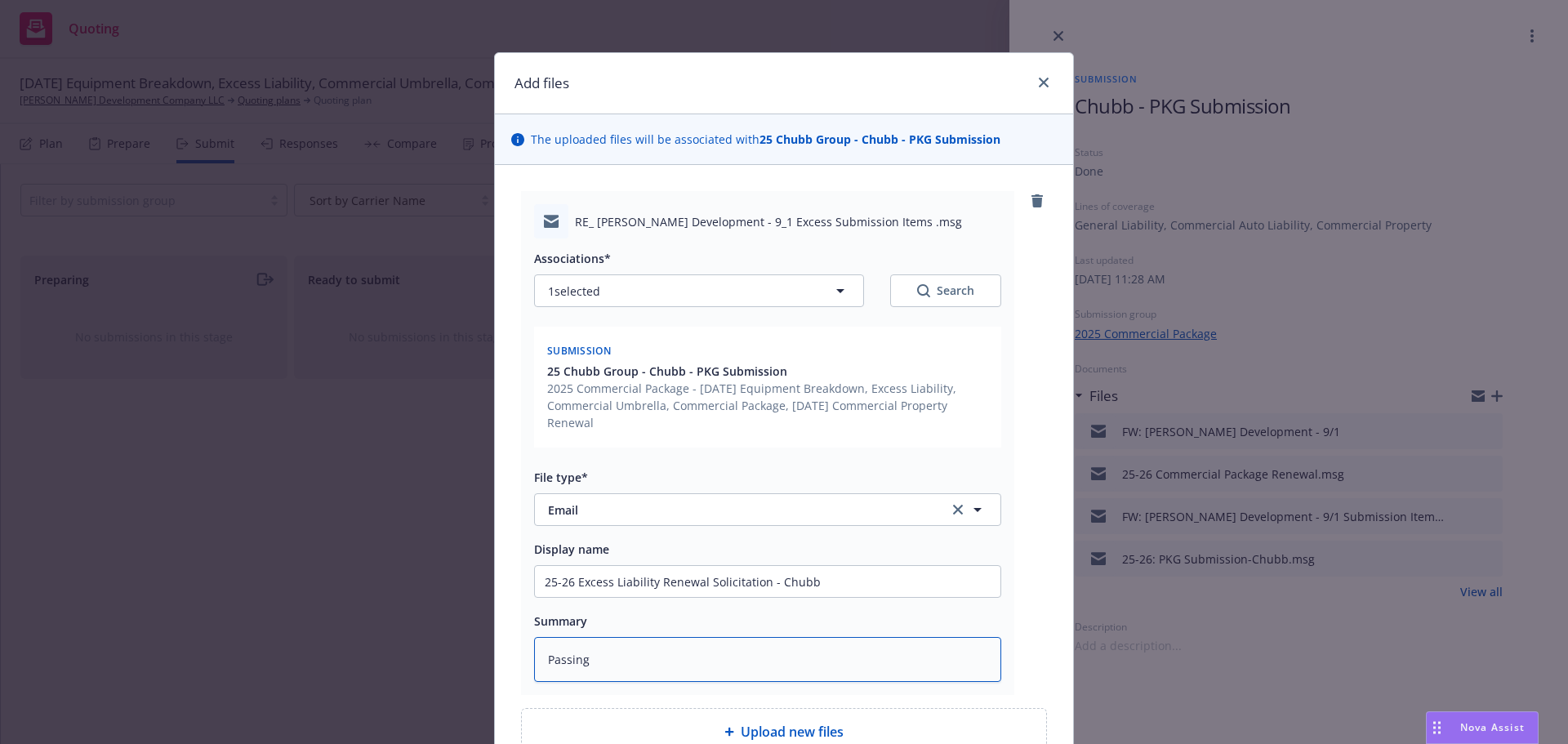
type textarea "x"
type textarea "Passing a"
type textarea "x"
type textarea "Passing al"
type textarea "x"
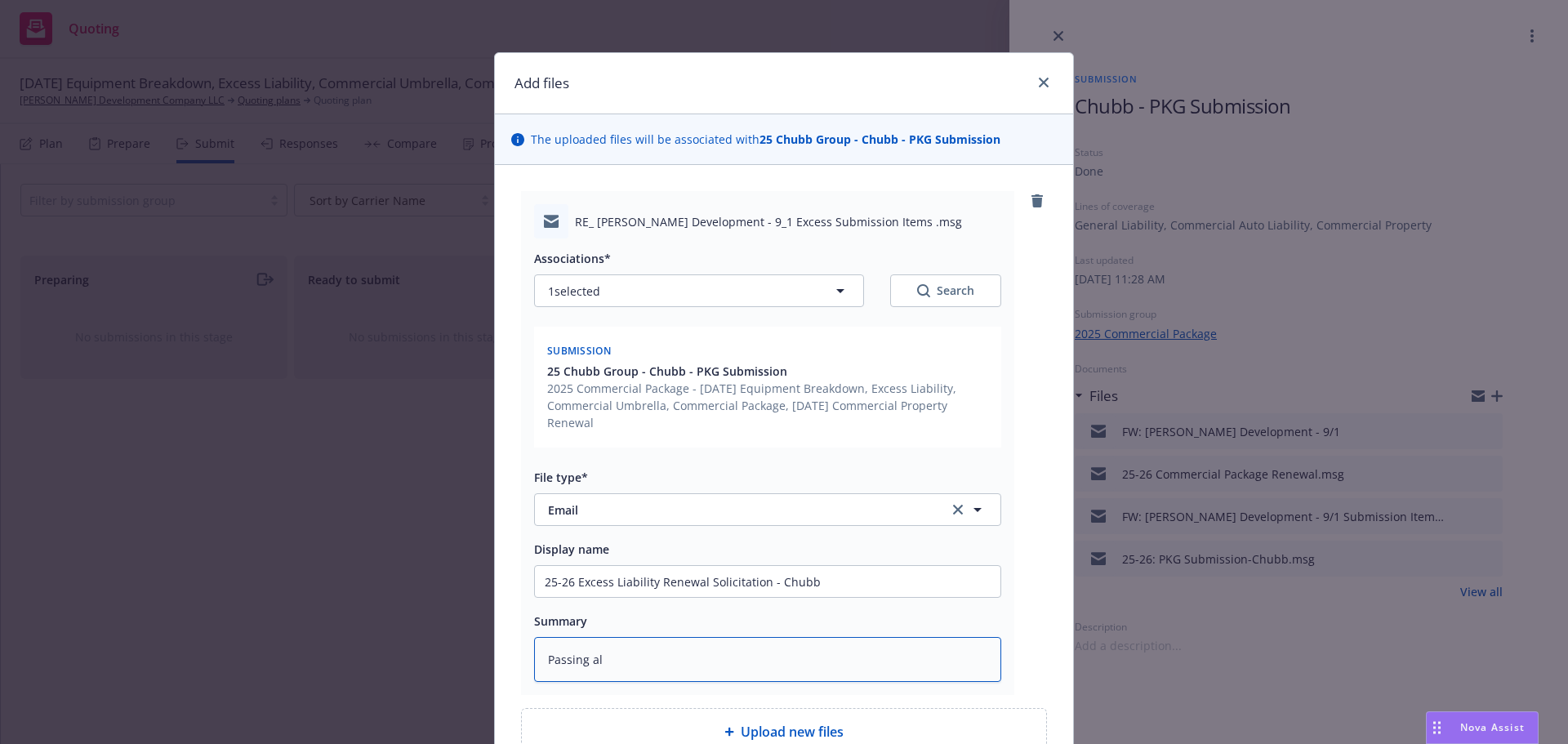
type textarea "Passing alo"
type textarea "x"
type textarea "Passing alon"
type textarea "x"
type textarea "Passing along"
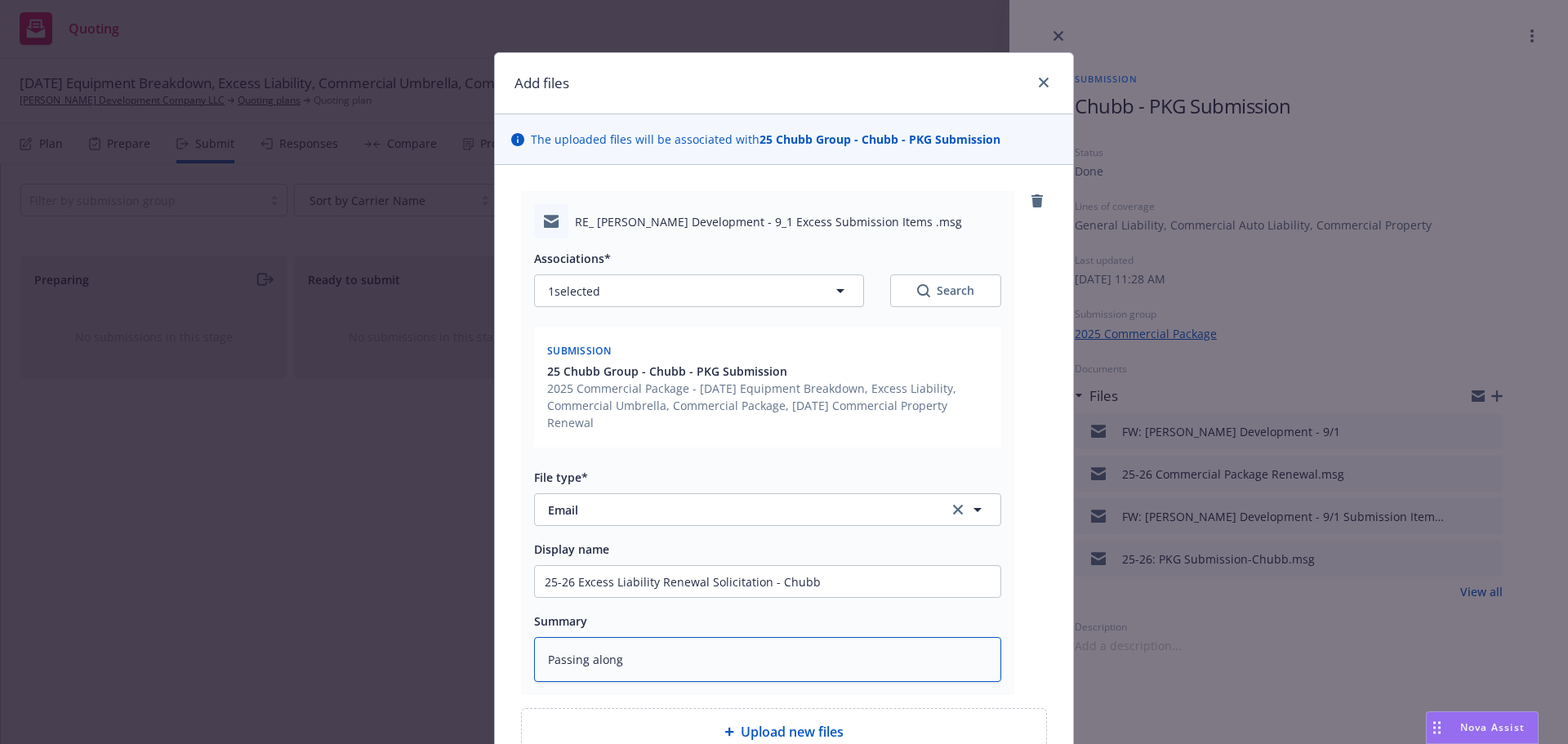
type textarea "x"
type textarea "Passing along"
type textarea "x"
type textarea "Passing along t"
type textarea "x"
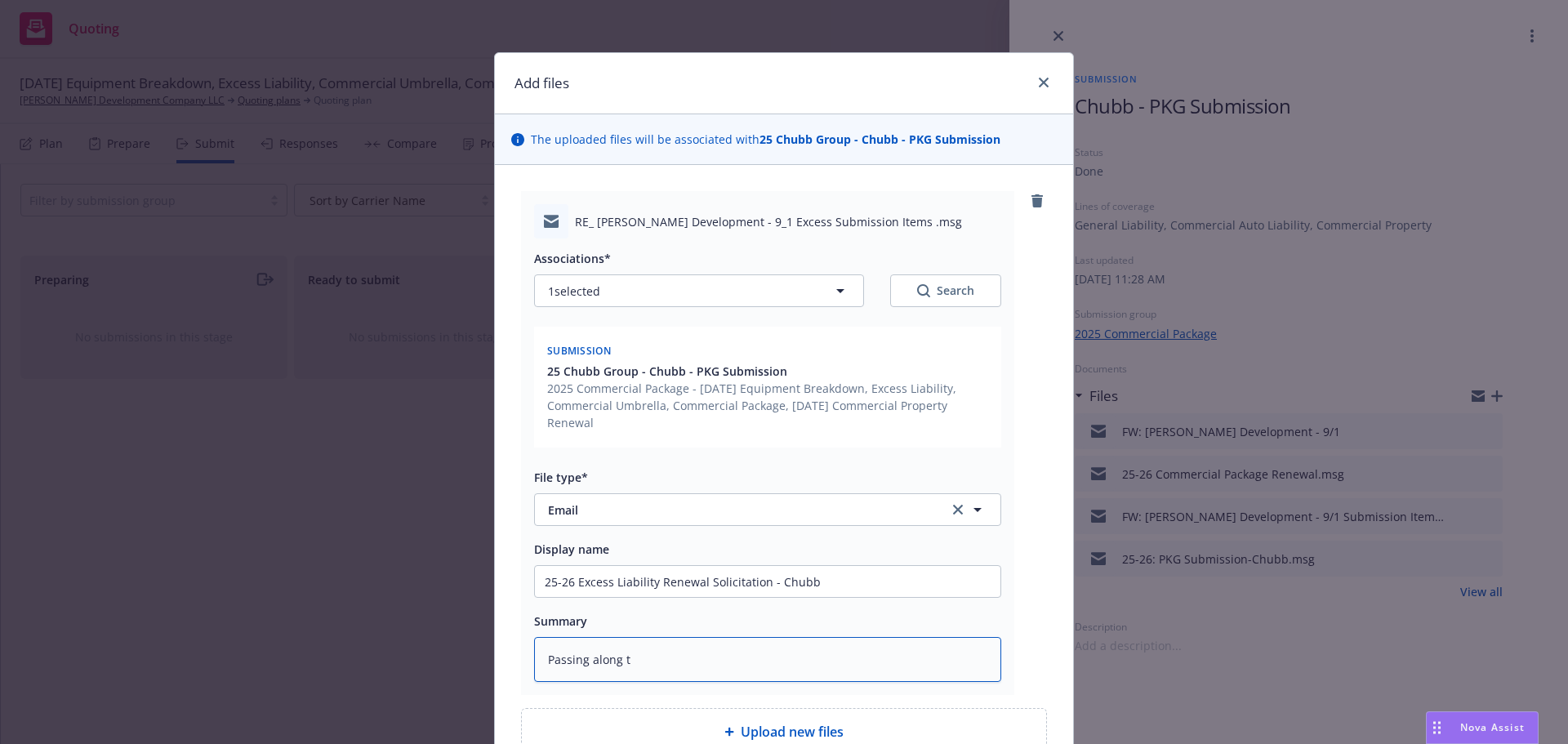
type textarea "Passing along th"
type textarea "x"
type textarea "Passing along the"
type textarea "x"
type textarea "Passing along the"
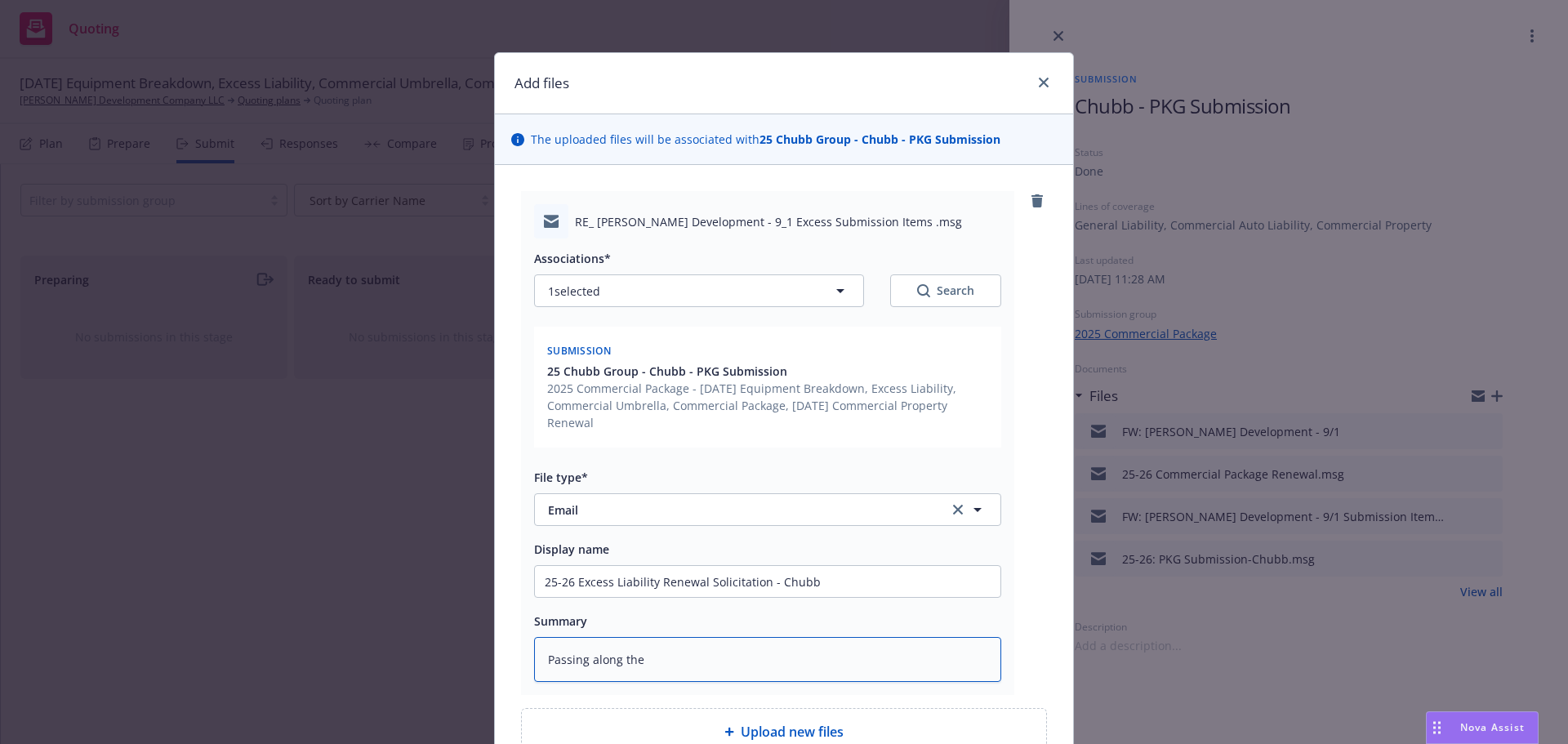
type textarea "x"
type textarea "Passing along the s"
type textarea "x"
type textarea "Passing along the se"
type textarea "x"
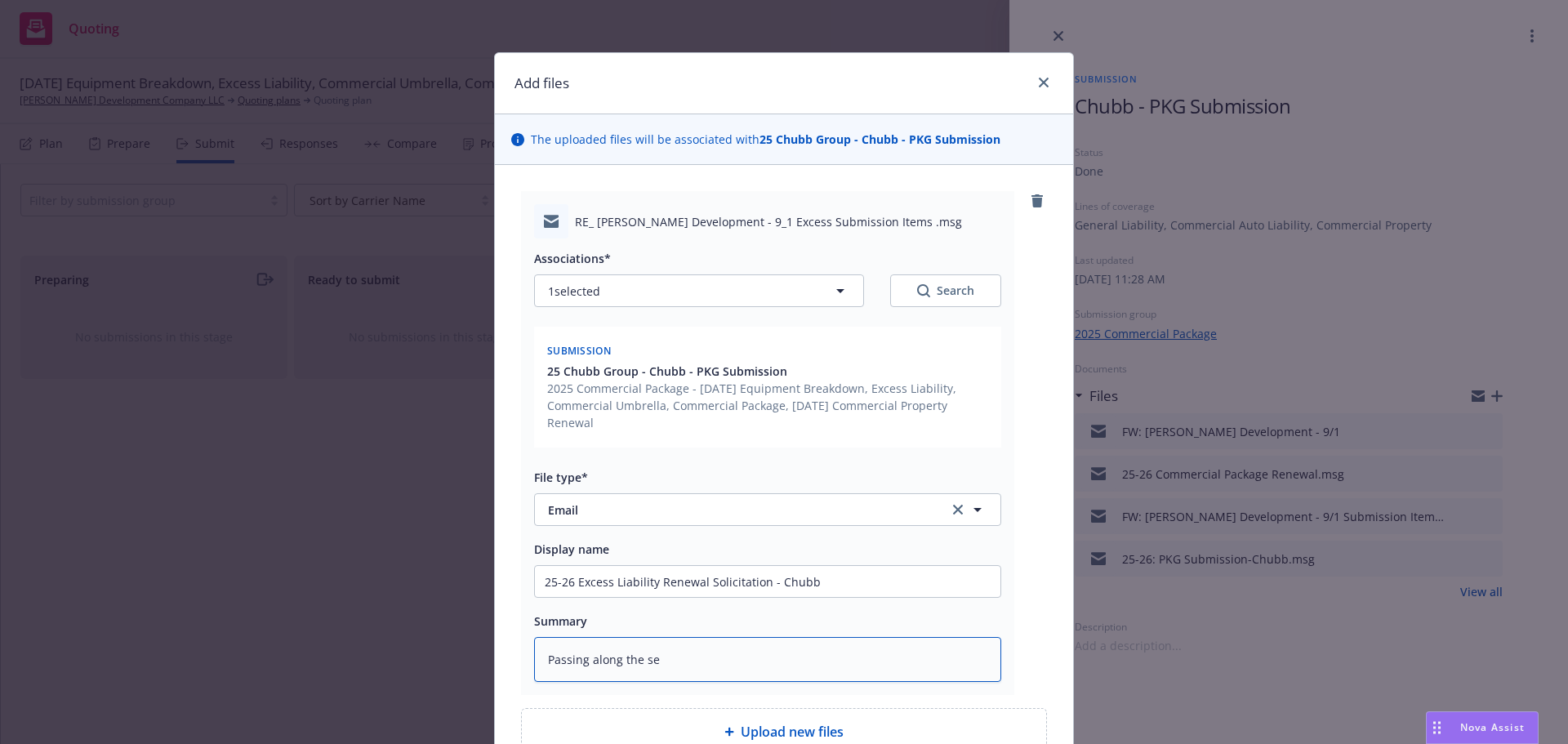
type textarea "Passing along the sea"
type textarea "x"
type textarea "Passing along the seat"
type textarea "x"
type textarea "Passing along the seati"
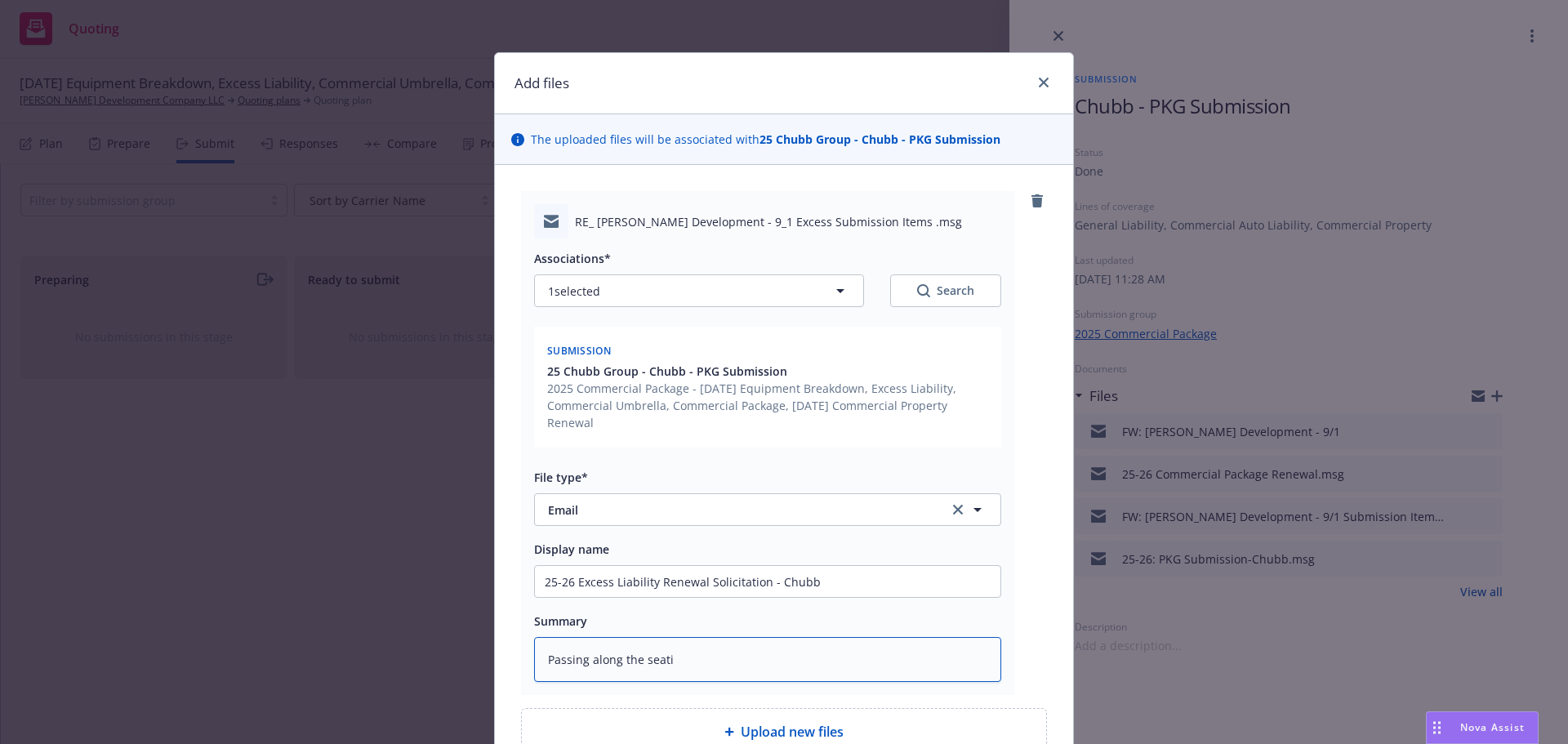
type textarea "x"
type textarea "Passing along the seatin"
type textarea "x"
type textarea "Passing along the seating"
type textarea "x"
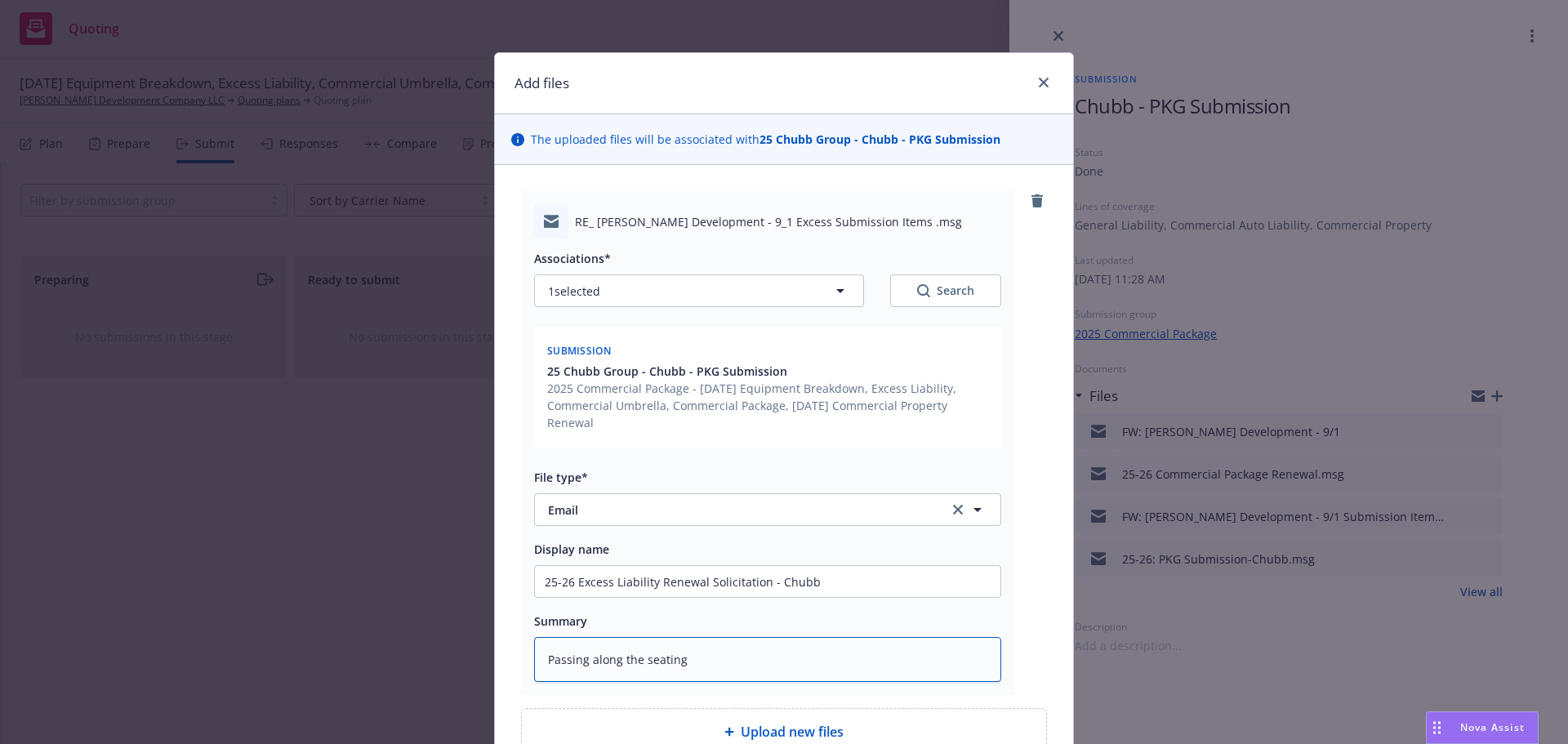
type textarea "Passing along the seating"
type textarea "x"
type textarea "Passing along the seating c"
type textarea "x"
type textarea "Passing along the seating ca"
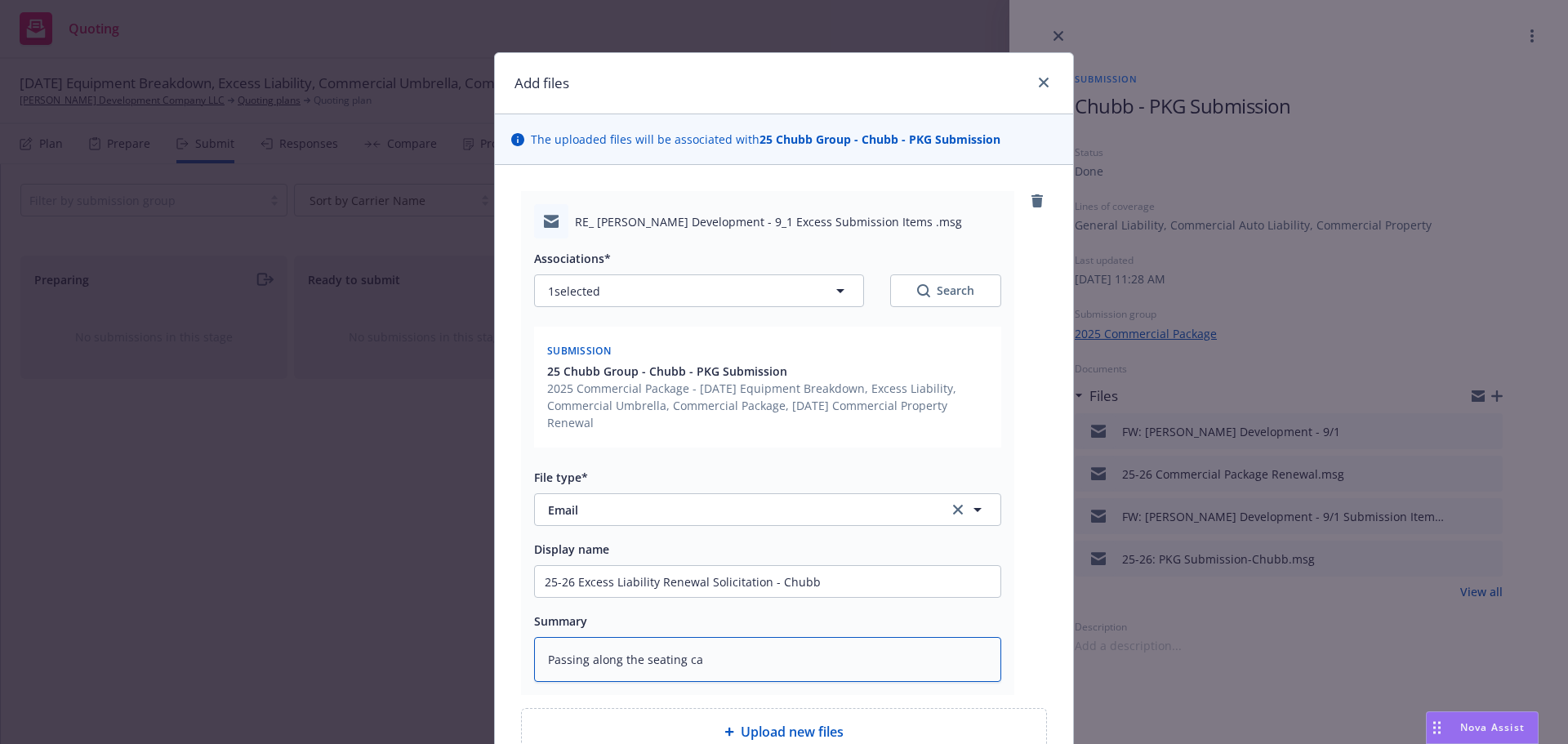
type textarea "x"
type textarea "Passing along the seating cap"
type textarea "x"
type textarea "Passing along the seating capa"
type textarea "x"
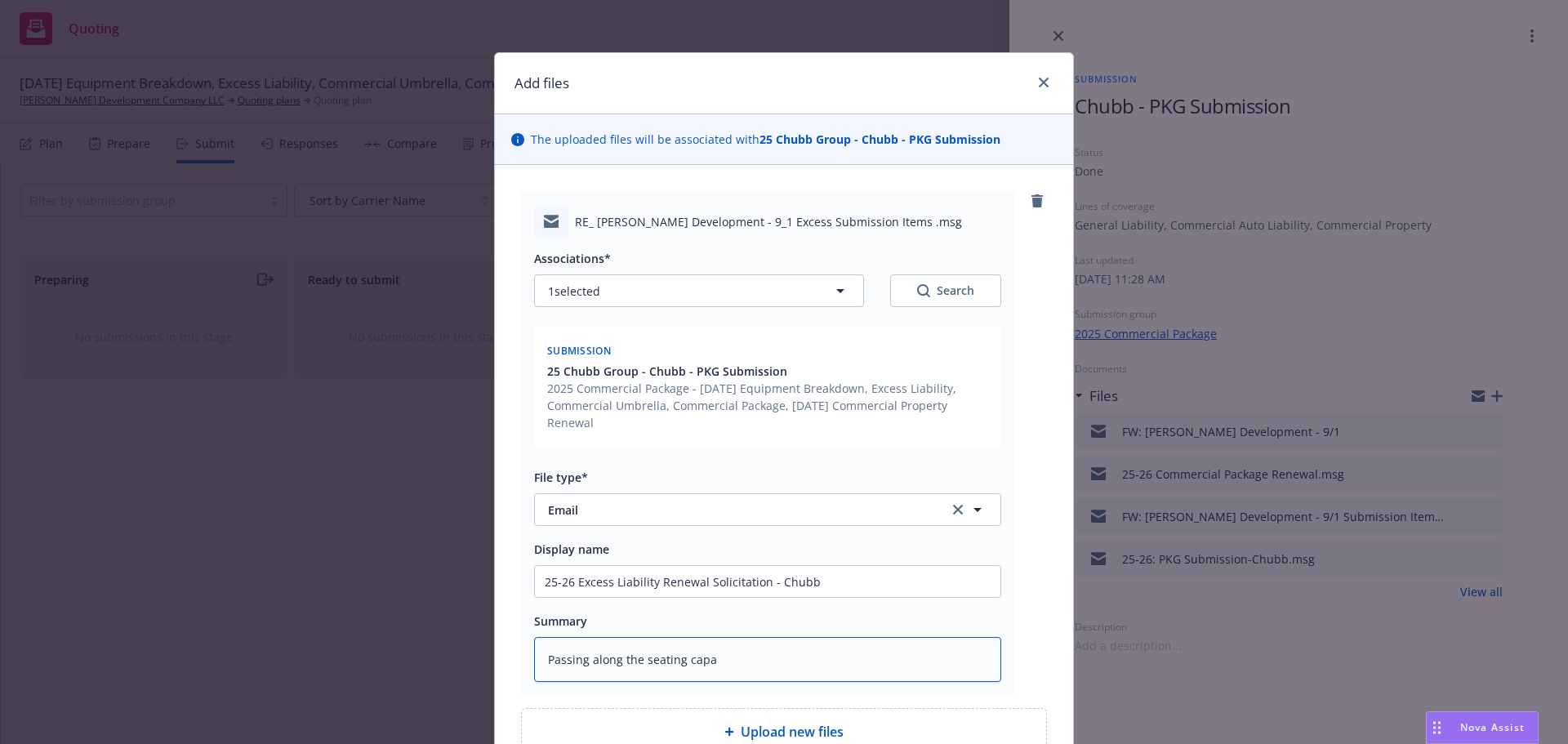
type textarea "Passing along the seating capac"
type textarea "x"
type textarea "Passing along the seating capaci"
type textarea "x"
type textarea "Passing along the seating capacit"
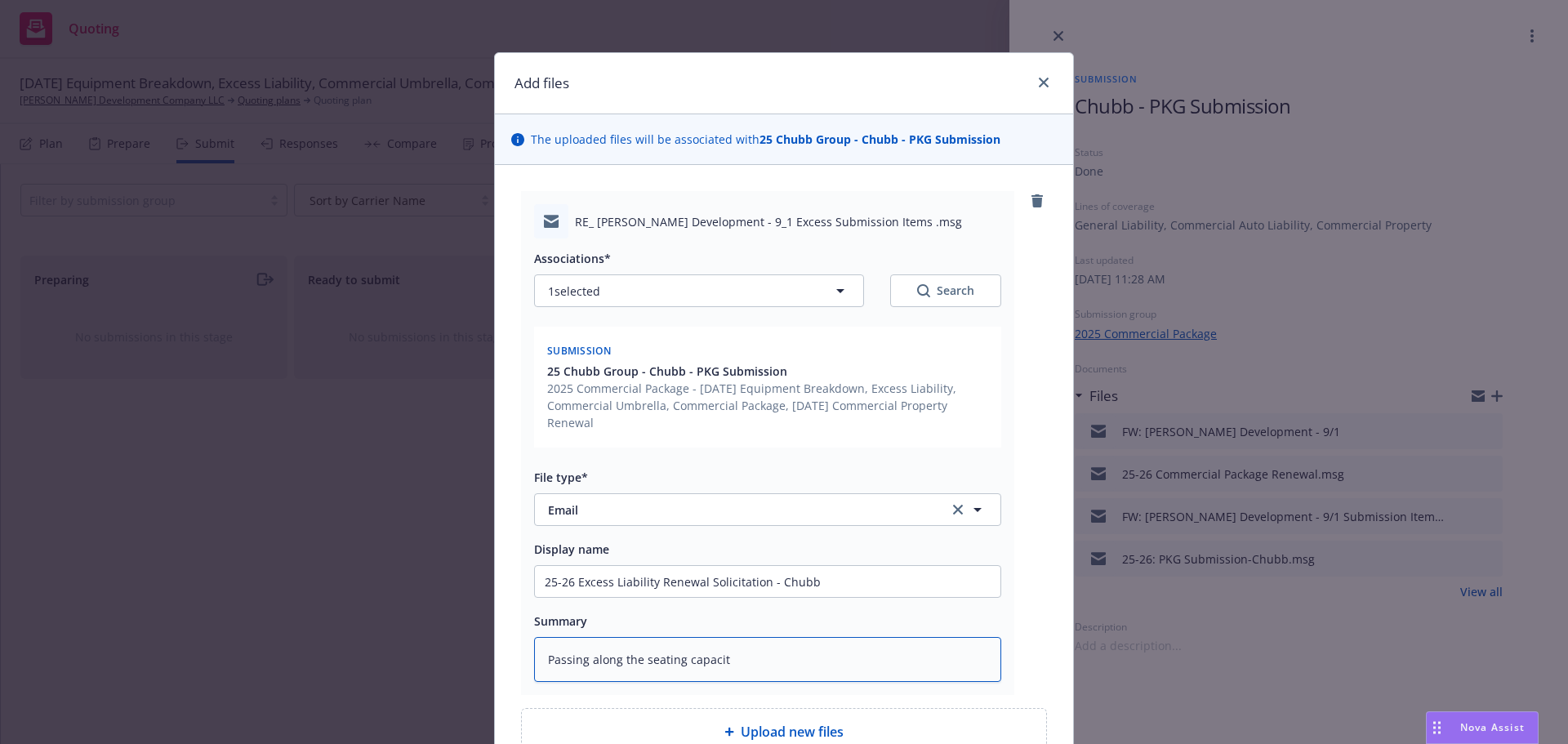
type textarea "x"
type textarea "Passing along the seating capacity"
type textarea "x"
type textarea "Passing along the seating capacity"
type textarea "x"
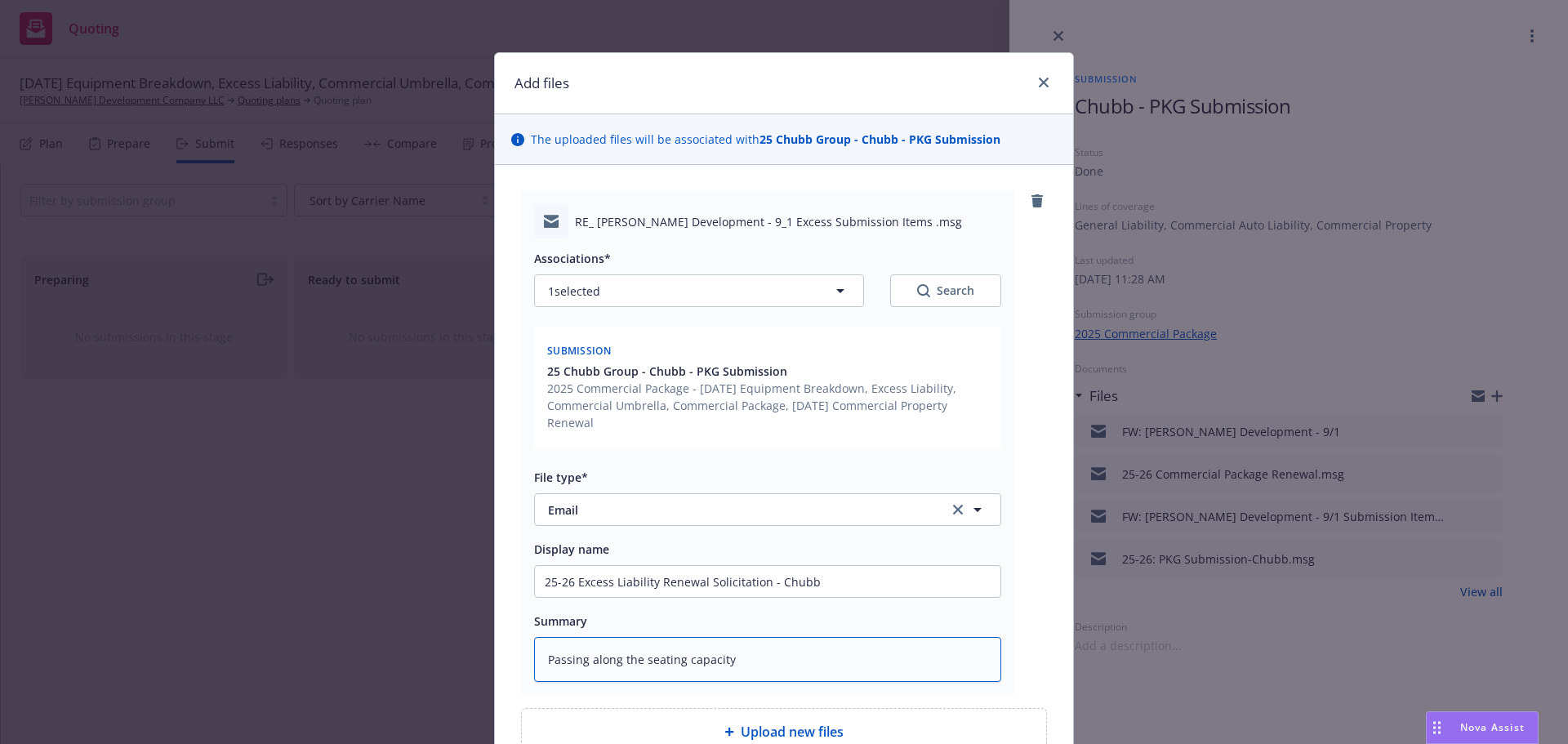
type textarea "Passing along the seating capacity t"
type textarea "x"
type textarea "Passing along the seating capacity"
type textarea "x"
type textarea "Passing along the seating capacity o"
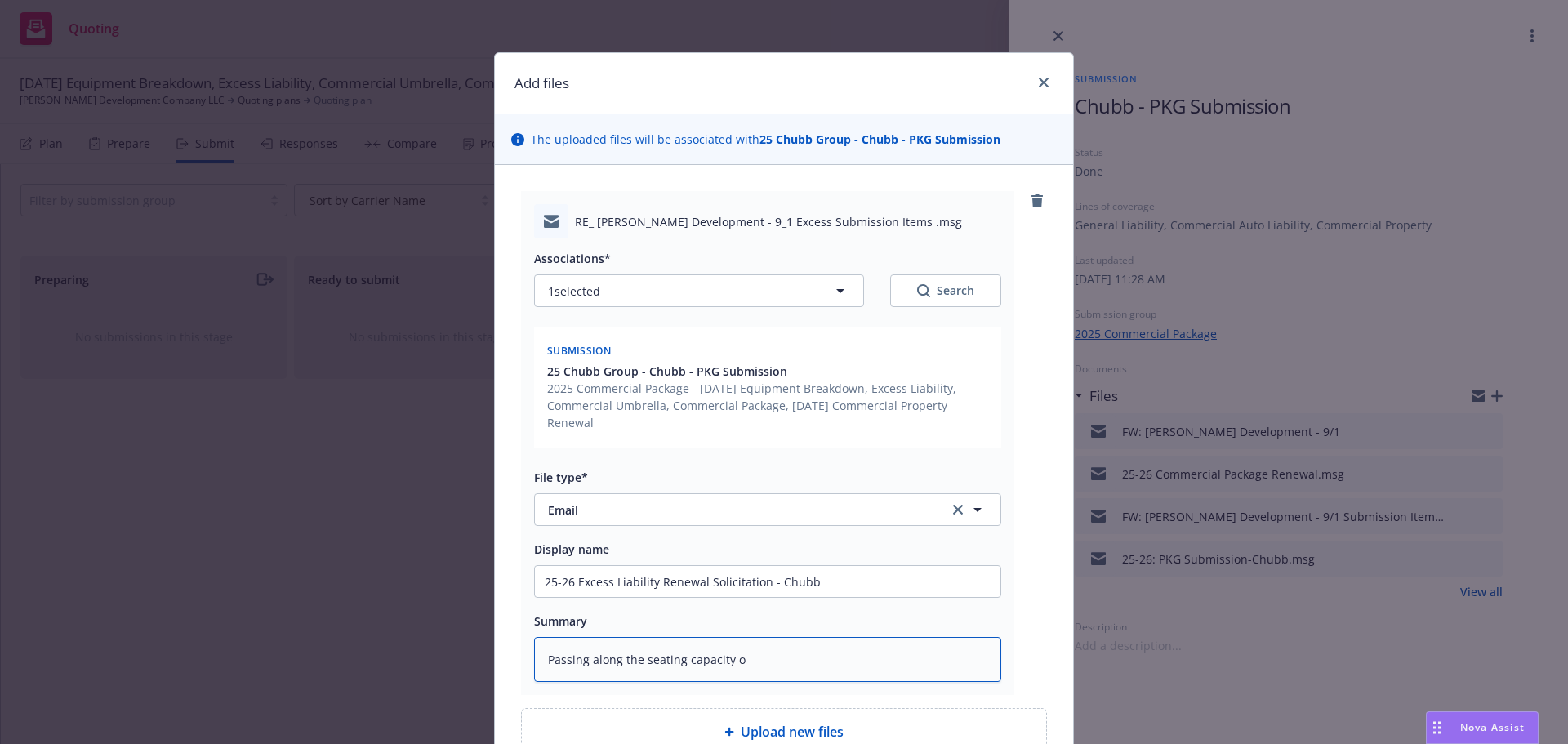
type textarea "x"
type textarea "Passing along the seating capacity of"
type textarea "x"
type textarea "Passing along the seating capacity of"
type textarea "x"
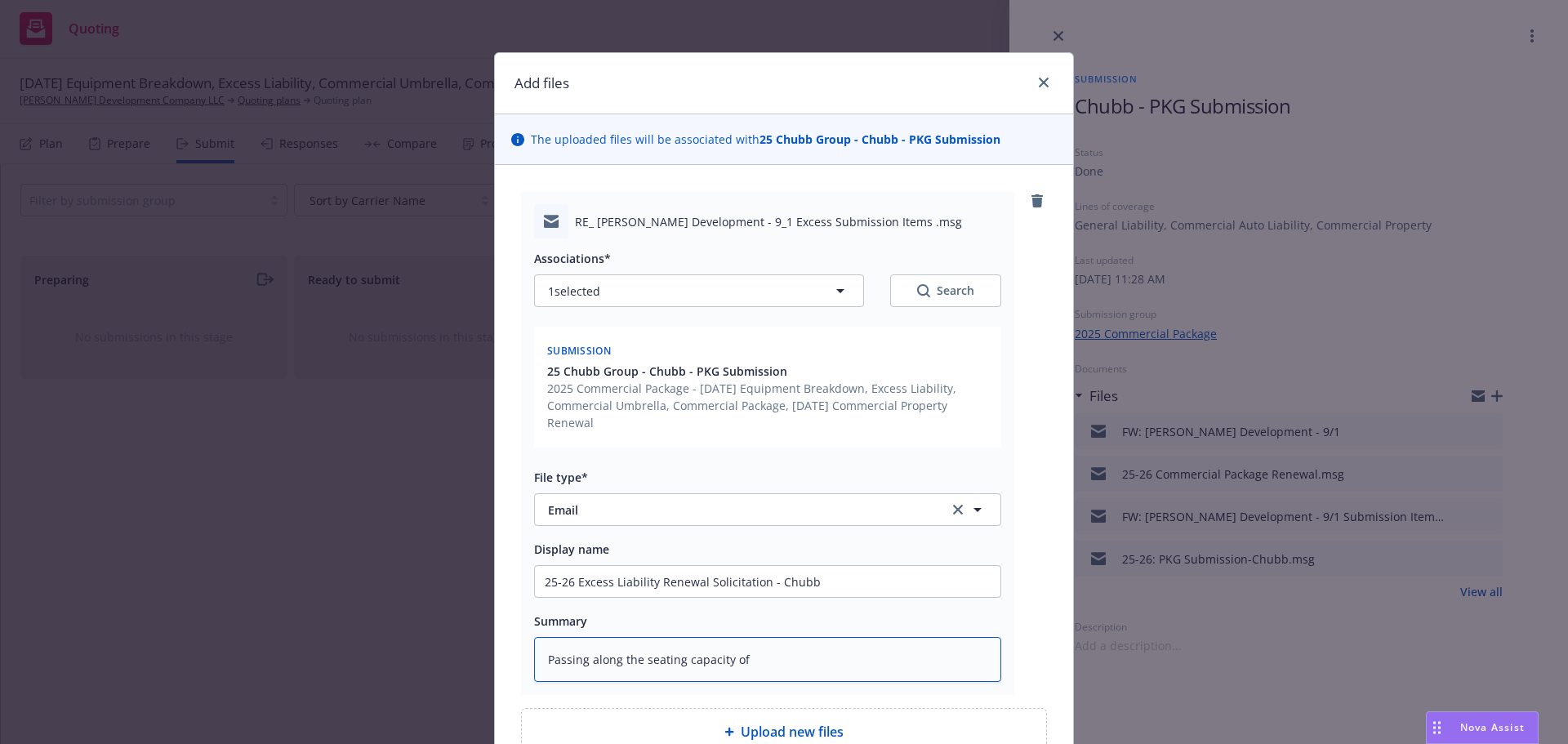
type textarea "Passing along the seating capacity of T"
type textarea "x"
type textarea "Passing along the seating capacity of Th"
type textarea "x"
type textarea "Passing along the seating capacity of The"
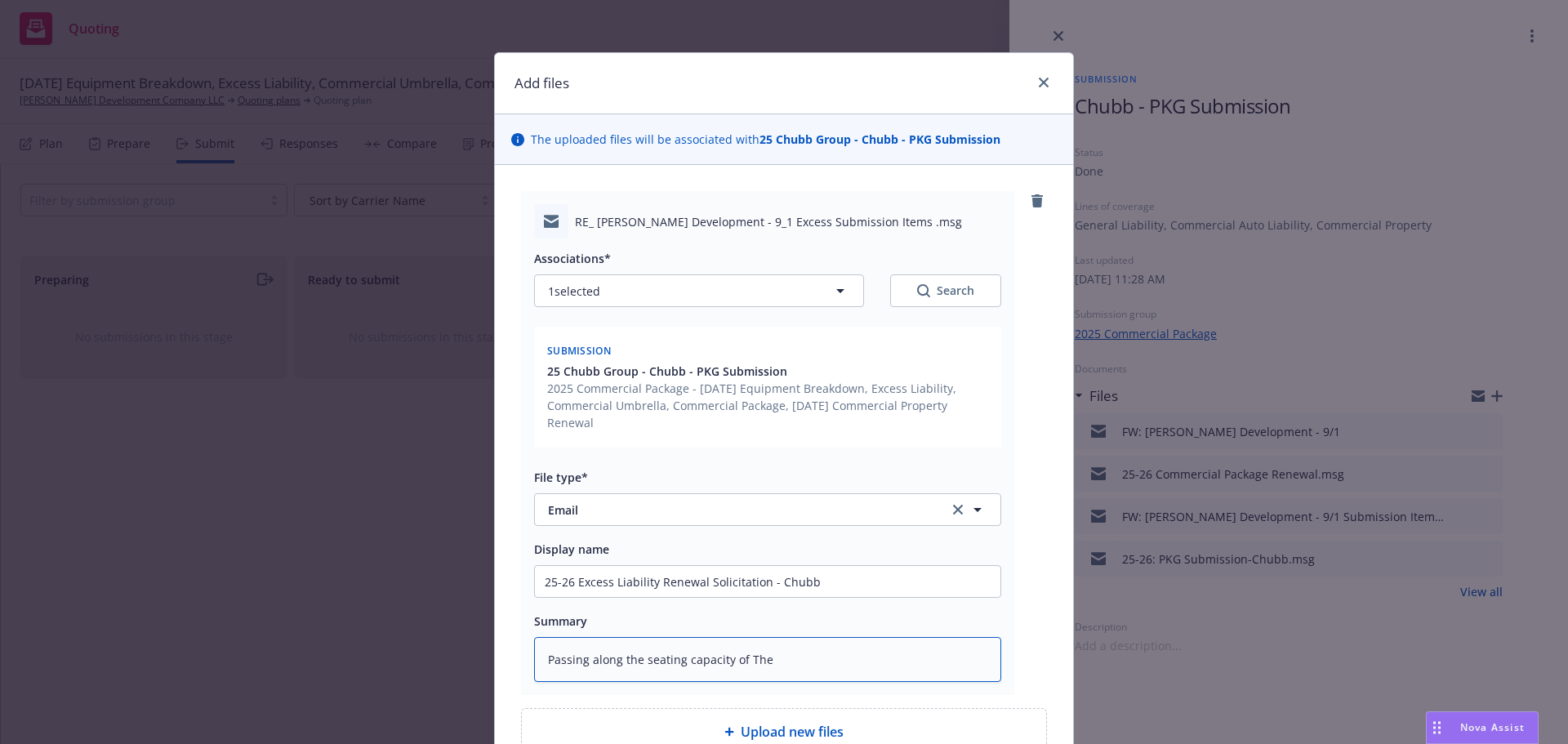
type textarea "x"
type textarea "Passing along the seating capacity of Thea"
type textarea "x"
type textarea "Passing along the seating capacity of Theat"
type textarea "x"
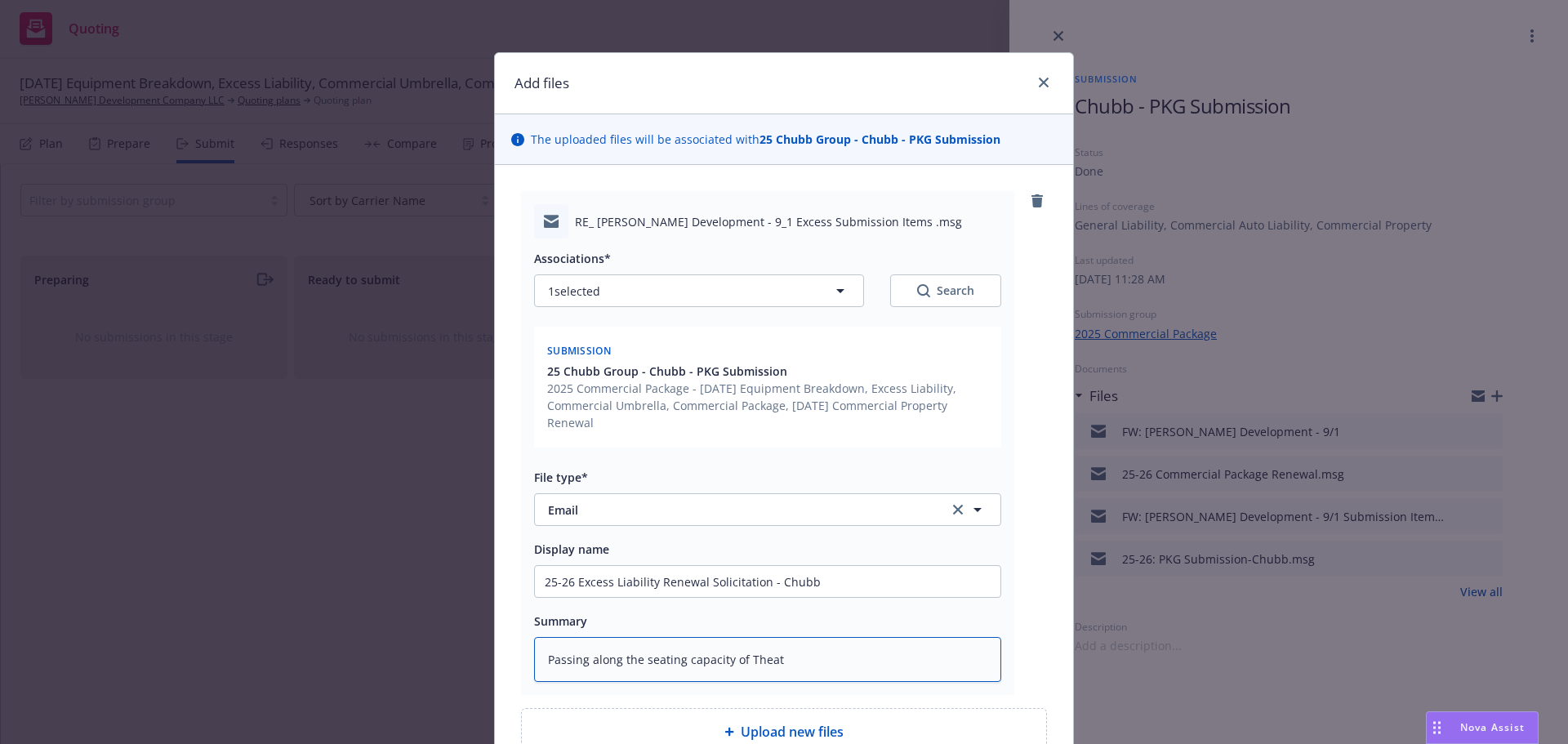
type textarea "Passing along the seating capacity of Theate"
type textarea "x"
type textarea "Passing along the seating capacity of Theater"
type textarea "x"
type textarea "Passing along the seating capacity of Theaters"
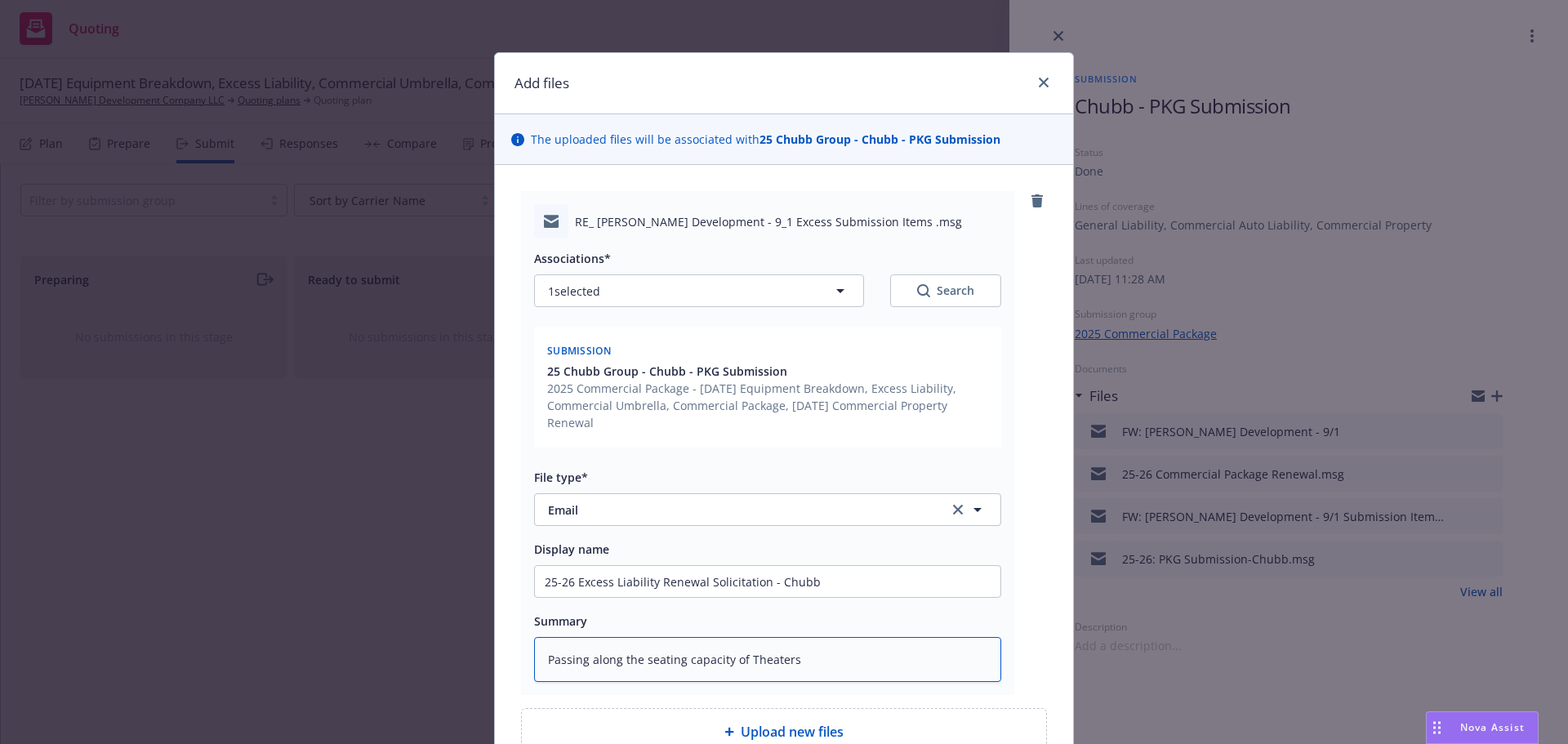
type textarea "x"
type textarea "Passing along the seating capacity of Theaters"
type textarea "x"
type textarea "Passing along the seating capacity of Theaters i"
type textarea "x"
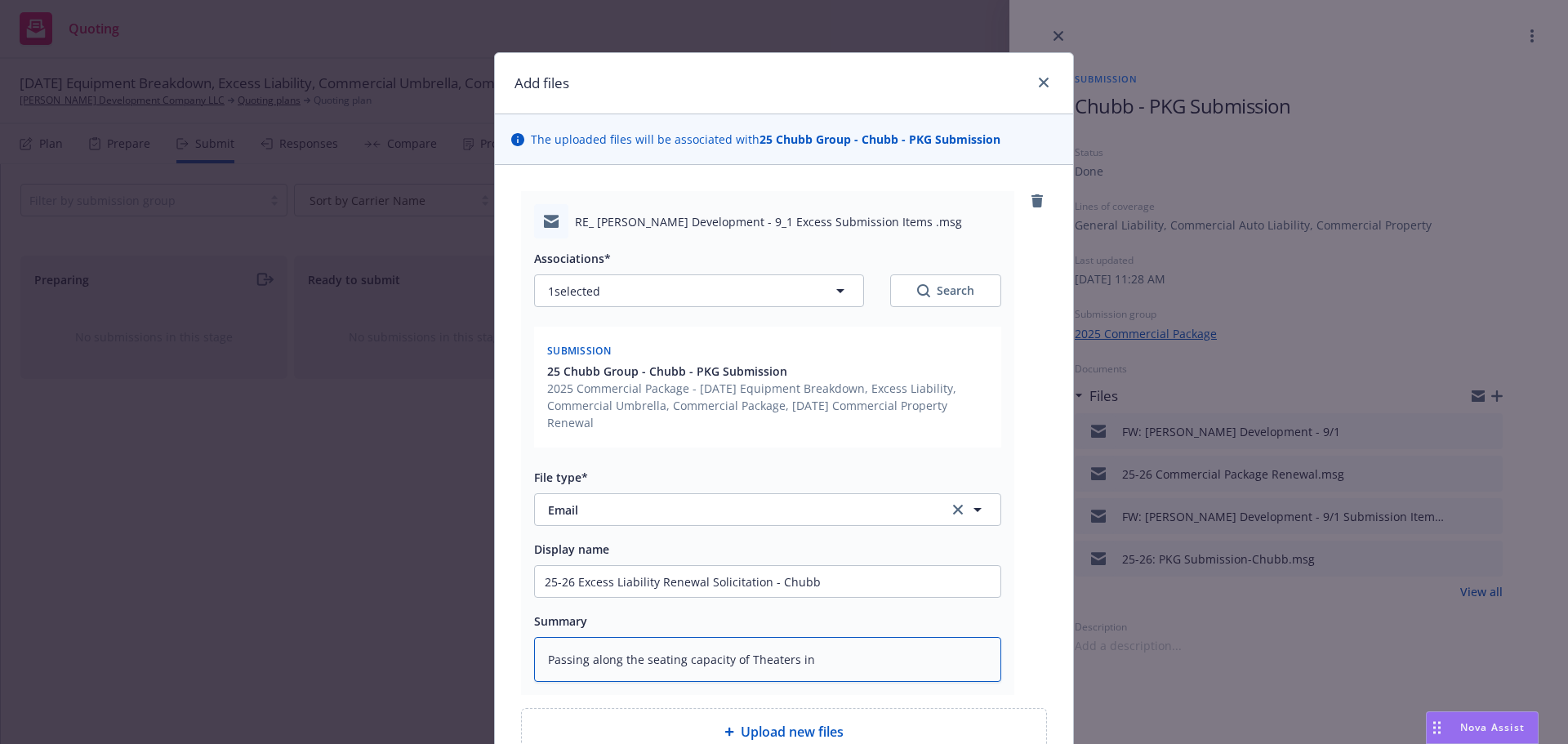
type textarea "Passing along the seating capacity of Theaters in"
type textarea "x"
type textarea "Passing along the seating capacity of Theaters in S"
type textarea "x"
type textarea "Passing along the seating capacity of Theaters in St"
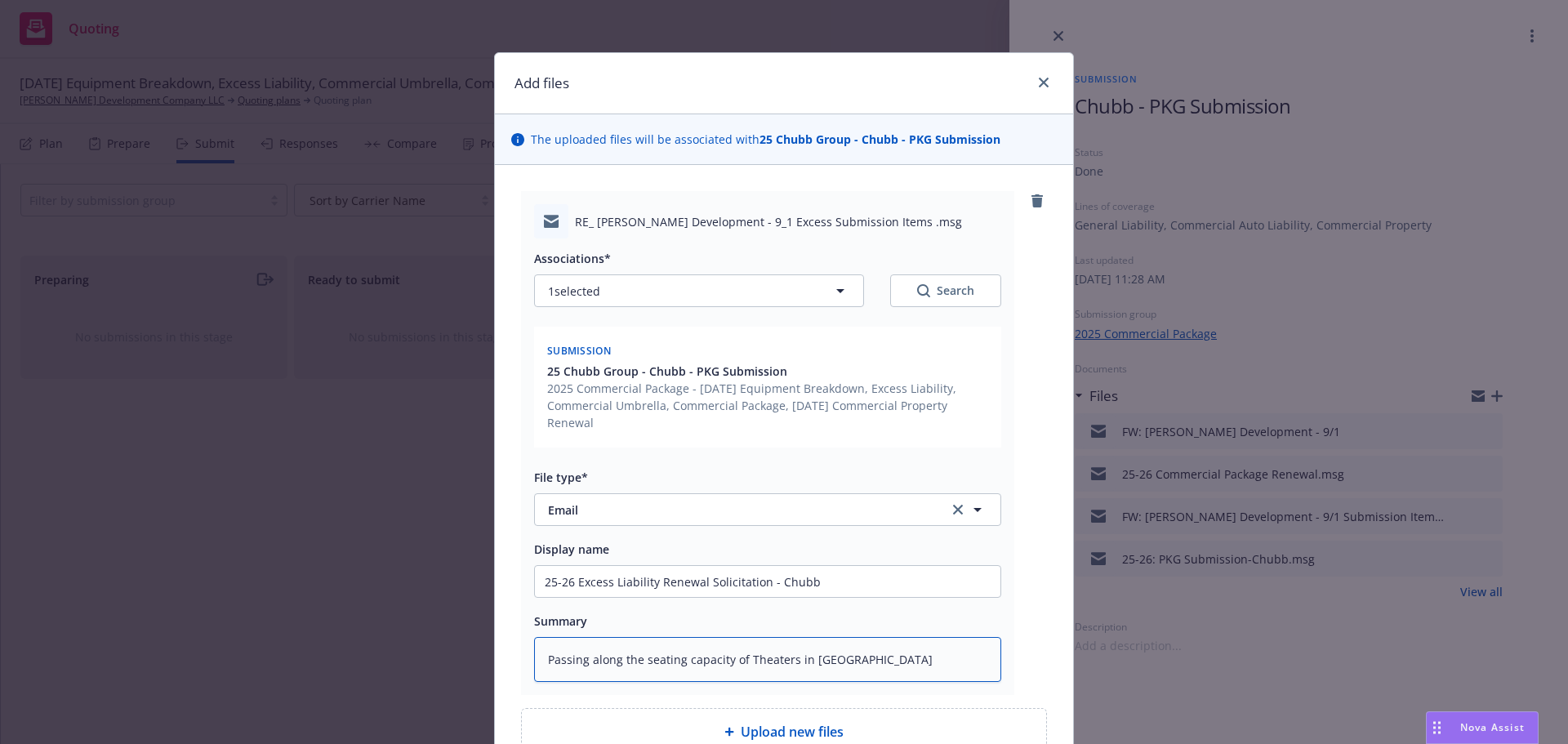
type textarea "x"
type textarea "Passing along the seating capacity of Theaters in Sto"
type textarea "x"
type textarea "Passing along the seating capacity of Theaters in Stoc"
type textarea "x"
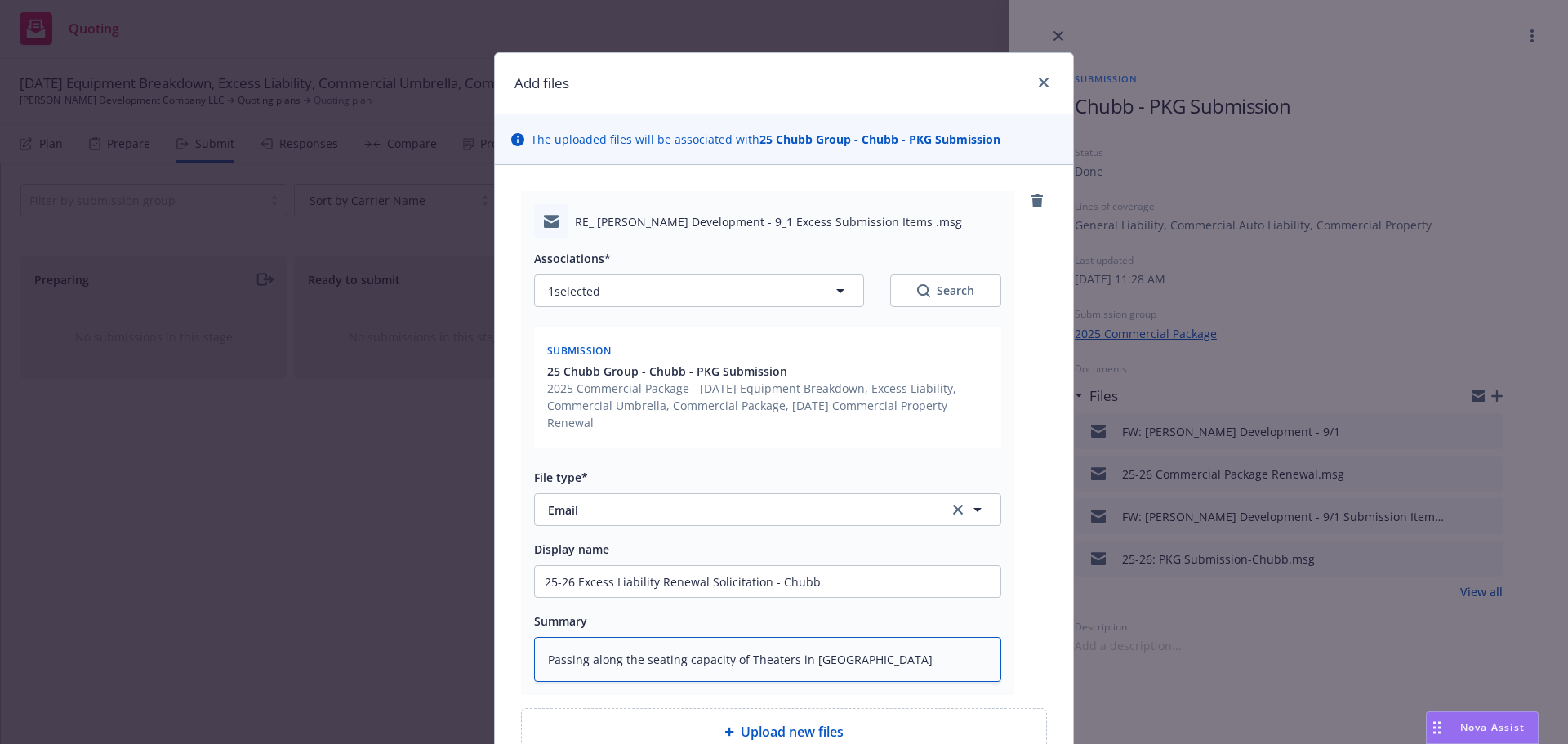
type textarea "Passing along the seating capacity of Theaters in Stock"
type textarea "x"
type textarea "Passing along the seating capacity of Theaters in Stockt"
type textarea "x"
type textarea "Passing along the seating capacity of Theaters in Stockto"
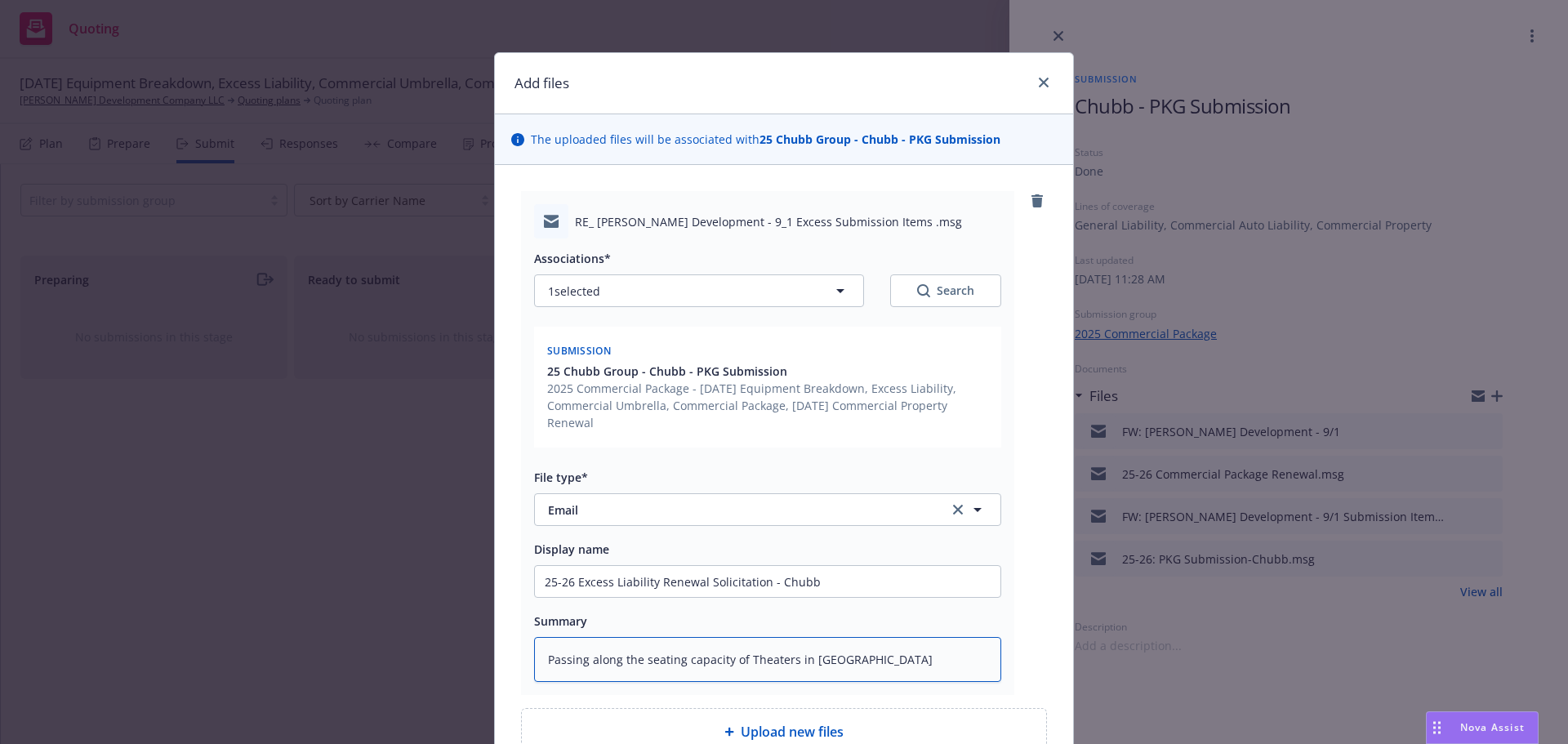
type textarea "x"
type textarea "Passing along the seating capacity of Theaters in Stockton"
type textarea "x"
type textarea "Passing along the seating capacity of Theaters in Stockton"
type textarea "x"
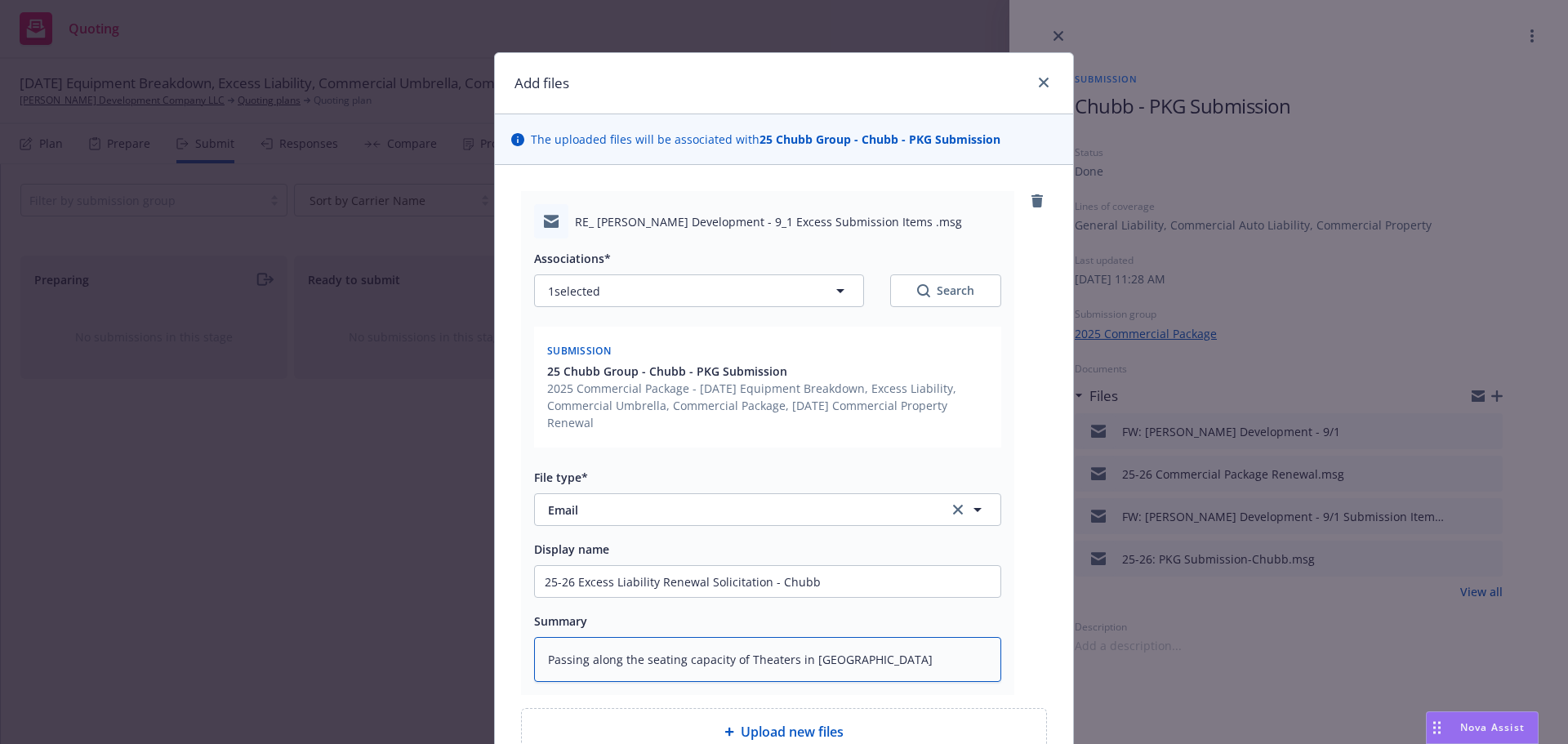
type textarea "Passing along the seating capacity of Theaters in Stockton a"
type textarea "x"
type textarea "Passing along the seating capacity of Theaters in Stockton an"
type textarea "x"
type textarea "Passing along the seating capacity of Theaters in Stockton and"
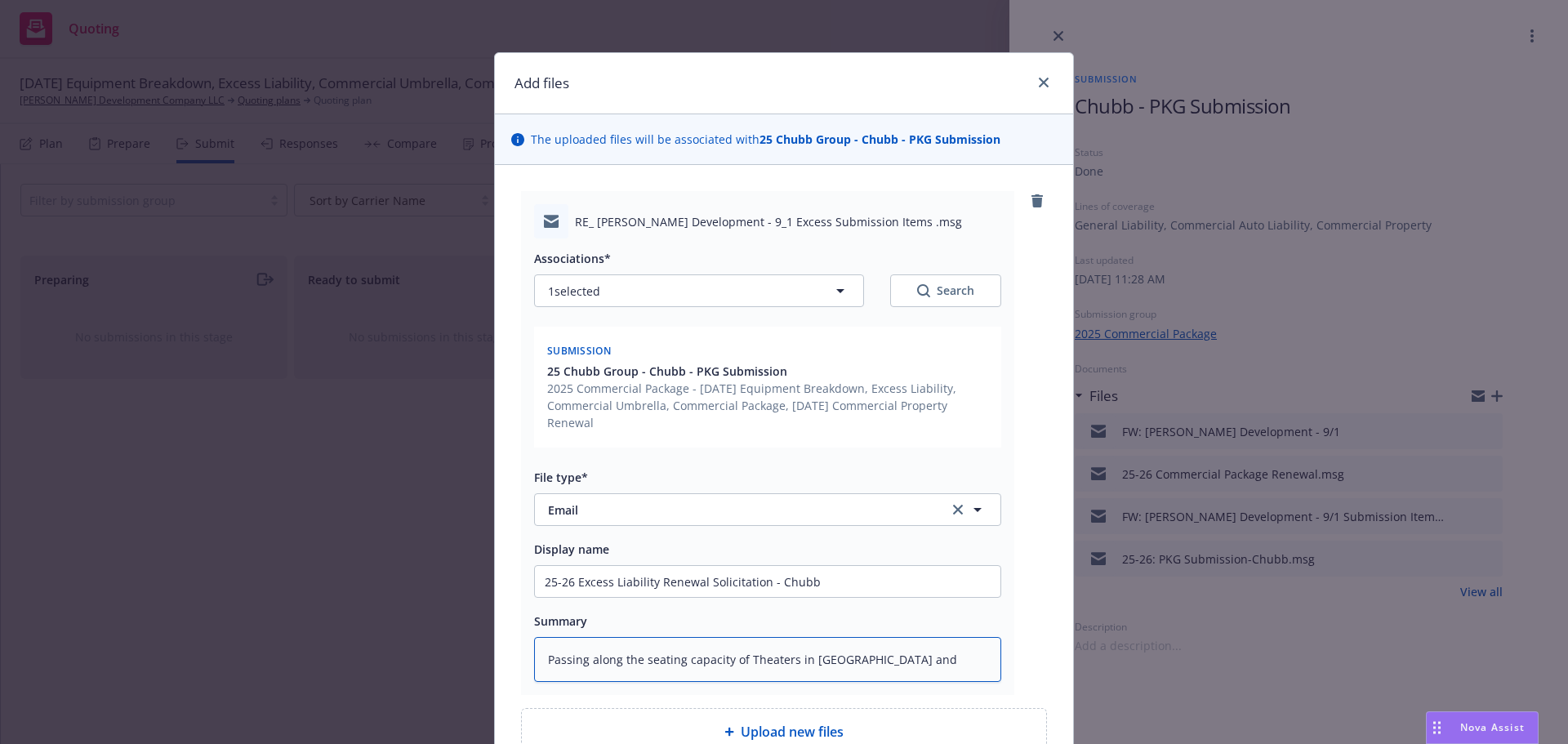
type textarea "x"
type textarea "Passing along the seating capacity of Theaters in Stockton and"
type textarea "x"
type textarea "Passing along the seating capacity of Theaters in Stockton and O"
type textarea "x"
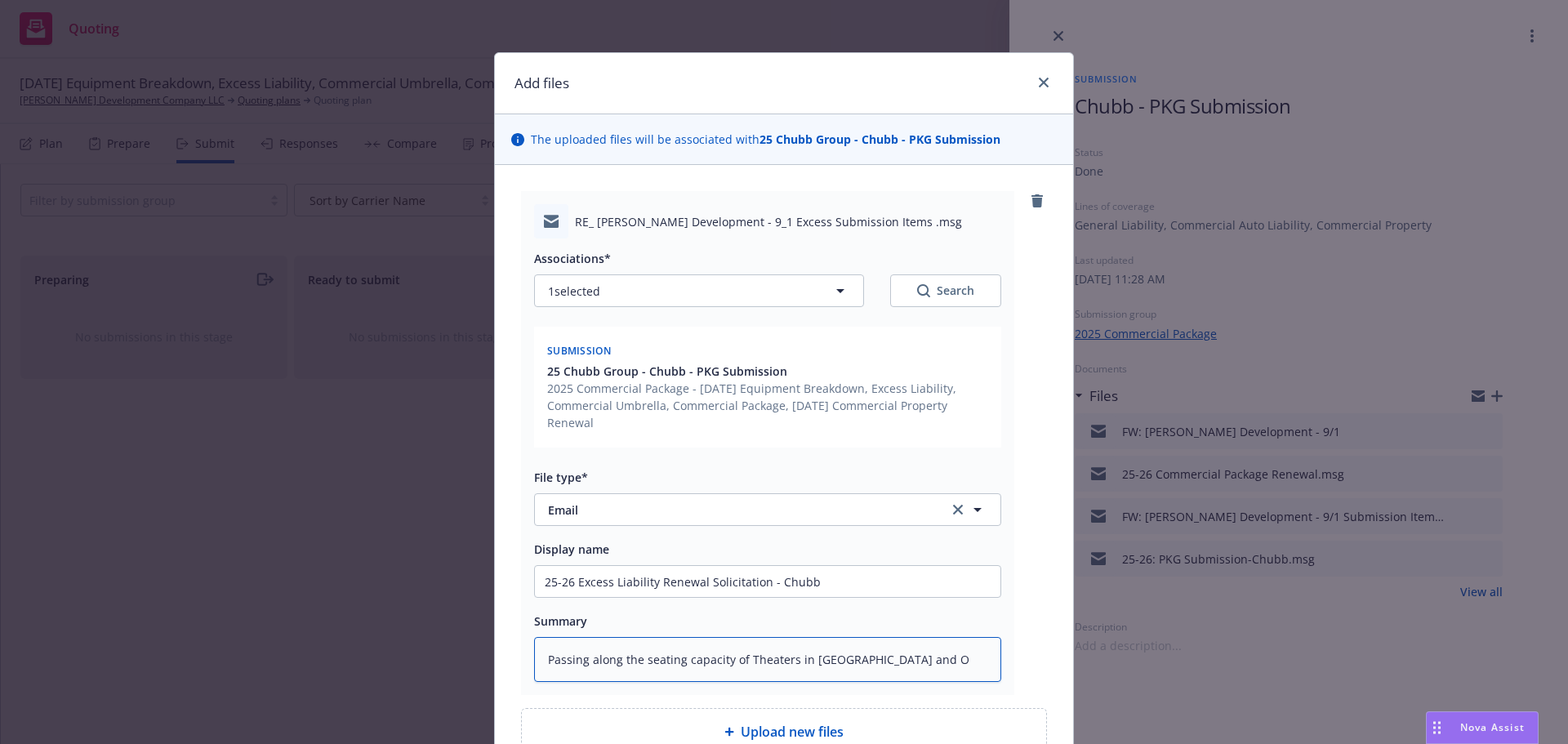
type textarea "Passing along the seating capacity of Theaters in Stockton and Oa"
type textarea "x"
type textarea "Passing along the seating capacity of Theaters in Stockton and Oak"
type textarea "x"
type textarea "Passing along the seating capacity of Theaters in Stockton and Oakl"
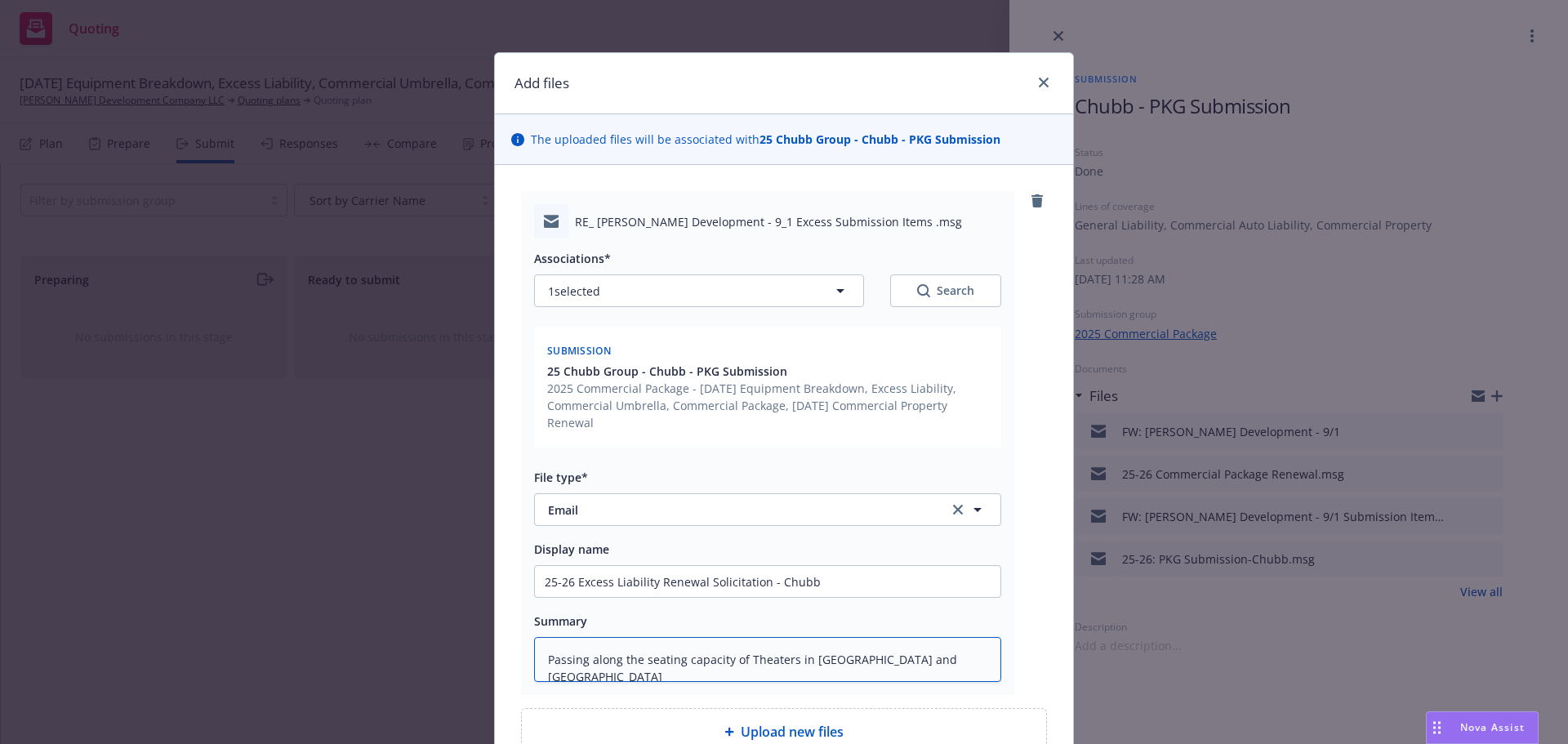
type textarea "x"
type textarea "Passing along the seating capacity of Theaters in Stockton and Oakla"
type textarea "x"
type textarea "Passing along the seating capacity of Theaters in Stockton and Oaklan"
type textarea "x"
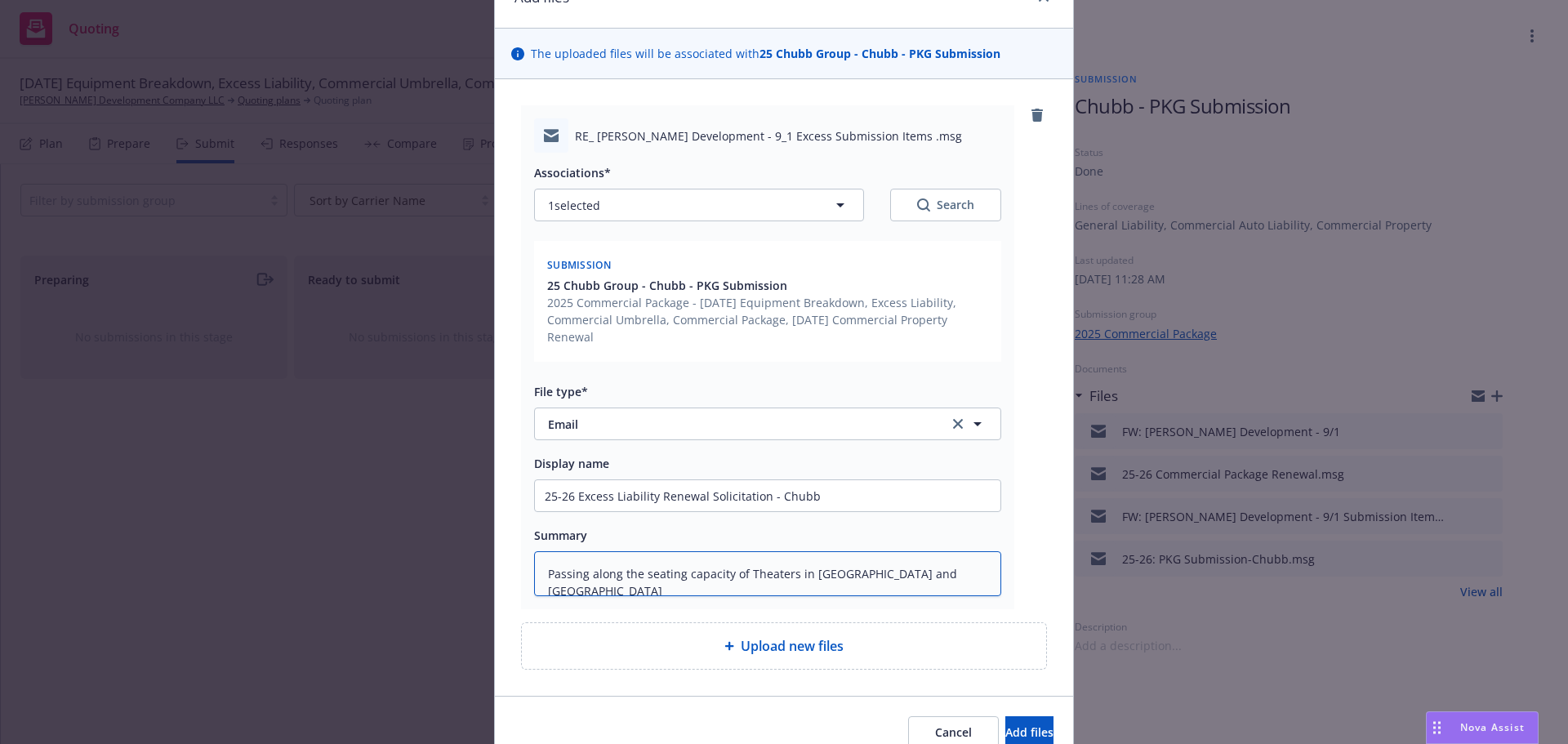
scroll to position [163, 0]
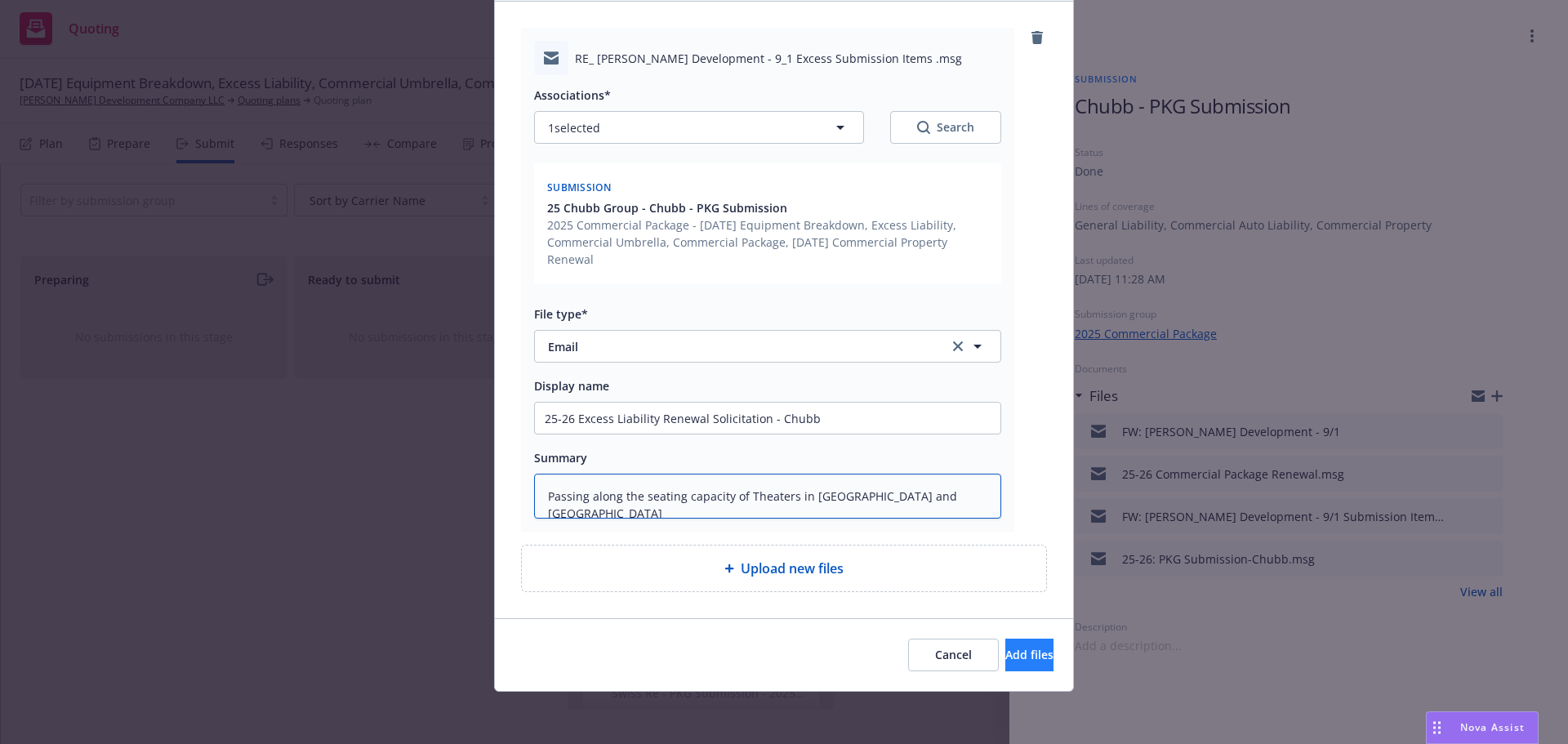
type textarea "Passing along the seating capacity of Theaters in Stockton and Oakland"
click at [1011, 652] on span "Add files" at bounding box center [1029, 654] width 48 height 16
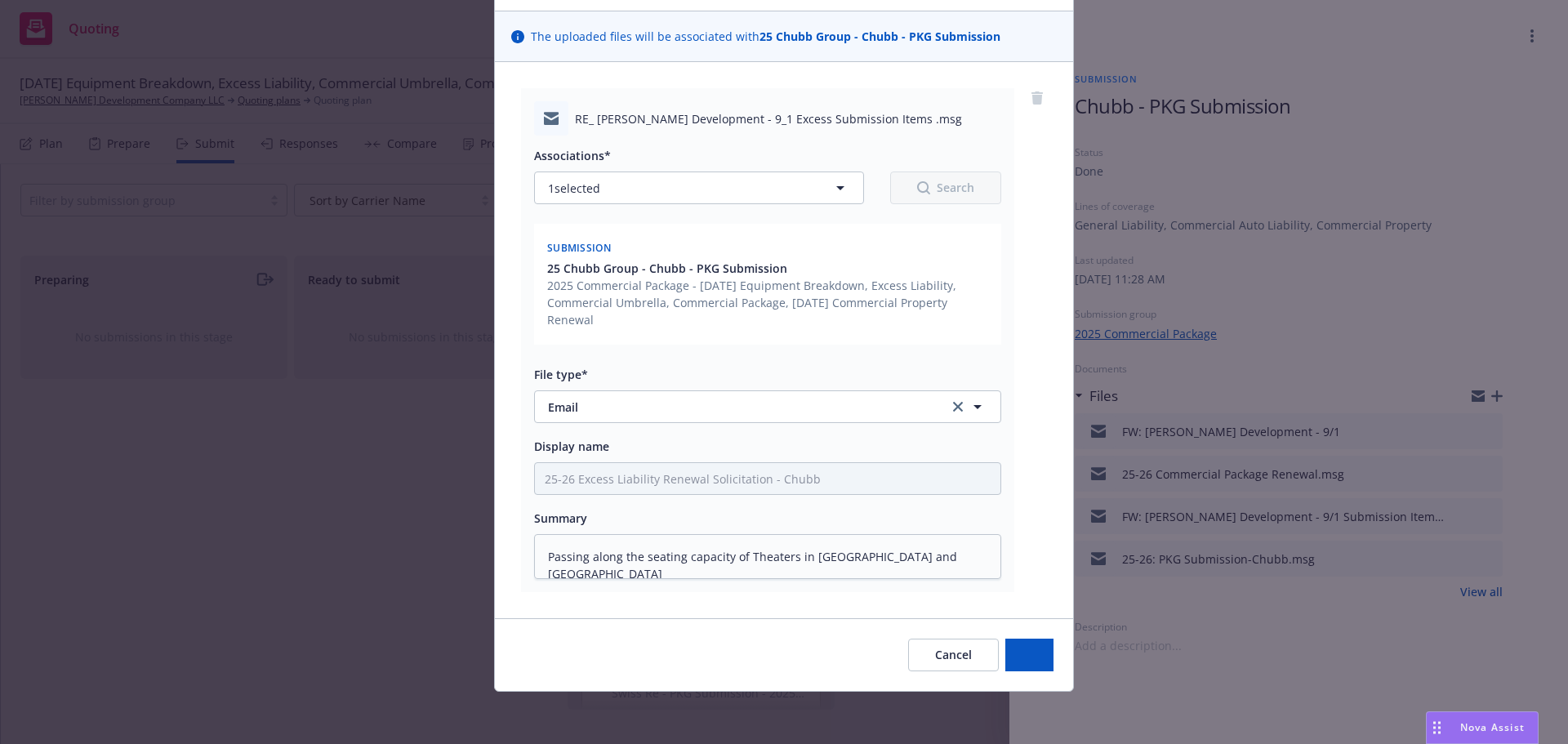
scroll to position [103, 0]
type textarea "x"
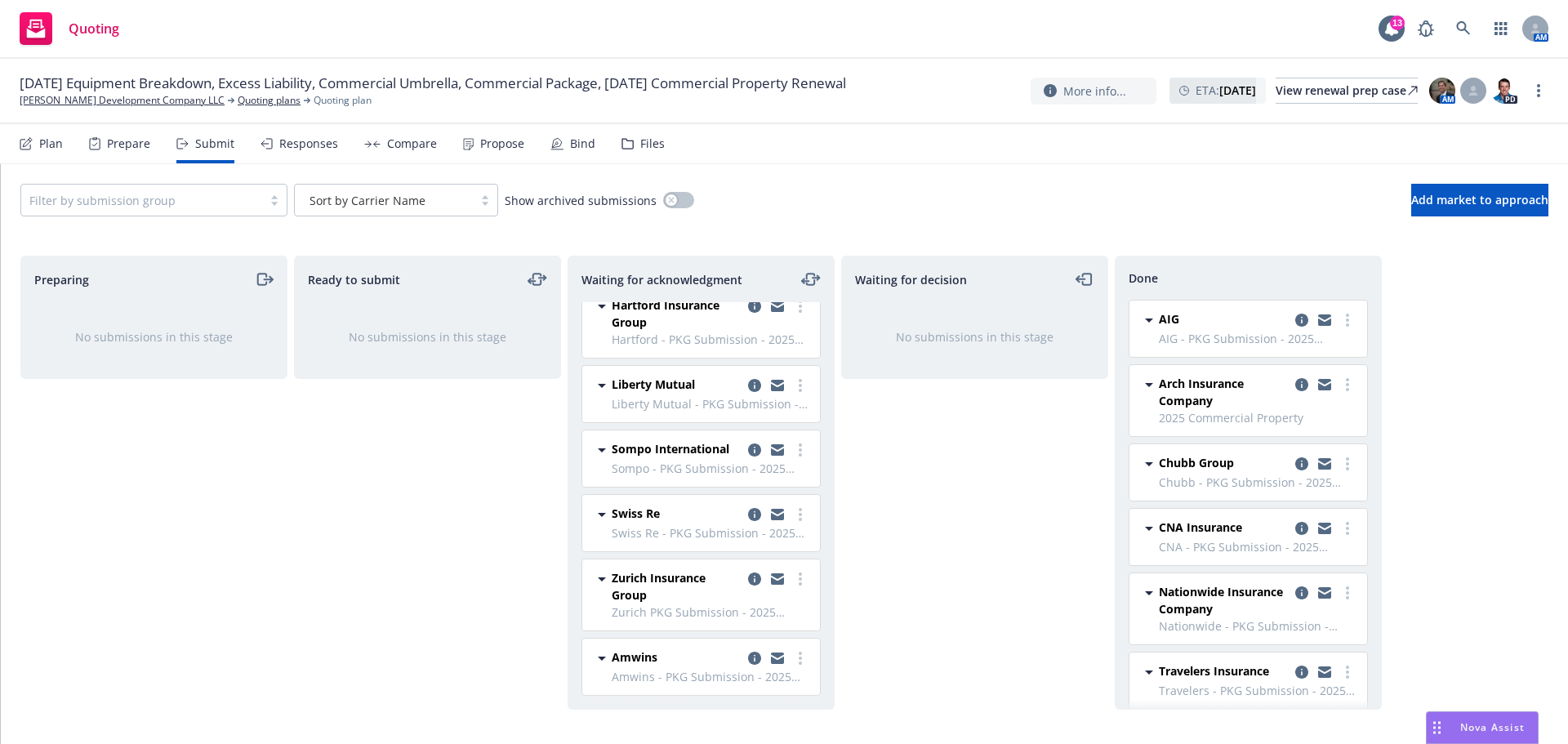
click at [49, 148] on div "Plan" at bounding box center [50, 144] width 23 height 13
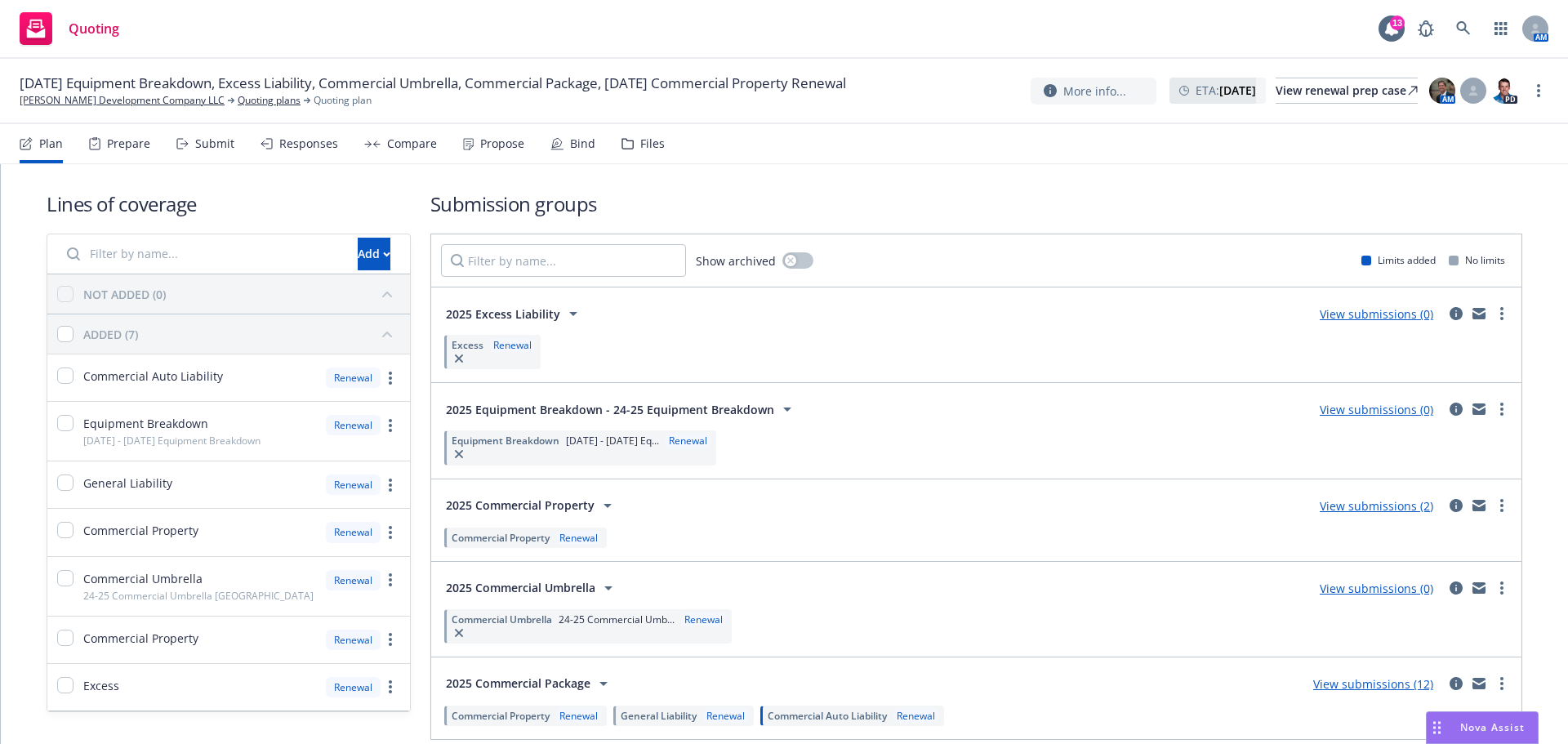
click at [1373, 512] on link "View submissions (2)" at bounding box center [1377, 505] width 114 height 16
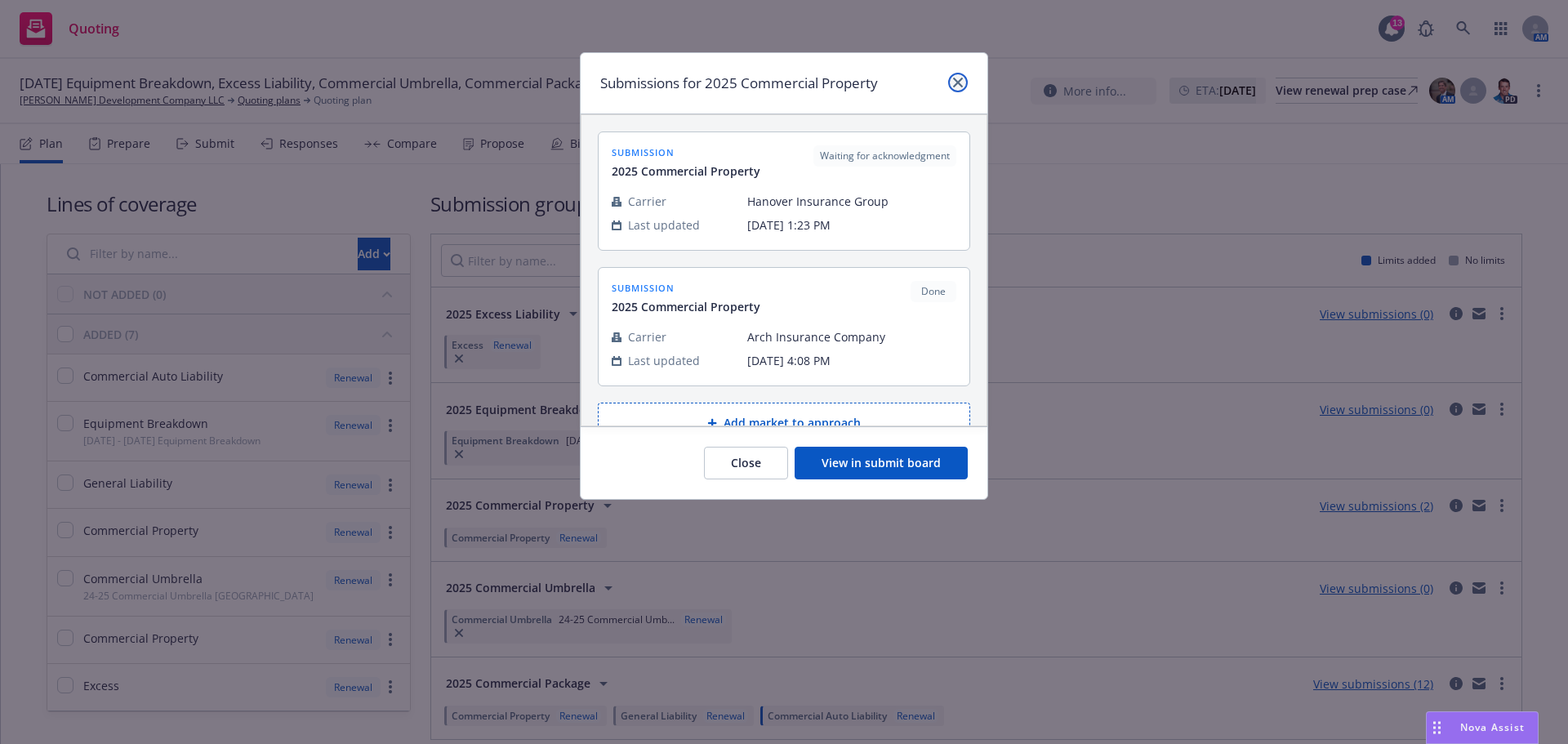
click at [958, 78] on icon "close" at bounding box center [957, 82] width 10 height 10
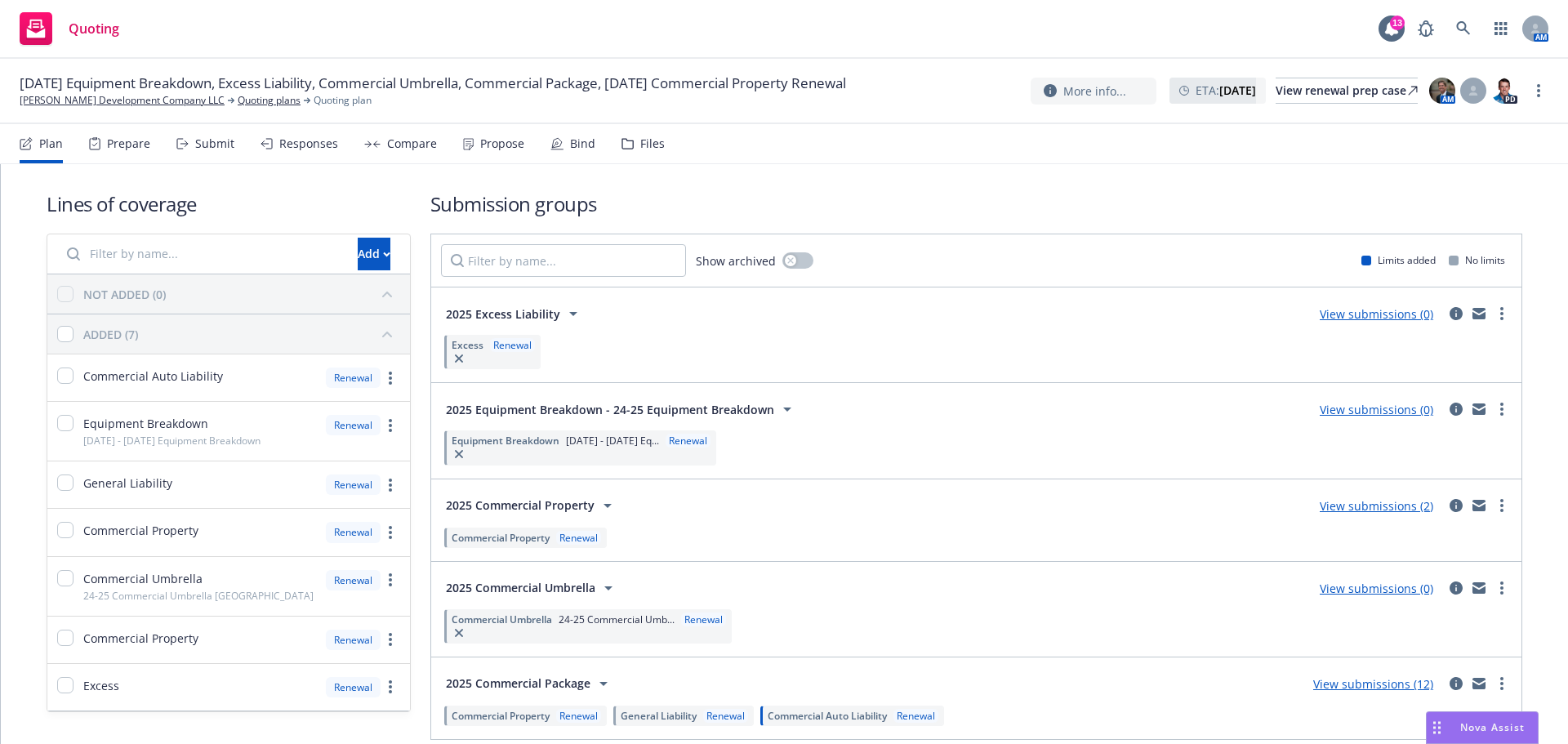
click at [221, 142] on div "Submit" at bounding box center [214, 144] width 39 height 13
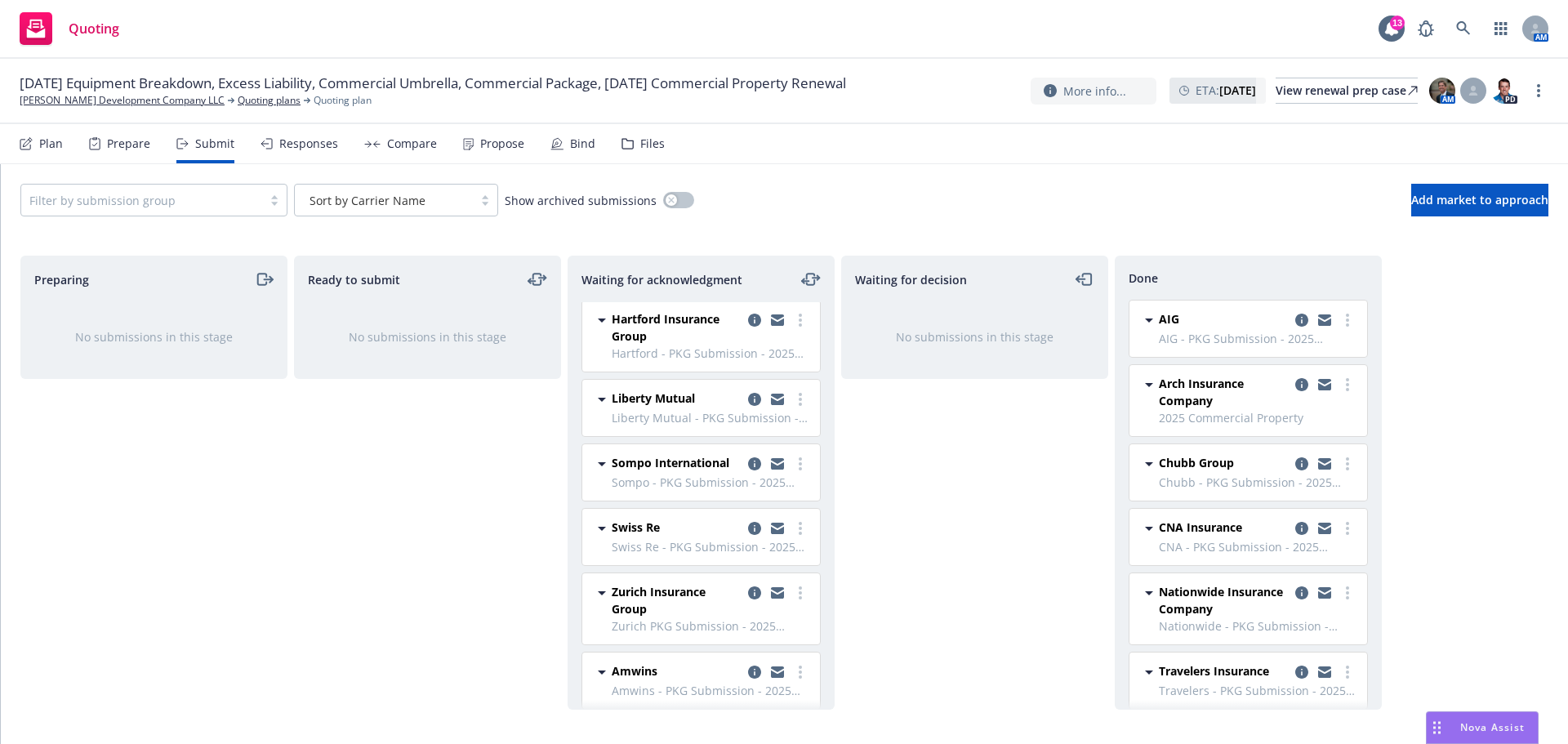
scroll to position [174, 0]
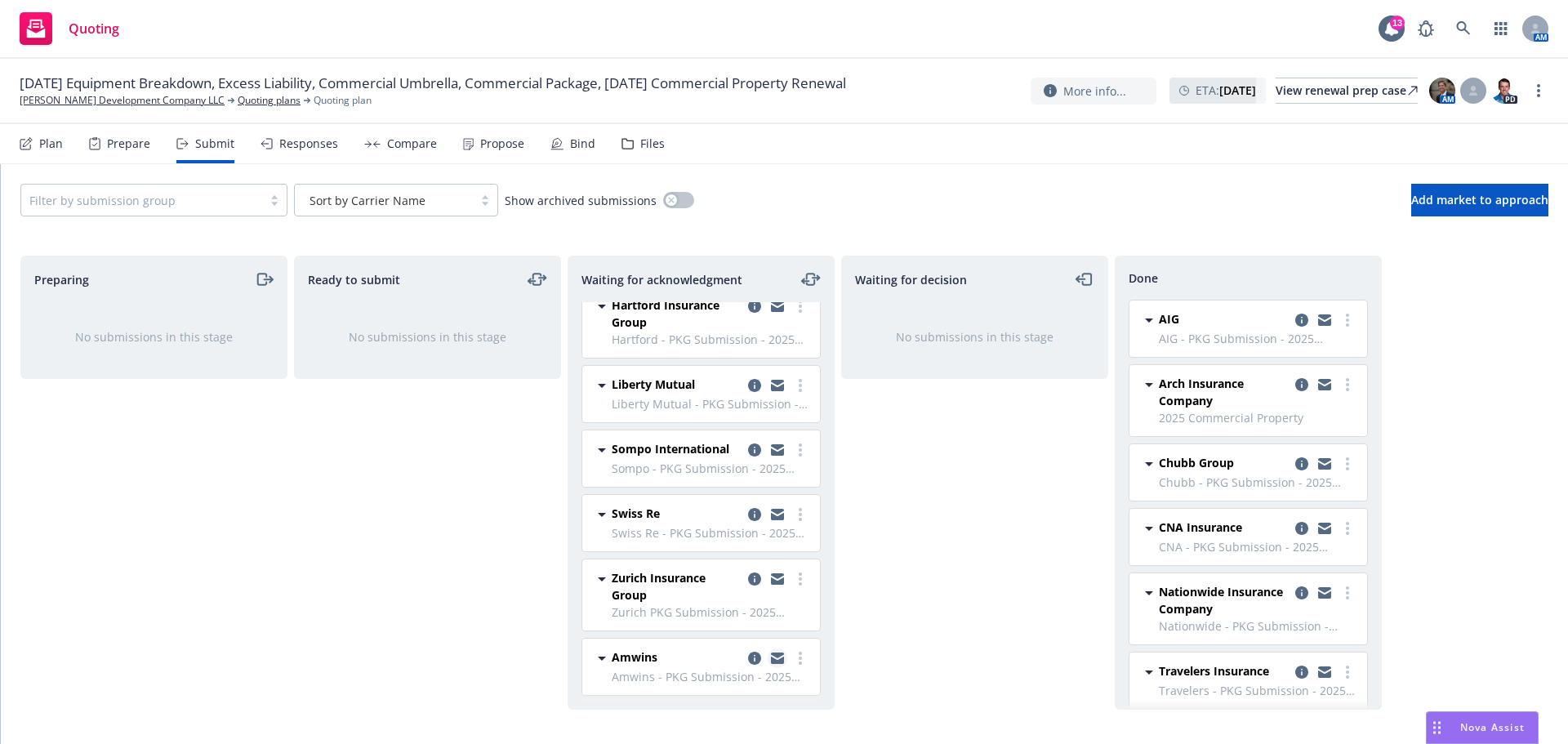
click at [771, 660] on icon "copy logging email" at bounding box center [777, 660] width 13 height 7
click at [771, 658] on icon "copy logging email" at bounding box center [777, 660] width 13 height 7
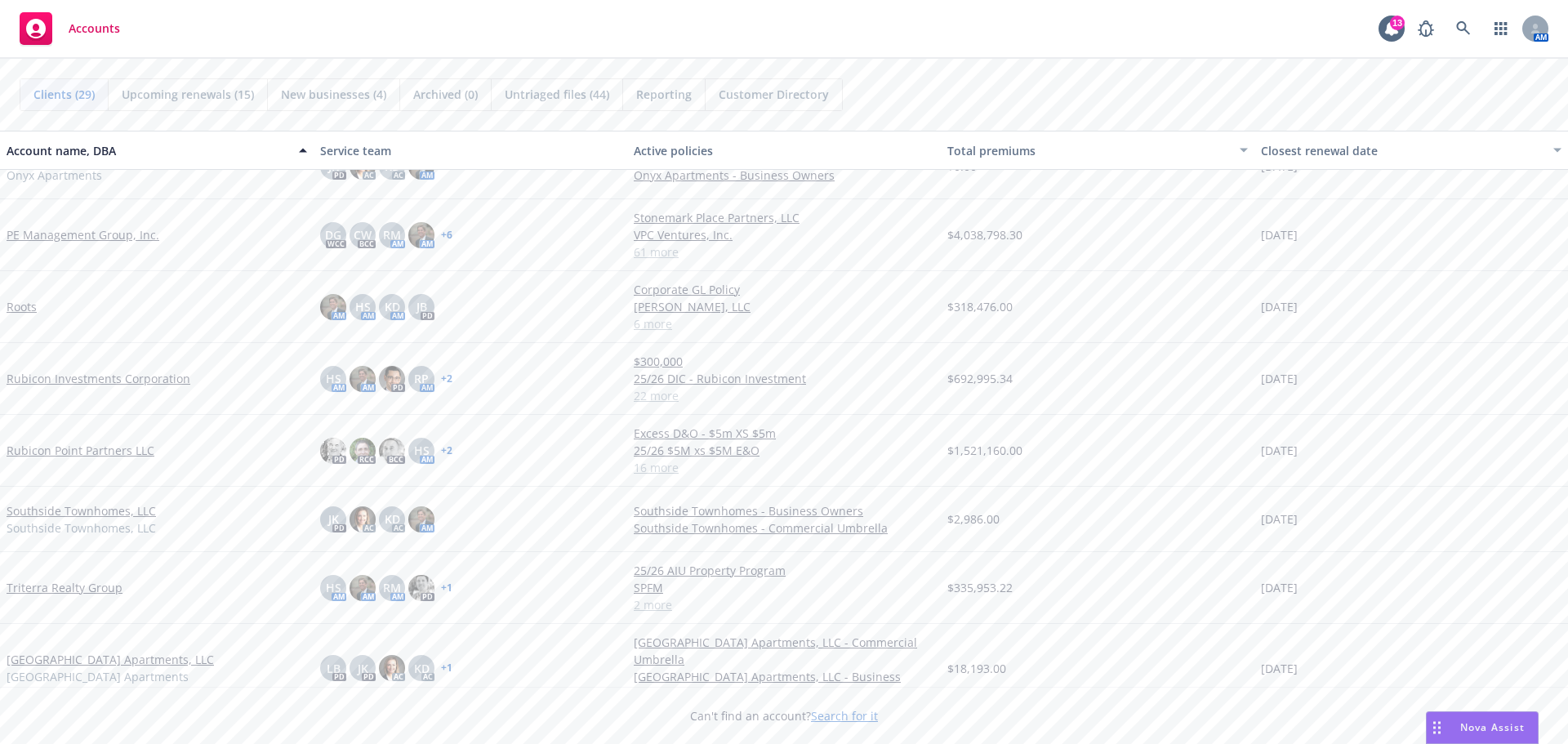
scroll to position [1051, 0]
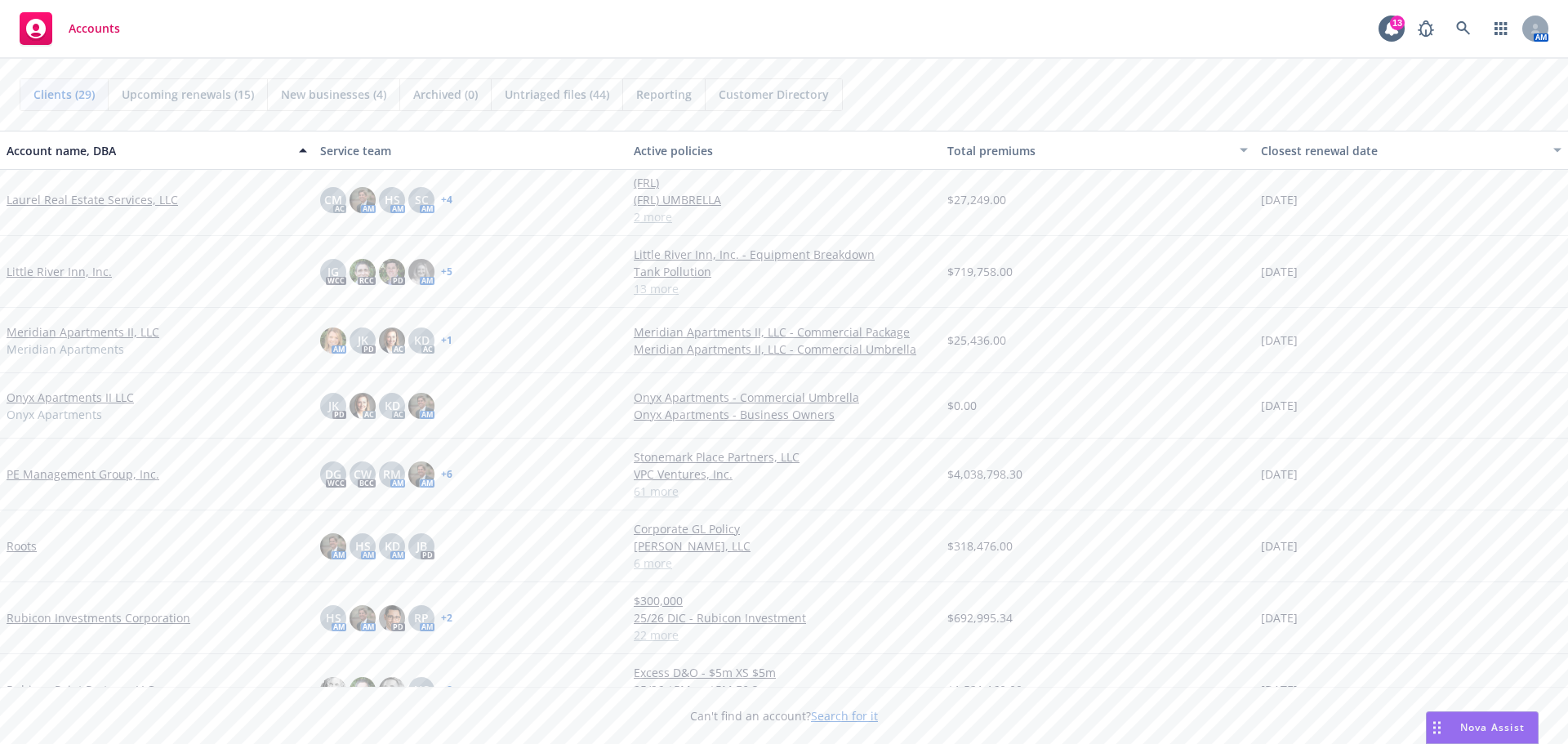
click at [89, 464] on div "PE Management Group, Inc." at bounding box center [157, 474] width 313 height 72
click at [87, 467] on link "PE Management Group, Inc." at bounding box center [83, 474] width 153 height 17
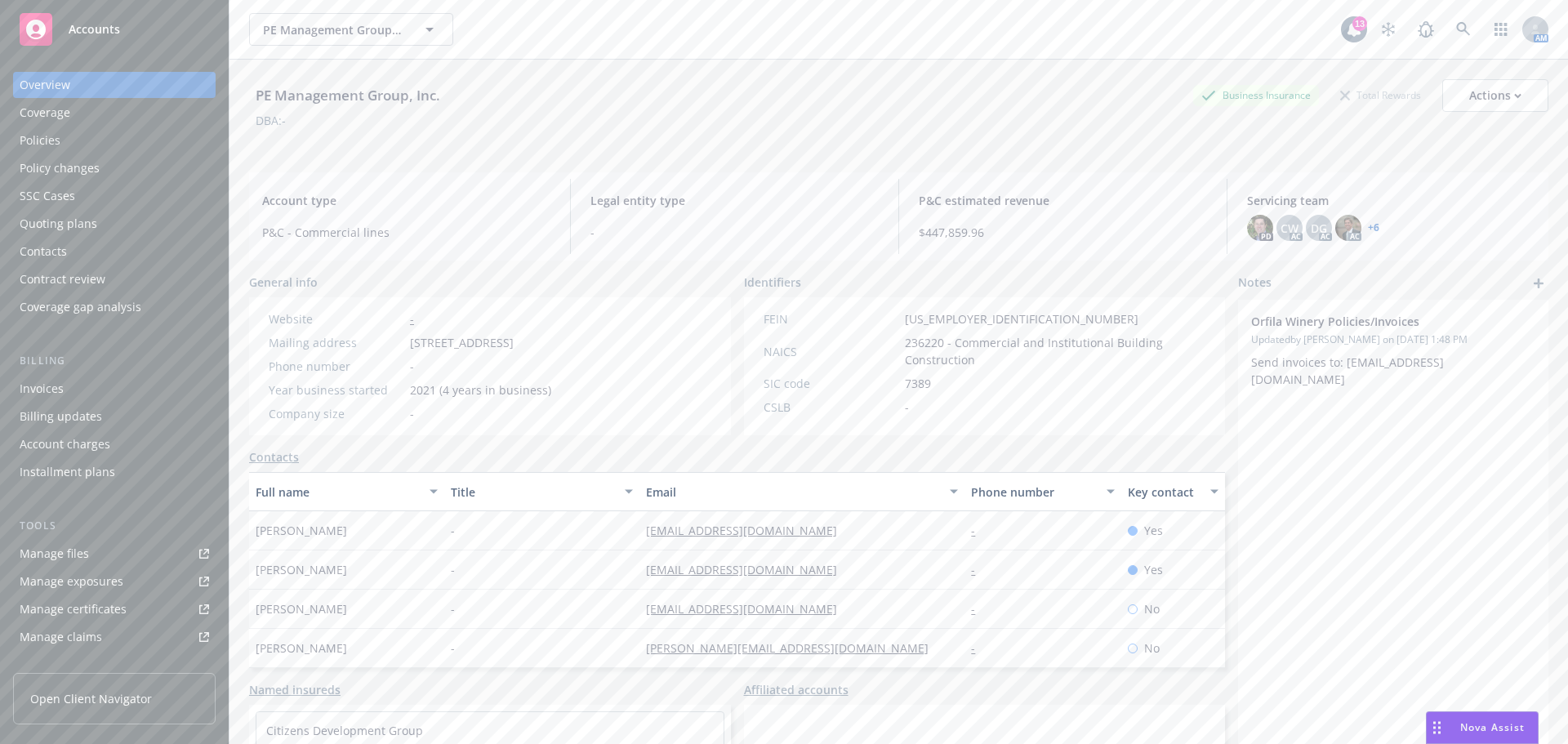
click at [76, 141] on div "Policies" at bounding box center [114, 141] width 189 height 26
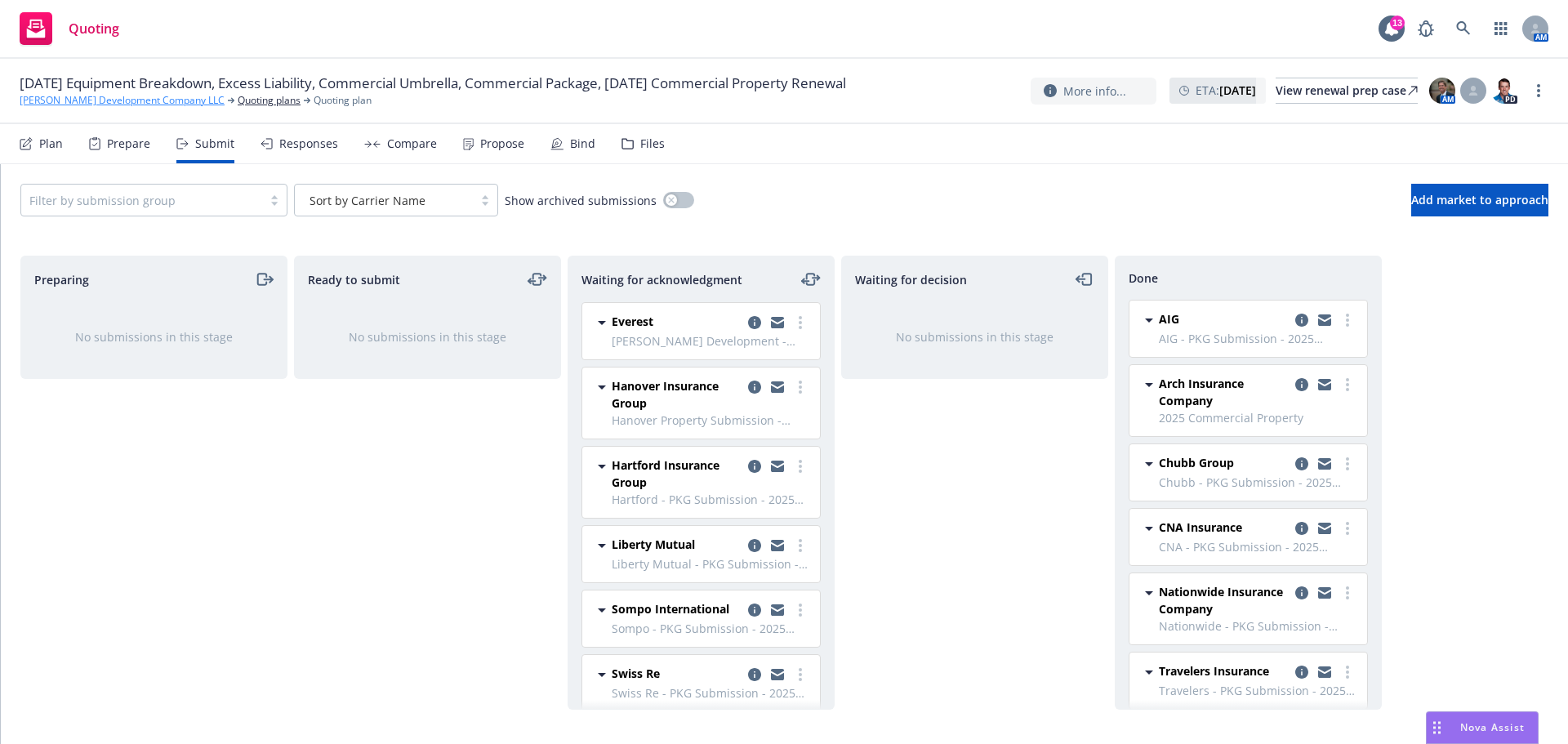
click at [65, 98] on link "[PERSON_NAME] Development Company LLC" at bounding box center [122, 101] width 205 height 15
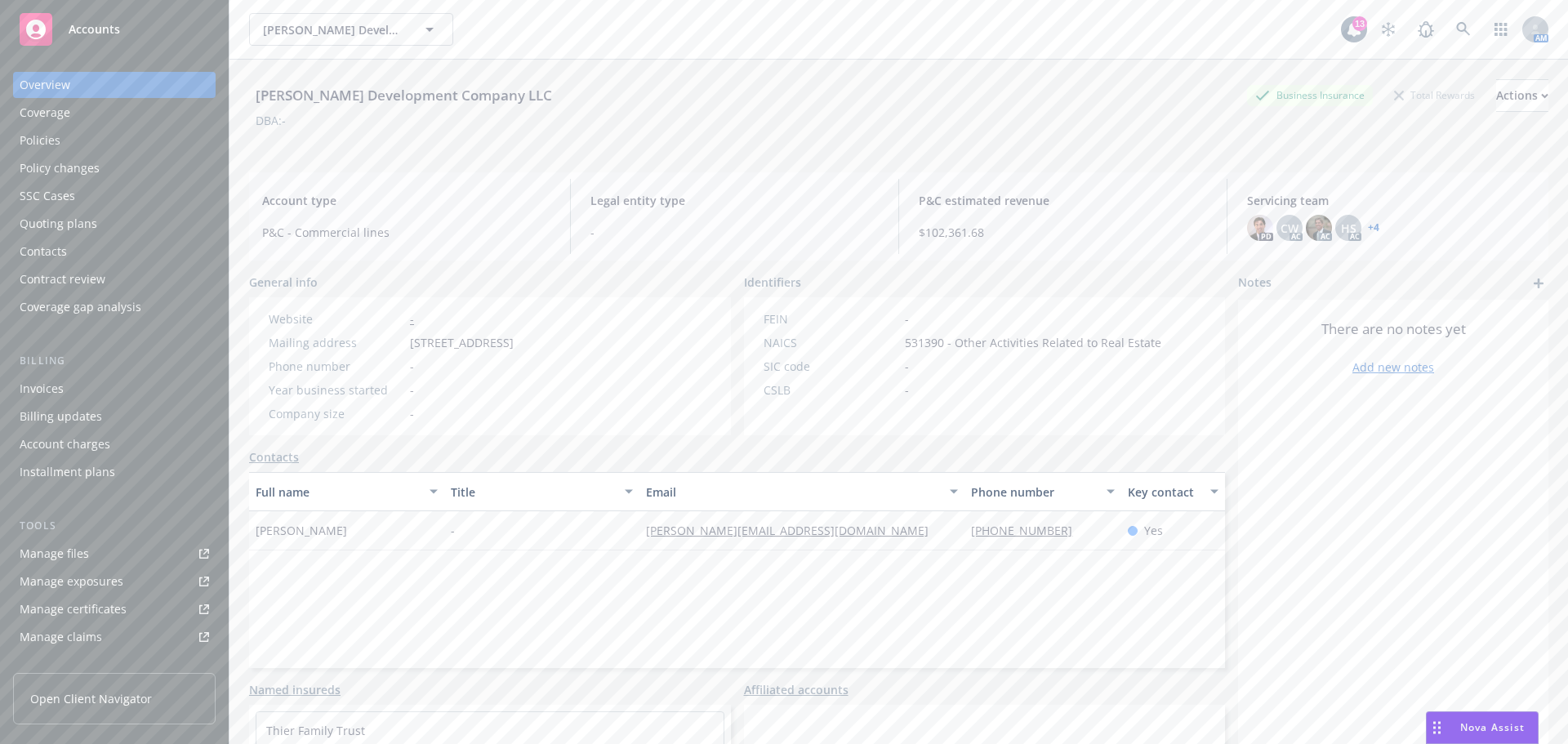
click at [68, 136] on div "Policies" at bounding box center [114, 141] width 189 height 26
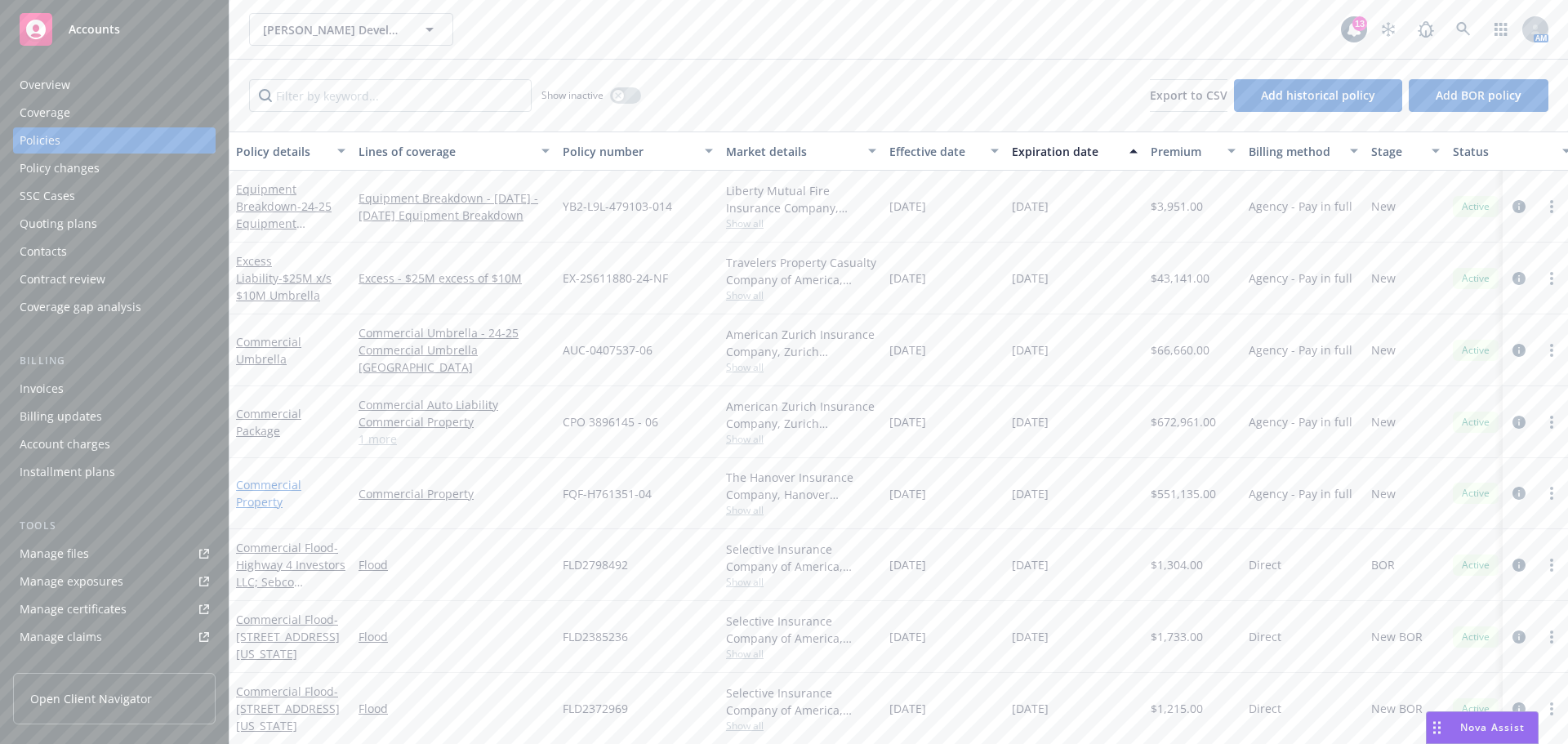
click at [273, 478] on link "Commercial Property" at bounding box center [268, 493] width 65 height 33
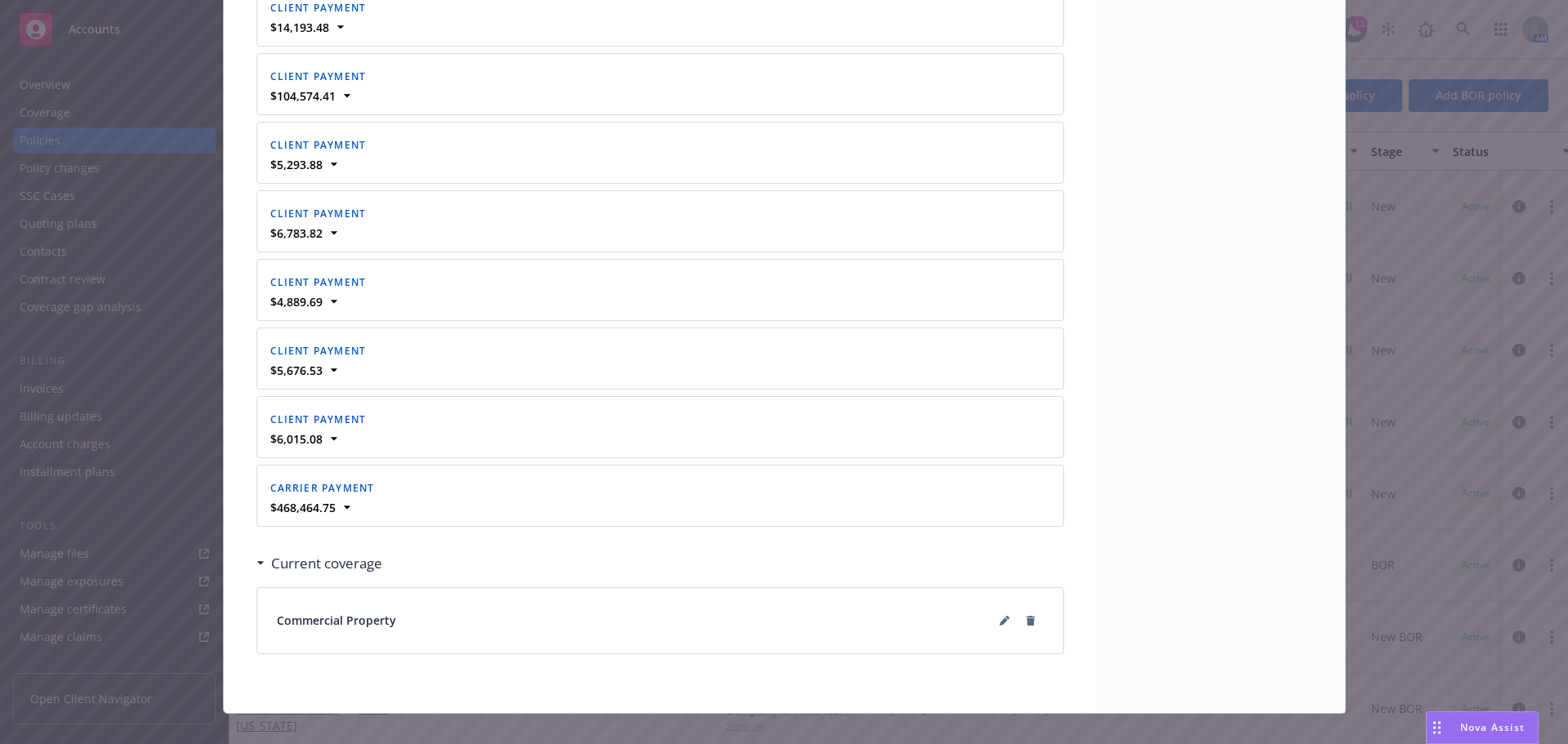
scroll to position [2077, 0]
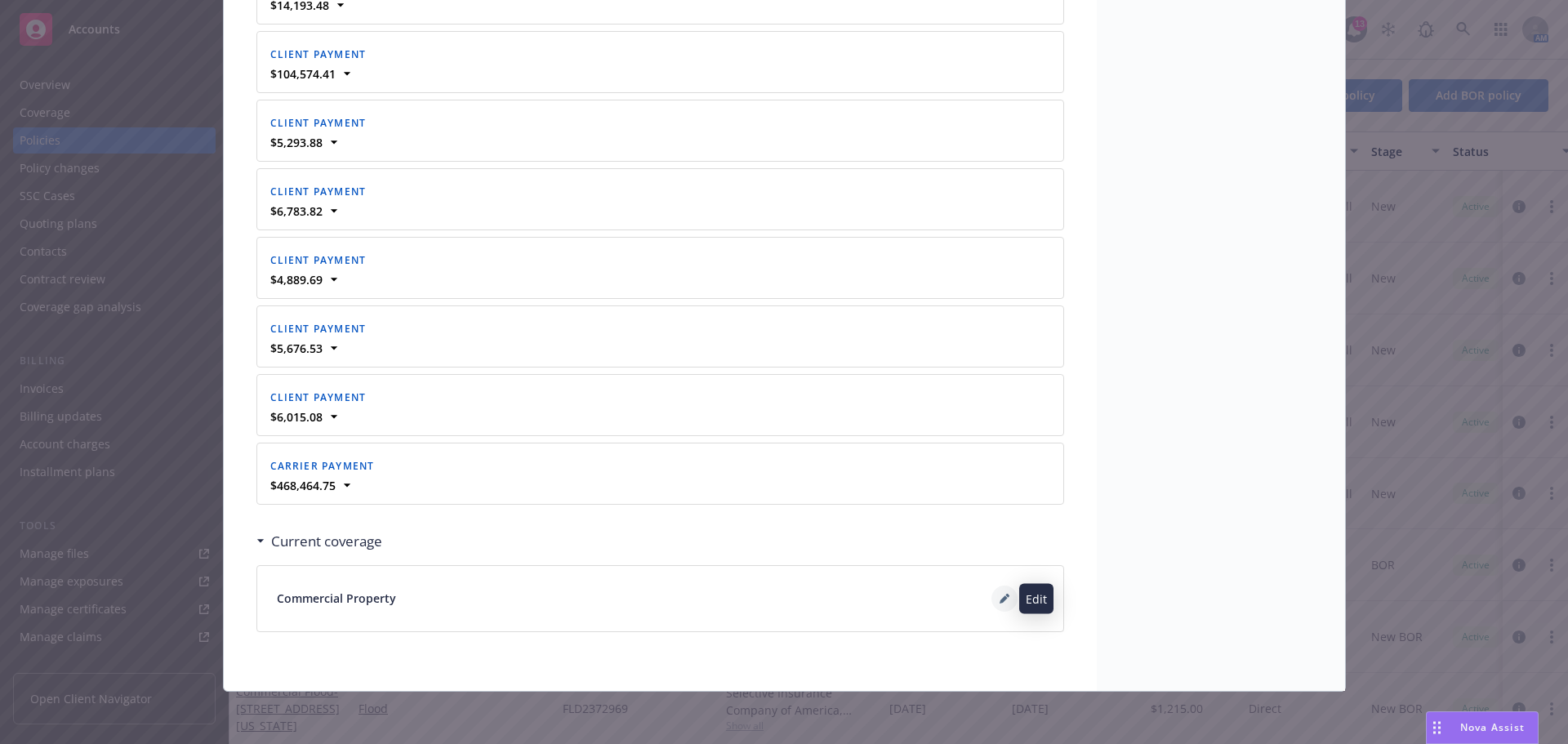
click at [999, 602] on icon at bounding box center [1003, 599] width 8 height 8
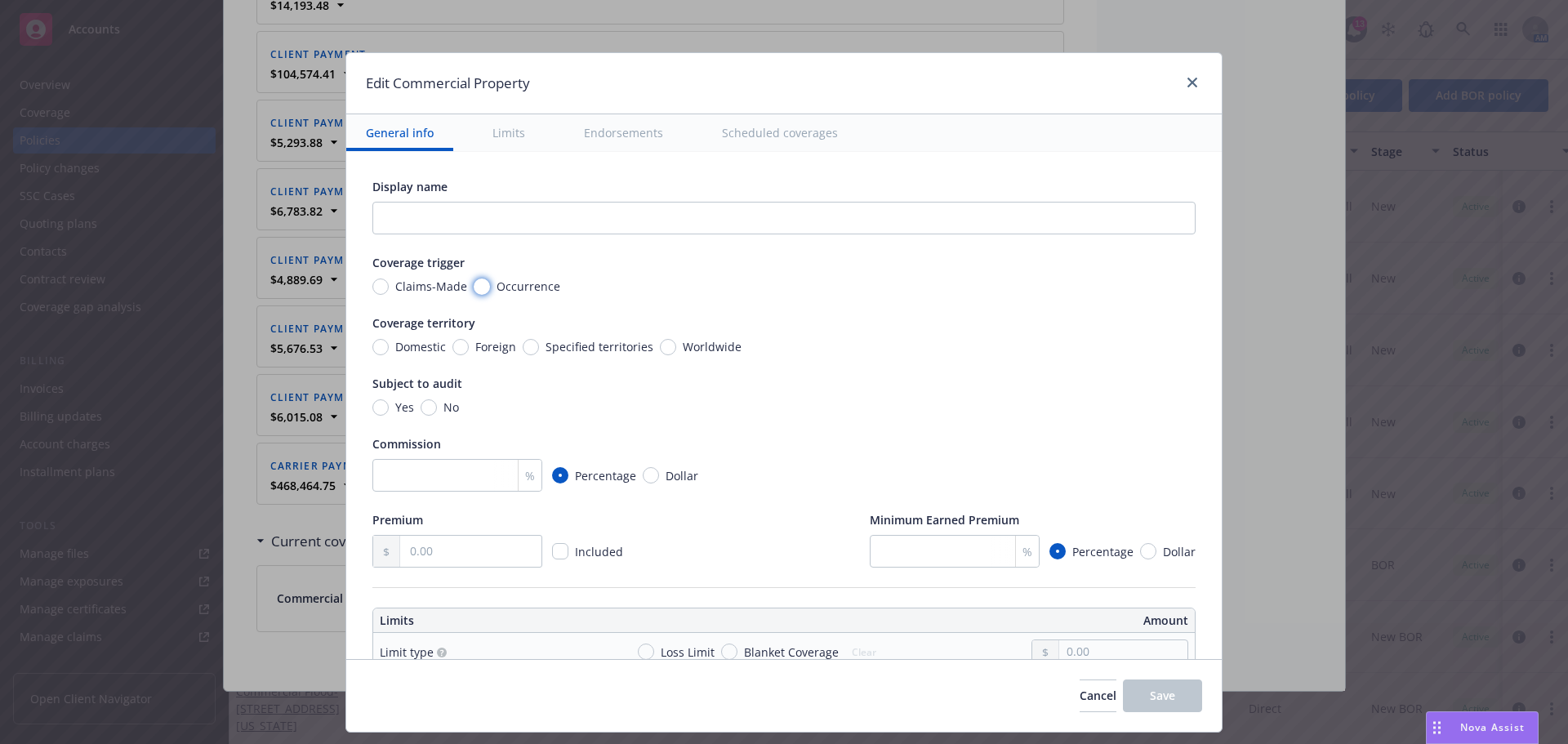
click at [474, 285] on input "Occurrence" at bounding box center [482, 287] width 17 height 17
radio input "true"
click at [372, 346] on input "Domestic" at bounding box center [380, 348] width 17 height 17
radio input "true"
click at [420, 405] on input "No" at bounding box center [429, 407] width 17 height 17
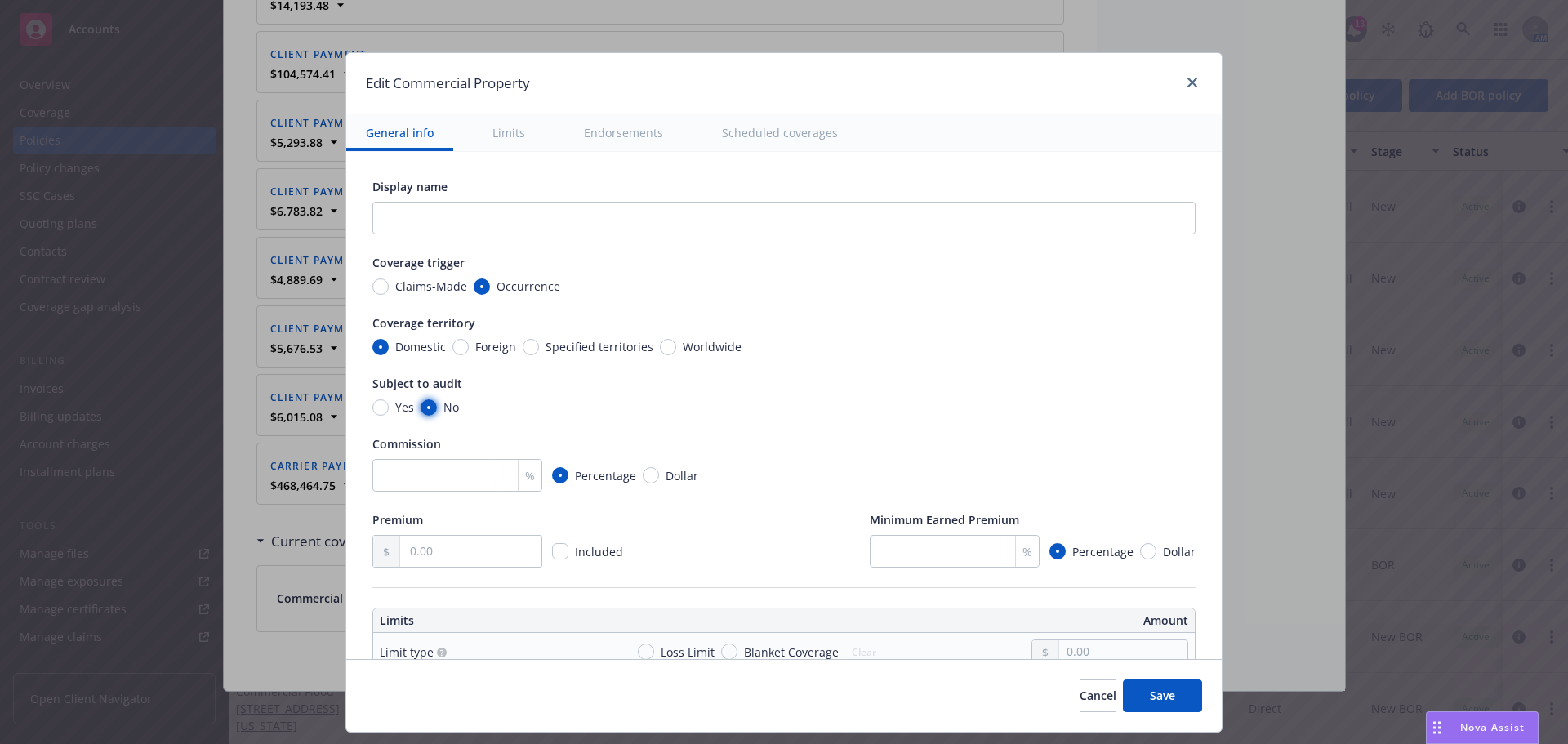
radio input "true"
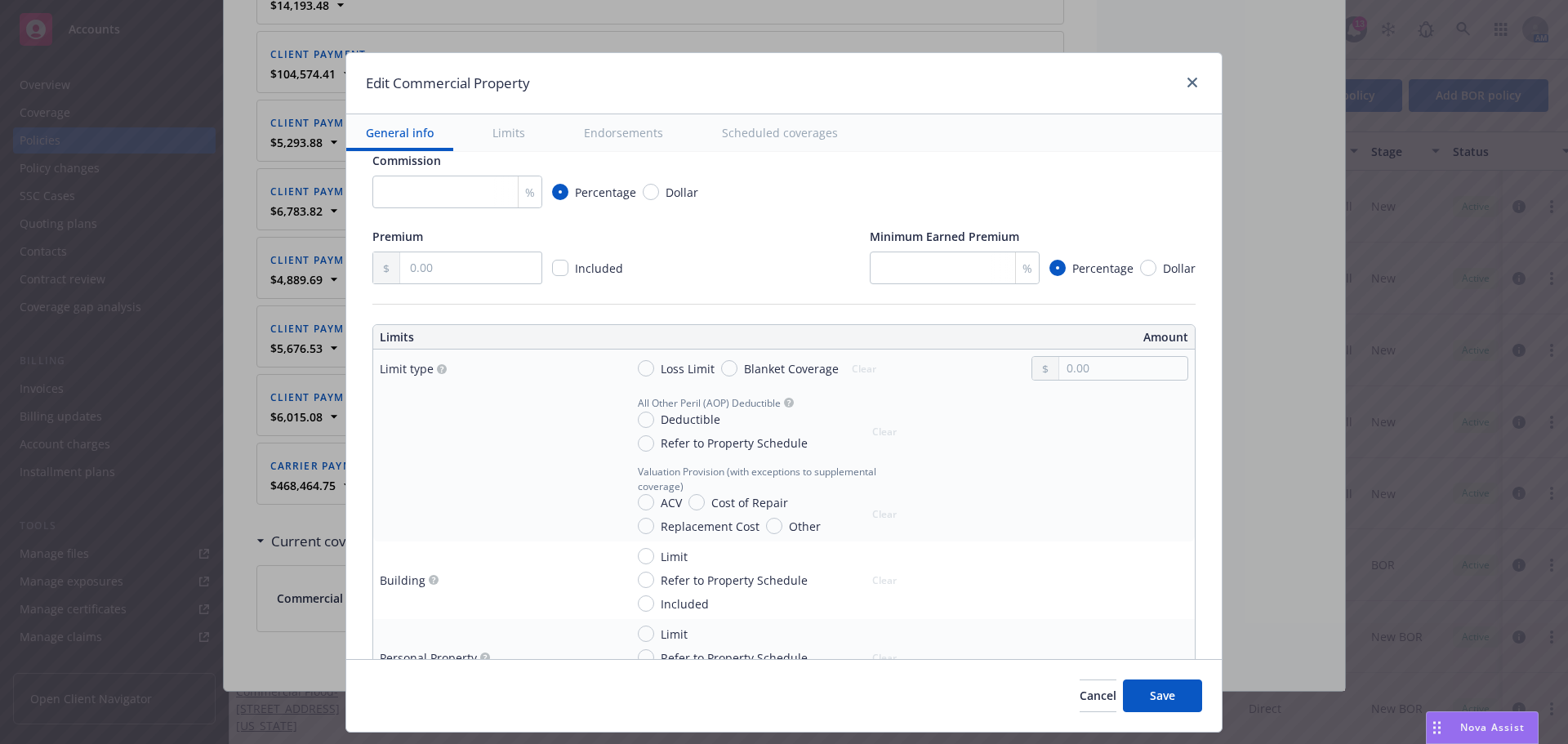
scroll to position [163, 0]
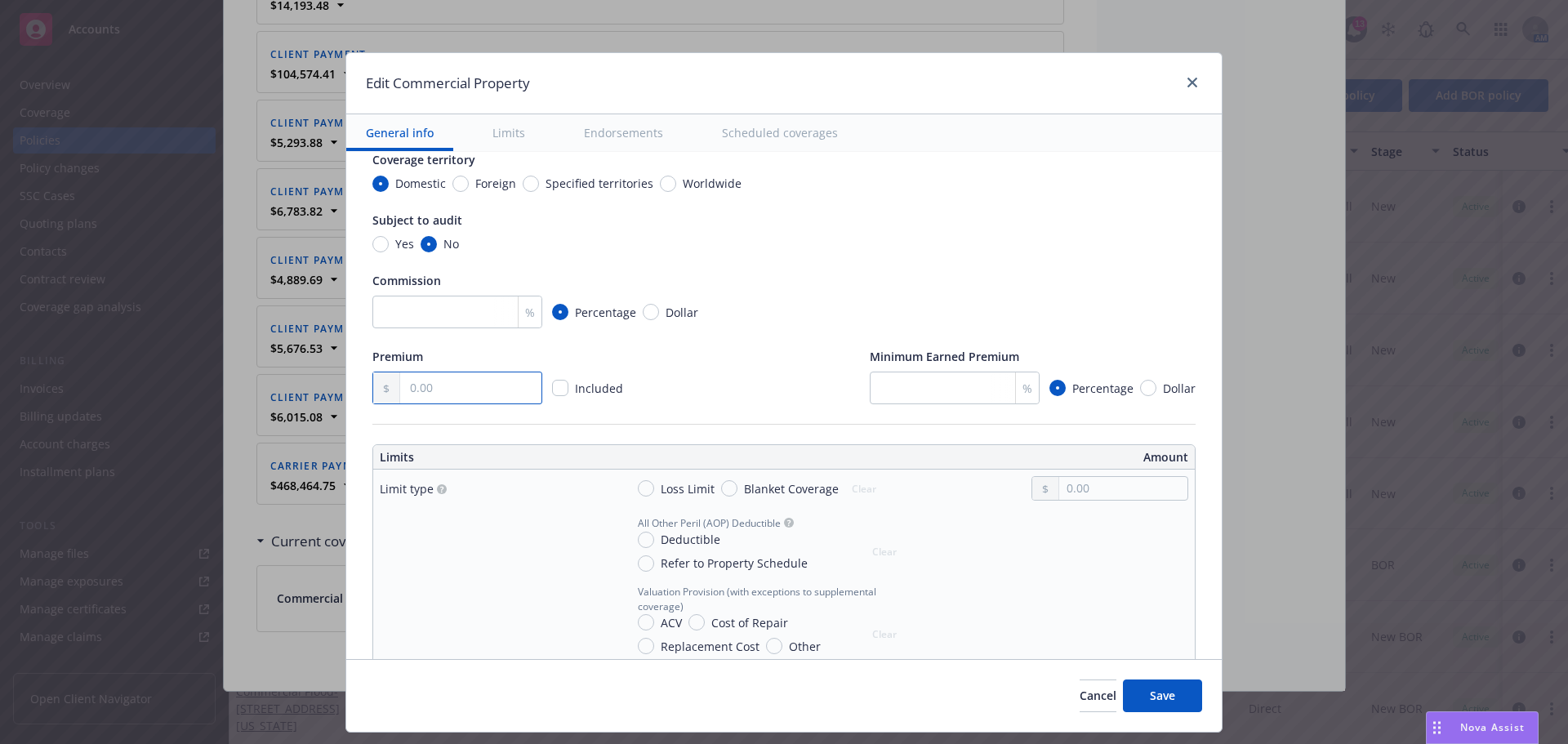
click at [465, 382] on input "text" at bounding box center [471, 387] width 142 height 31
type input "551,135.00"
click at [949, 377] on input "number" at bounding box center [955, 388] width 170 height 33
type input "25"
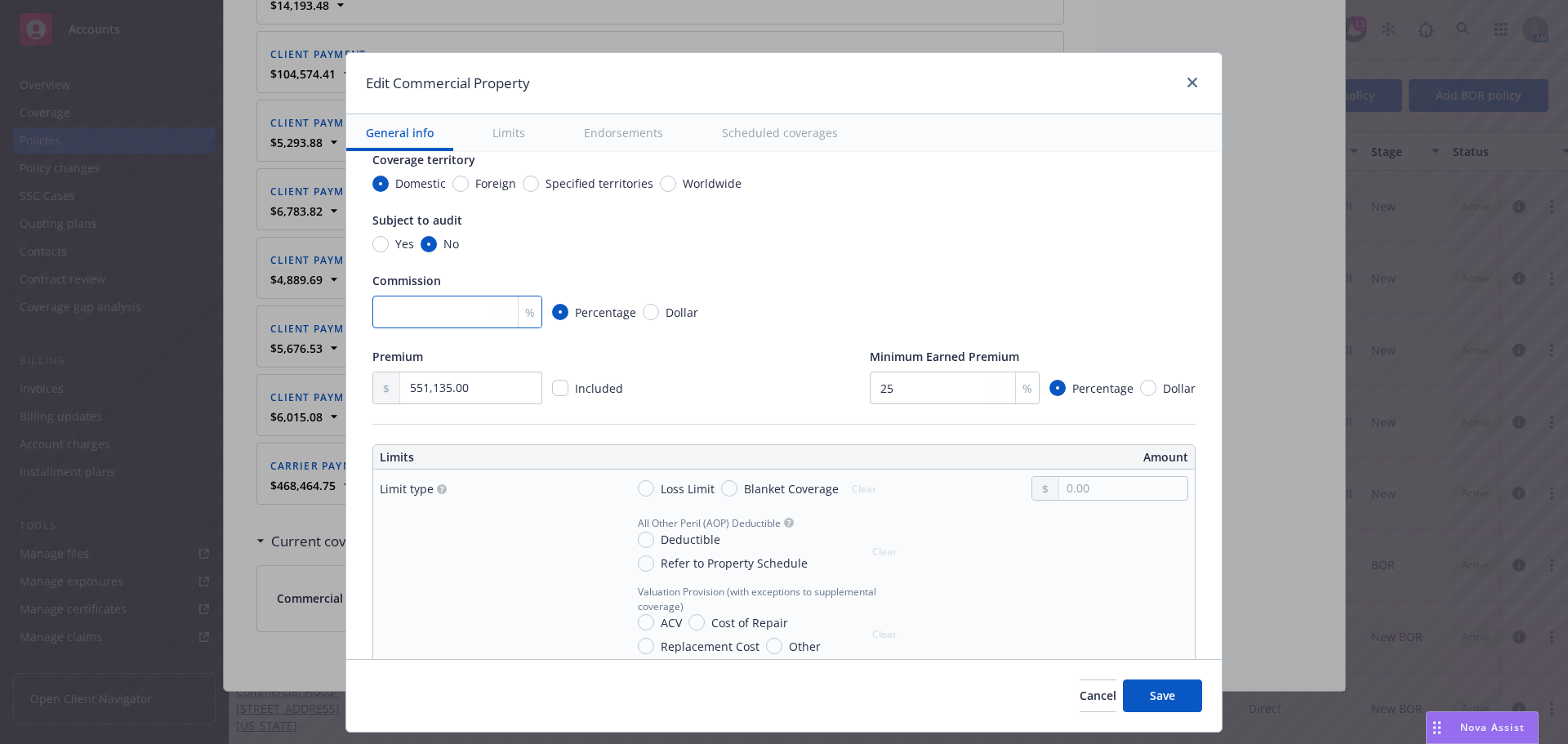
click at [423, 318] on input "number" at bounding box center [457, 311] width 170 height 33
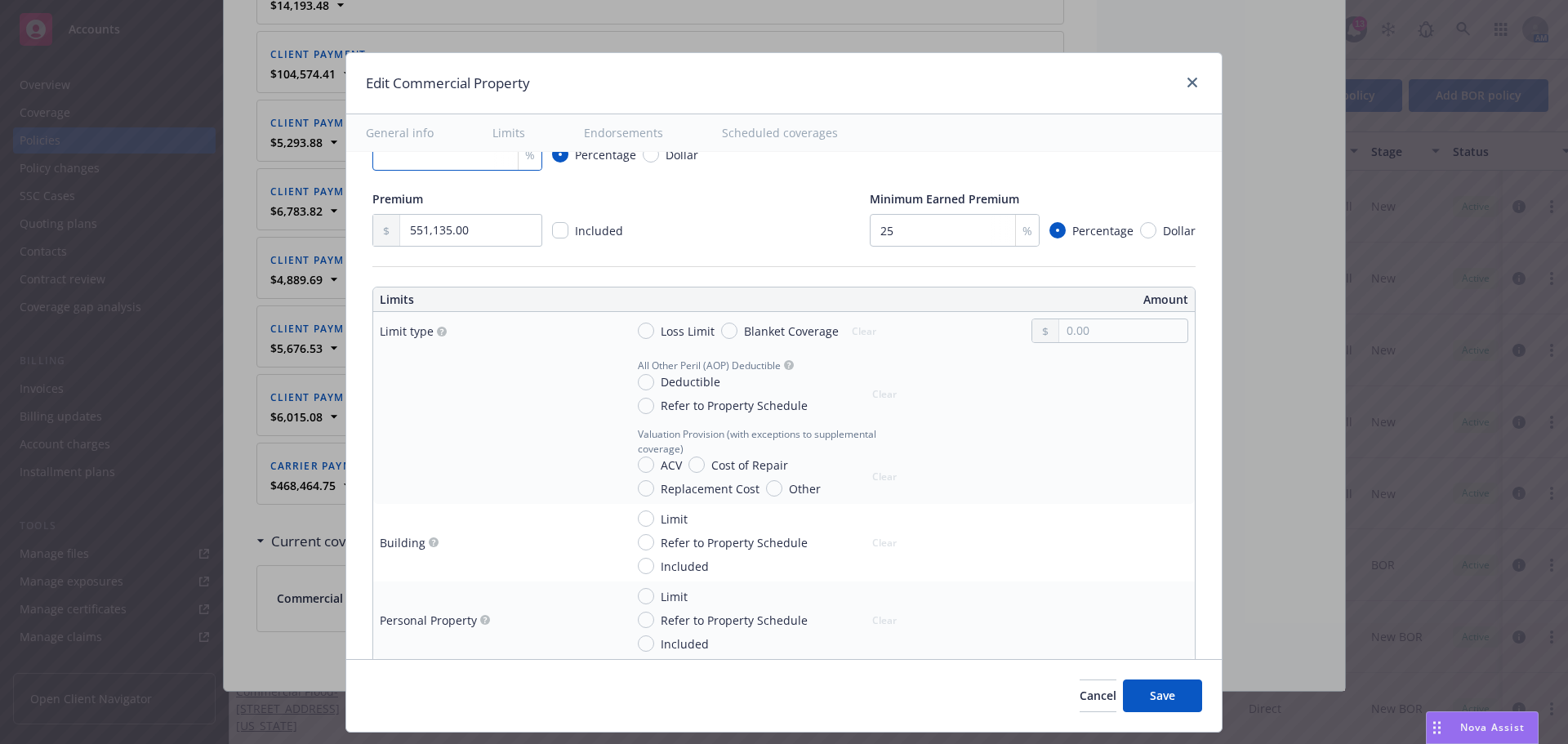
scroll to position [408, 0]
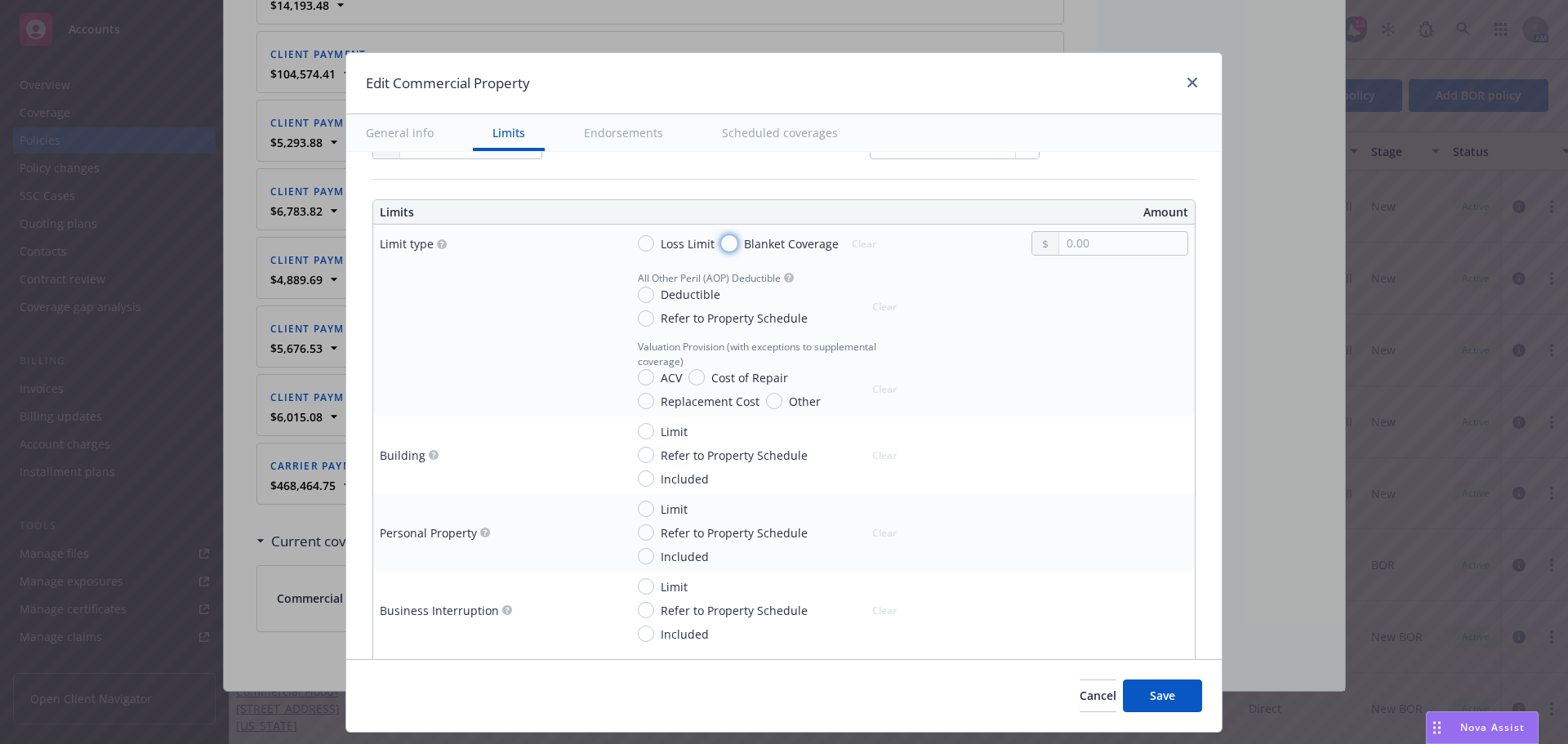
click at [721, 239] on input "Blanket Coverage" at bounding box center [729, 243] width 17 height 17
click at [846, 241] on button "Clear" at bounding box center [863, 243] width 44 height 23
radio input "false"
click at [638, 240] on input "Loss Limit" at bounding box center [646, 243] width 17 height 17
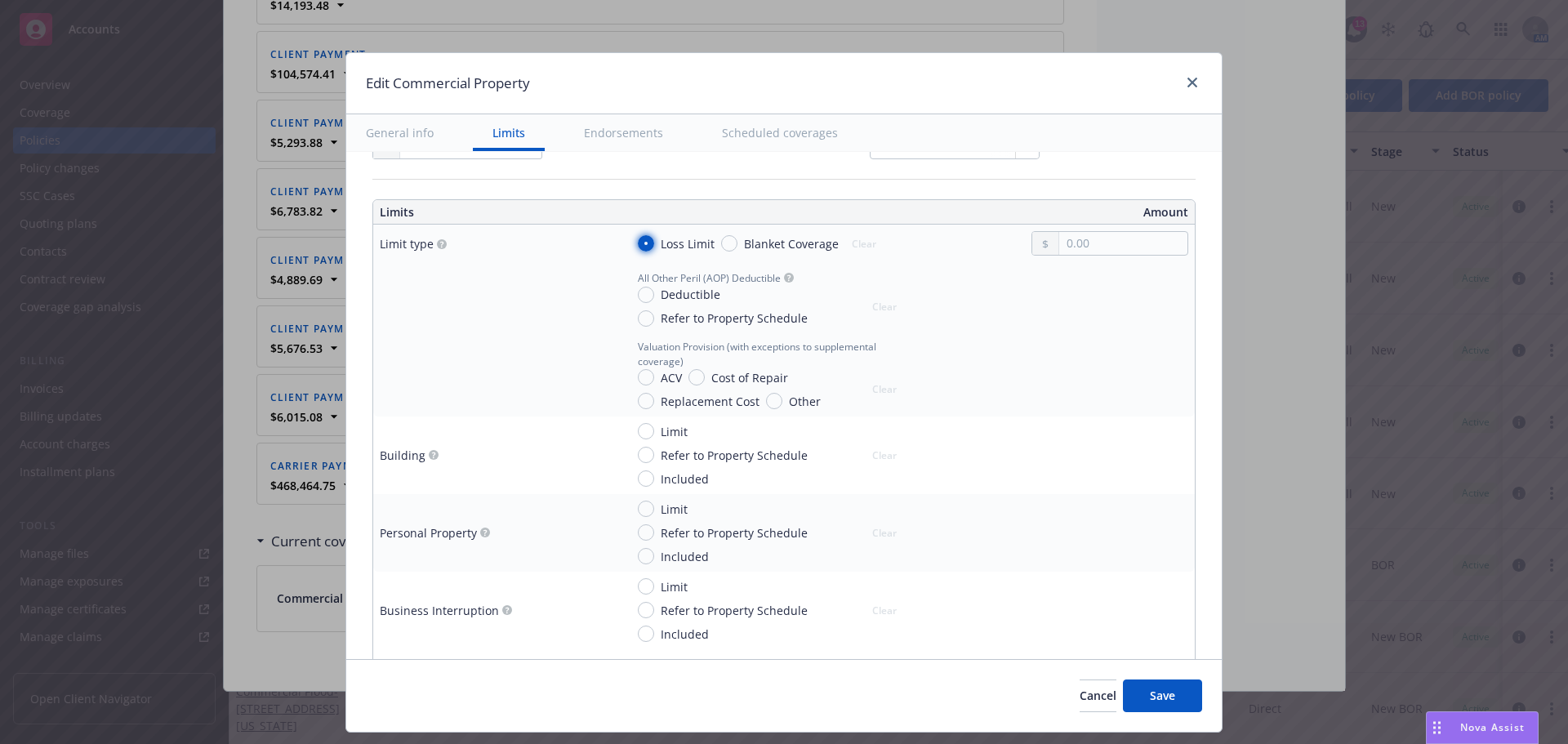
radio input "true"
click at [1083, 695] on span "Cancel" at bounding box center [1097, 696] width 36 height 16
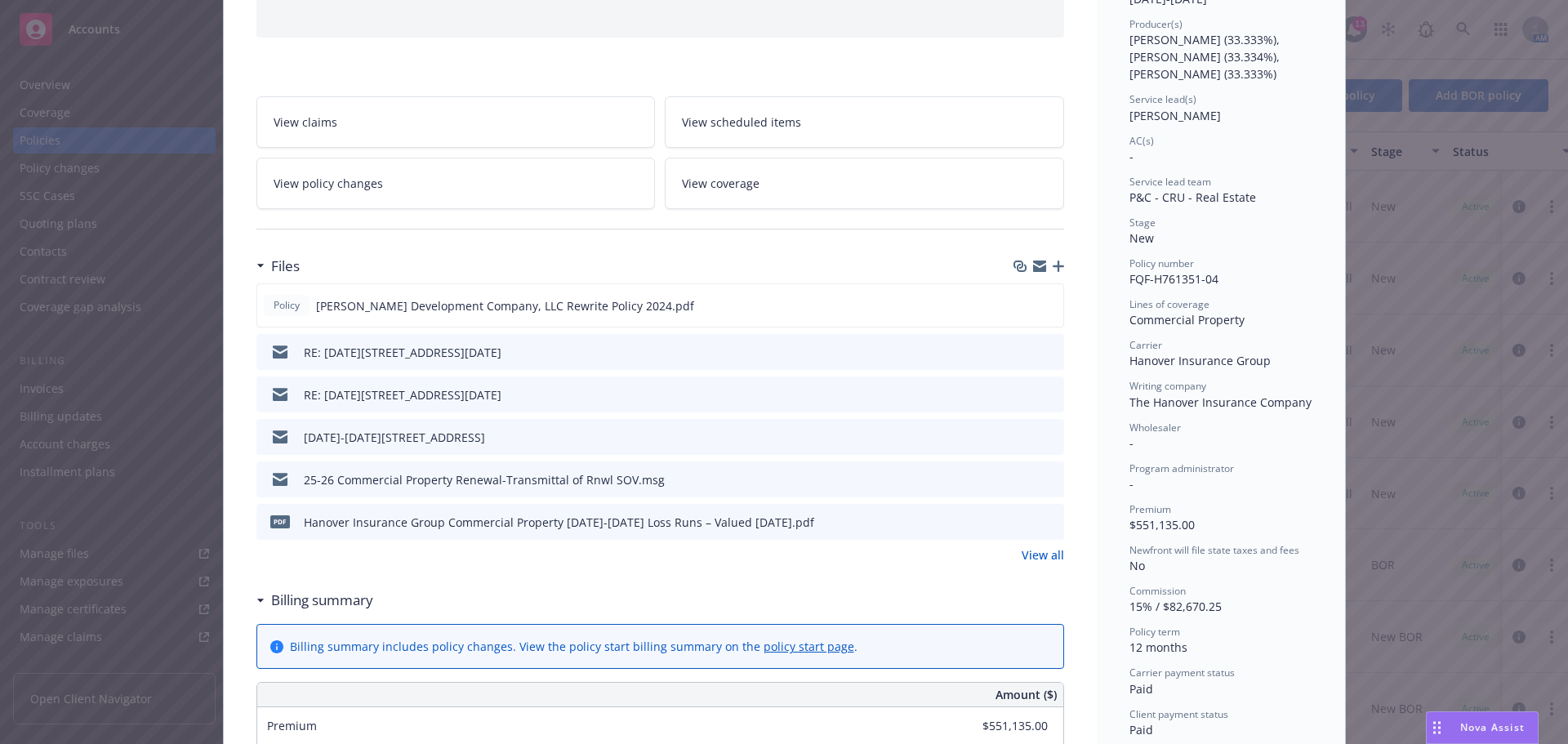
scroll to position [0, 0]
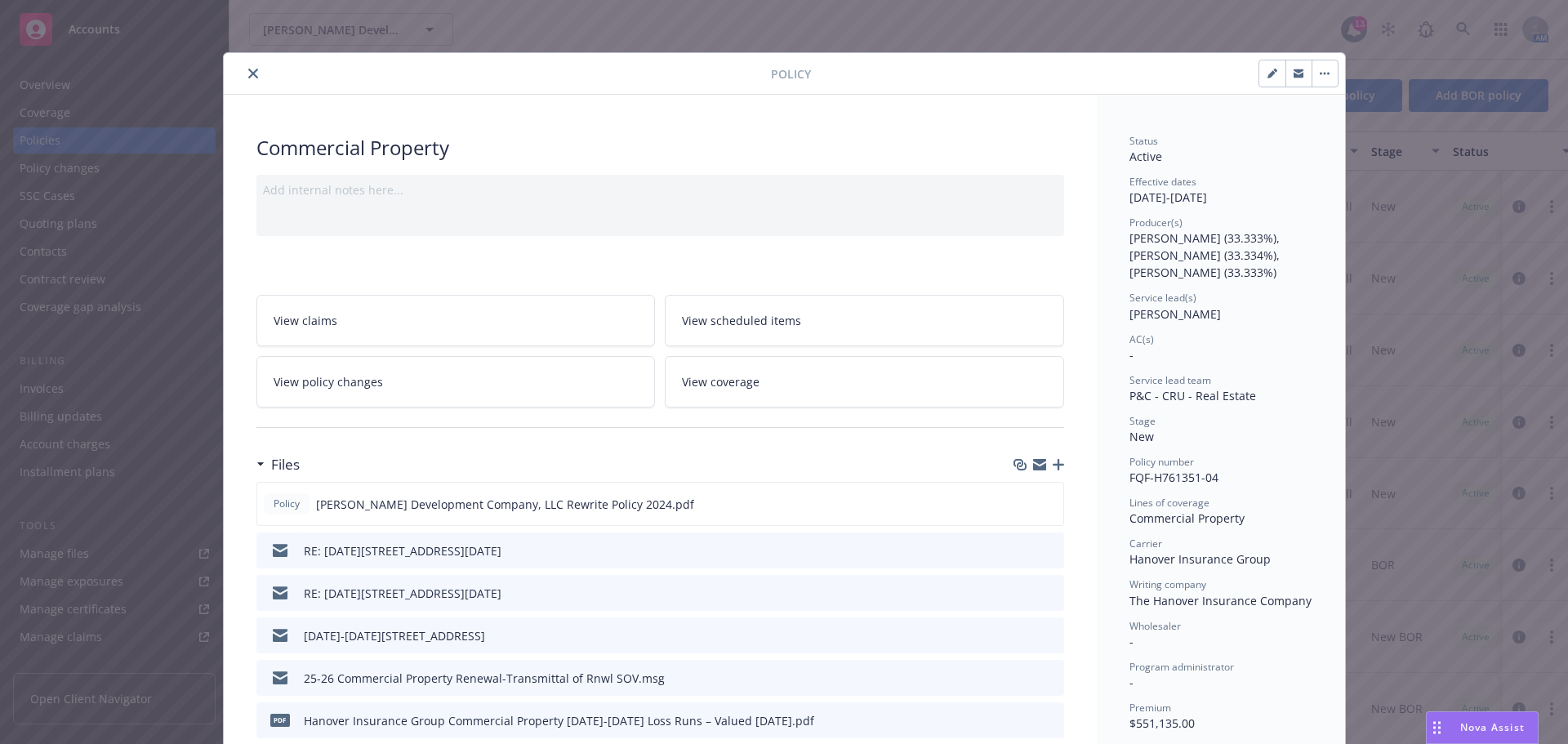
click at [251, 69] on icon "close" at bounding box center [253, 74] width 10 height 10
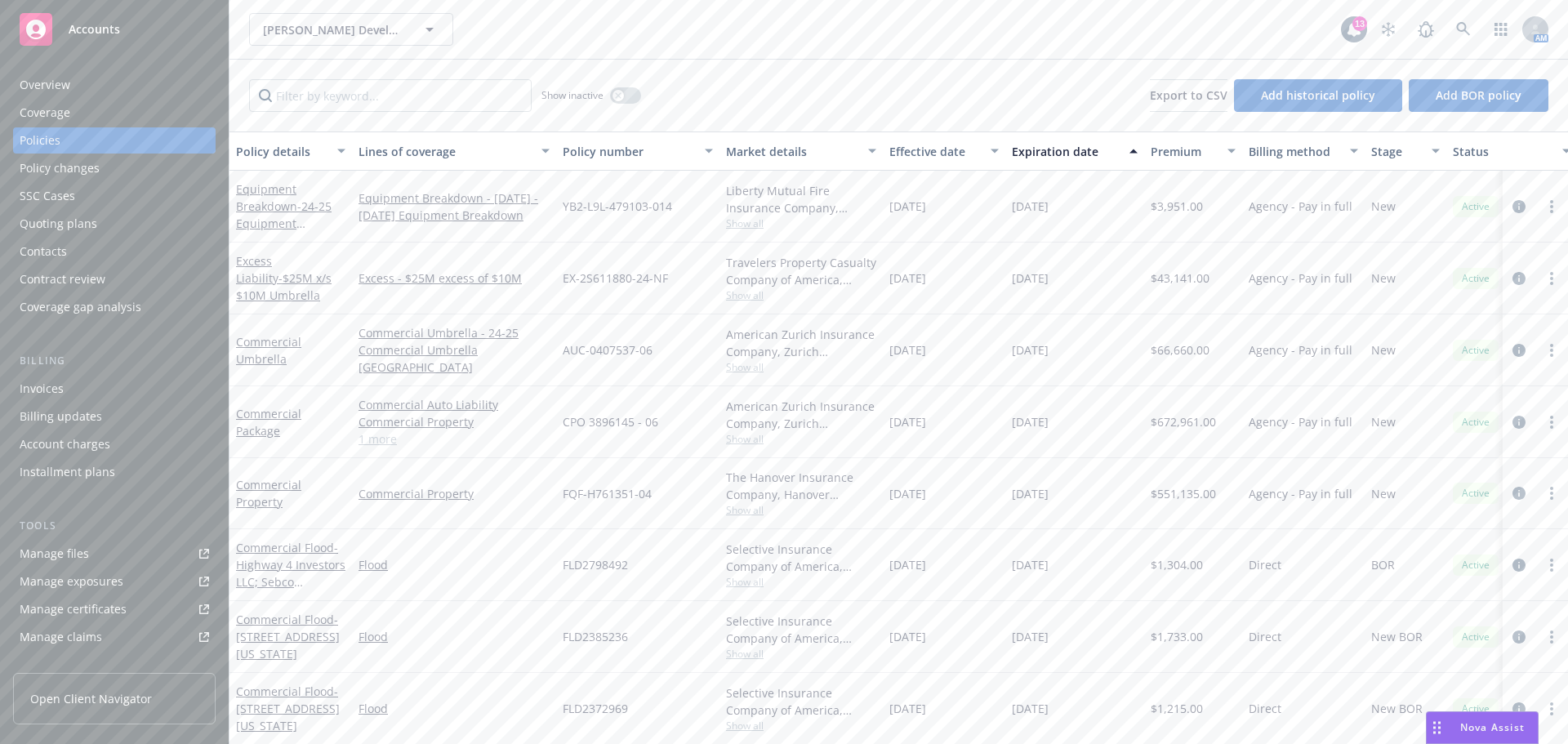
click at [64, 222] on div "Quoting plans" at bounding box center [58, 224] width 77 height 26
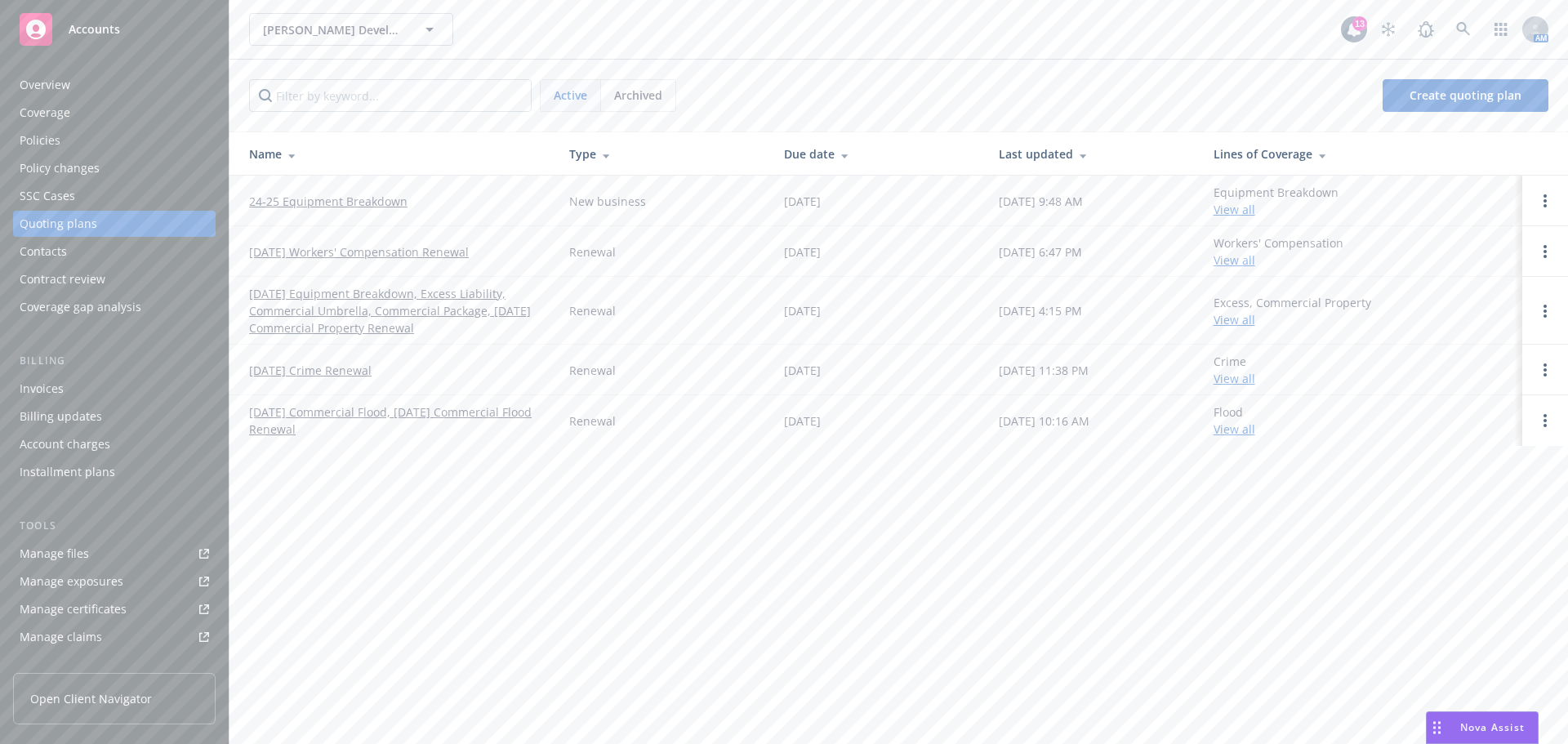
click at [340, 303] on link "[DATE] Equipment Breakdown, Excess Liability, Commercial Umbrella, Commercial P…" at bounding box center [395, 310] width 294 height 51
